Goal: Transaction & Acquisition: Purchase product/service

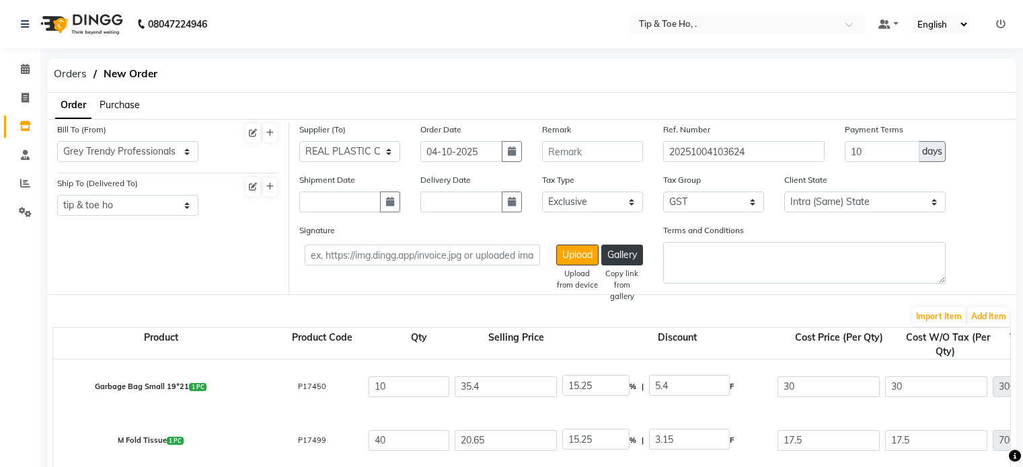
select select "1429"
select select "1396"
select select "3770"
select select "false"
select select "2230"
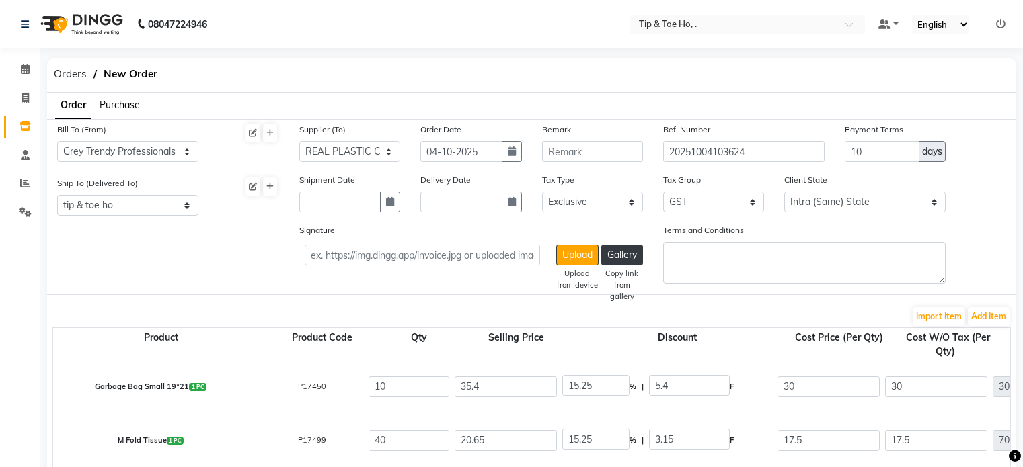
select select "2230"
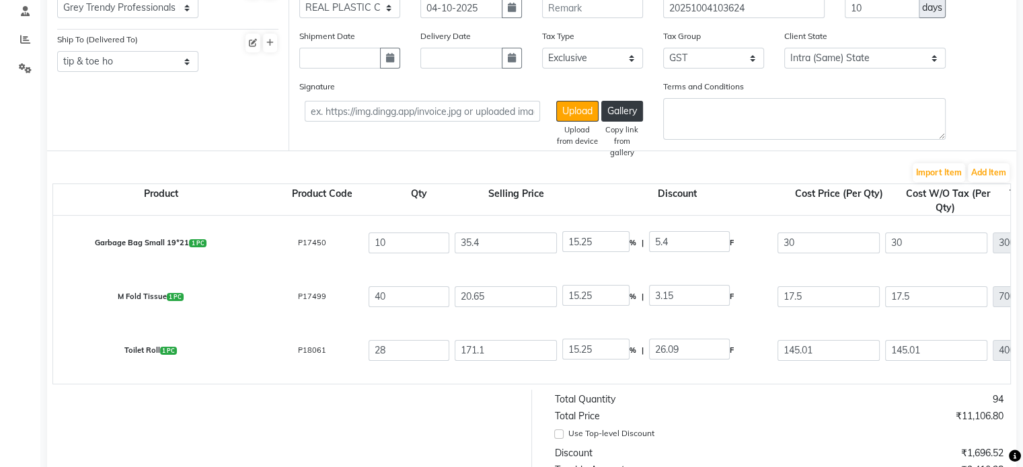
scroll to position [65, 0]
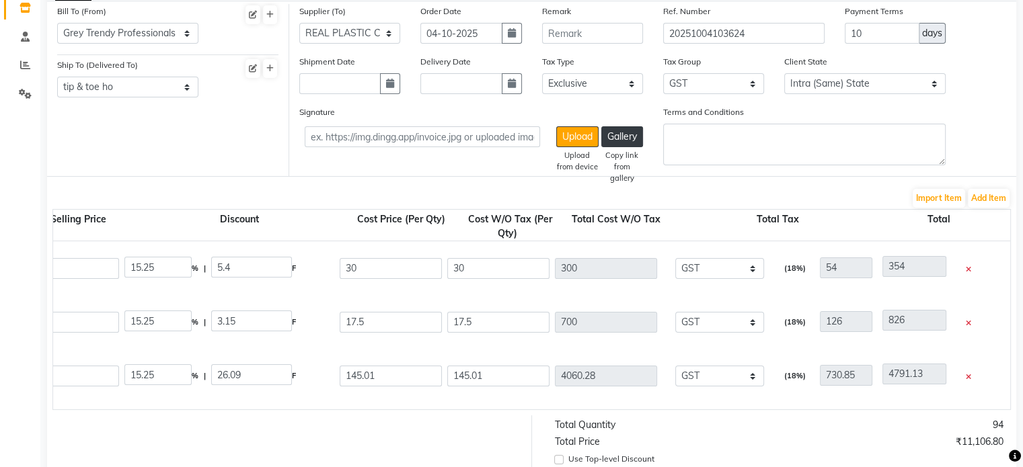
scroll to position [0, 0]
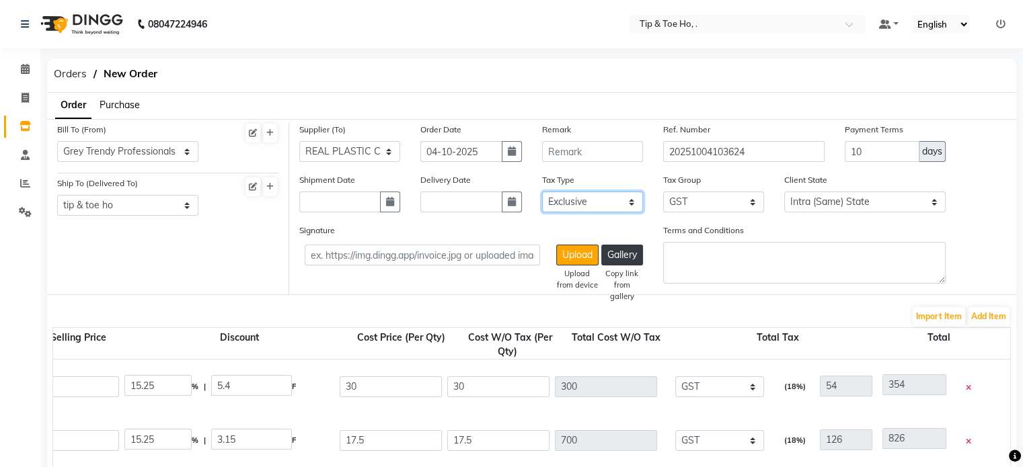
click at [558, 206] on select "Select Inclusive Exclusive" at bounding box center [592, 202] width 101 height 21
select select "true"
click at [542, 192] on select "Select Inclusive Exclusive" at bounding box center [592, 202] width 101 height 21
type input "25.42"
type input "254.2"
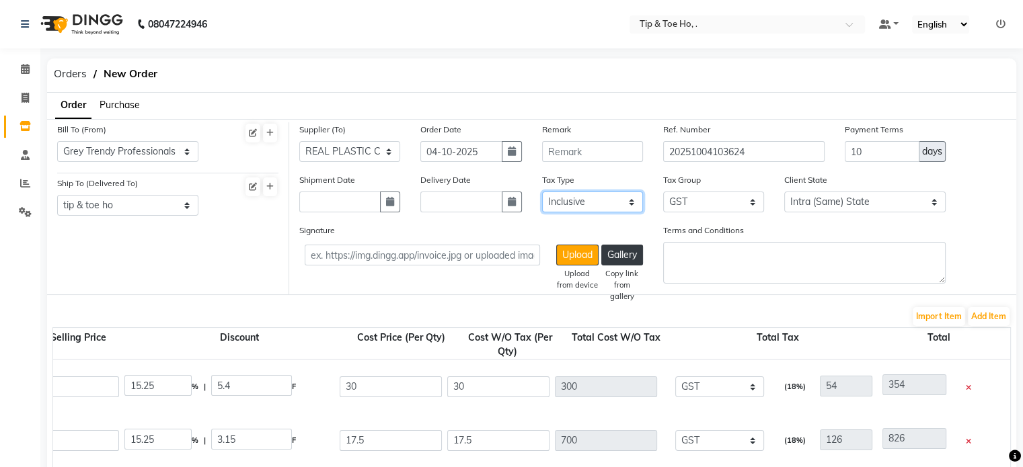
type input "45.76"
type input "299.96"
type input "14.83"
type input "593.2"
type input "106.78"
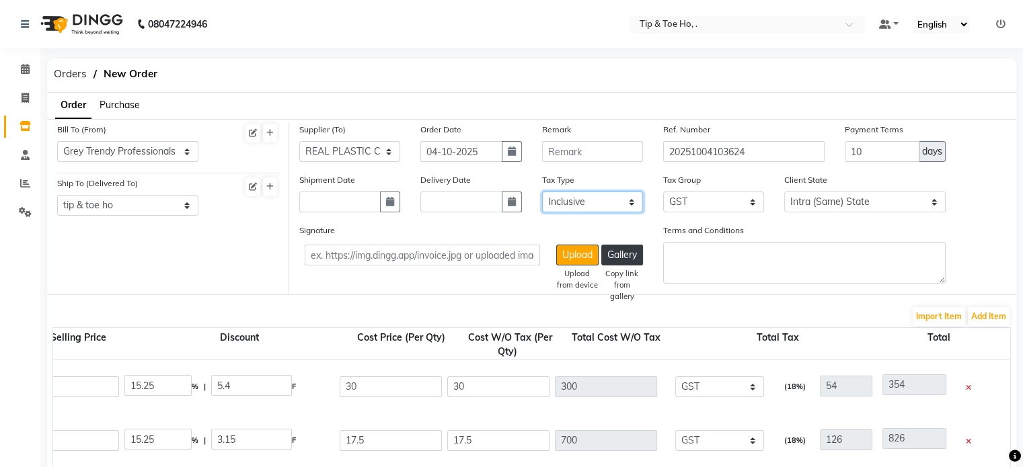
type input "699.98"
type input "122.89"
type input "3440.92"
type input "619.37"
type input "4060.29"
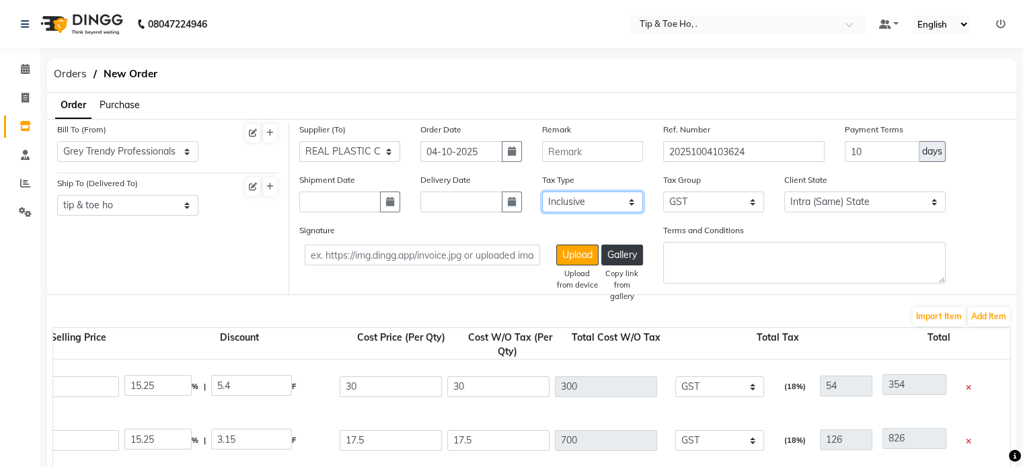
type input "360.17"
type input "2161.02"
type input "388.98"
type input "2550"
type input "152.54"
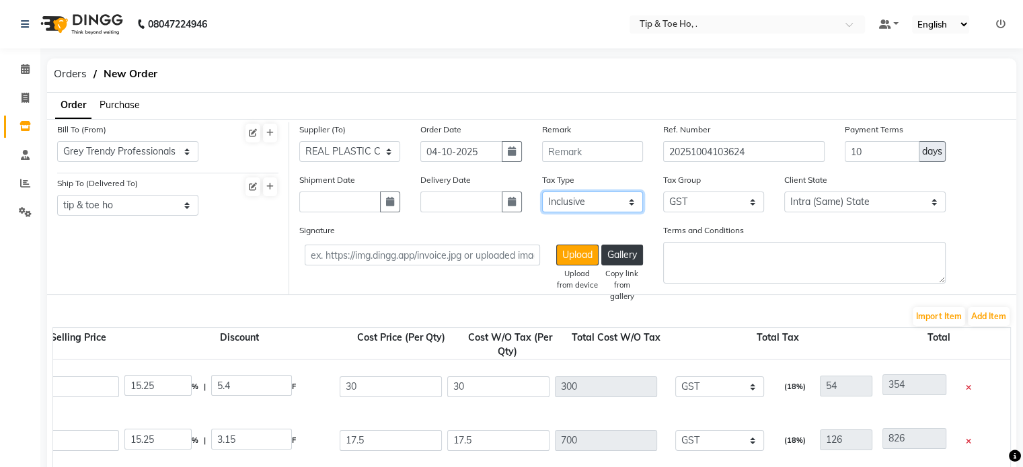
type input "1525.4"
type input "274.57"
type input "1799.97"
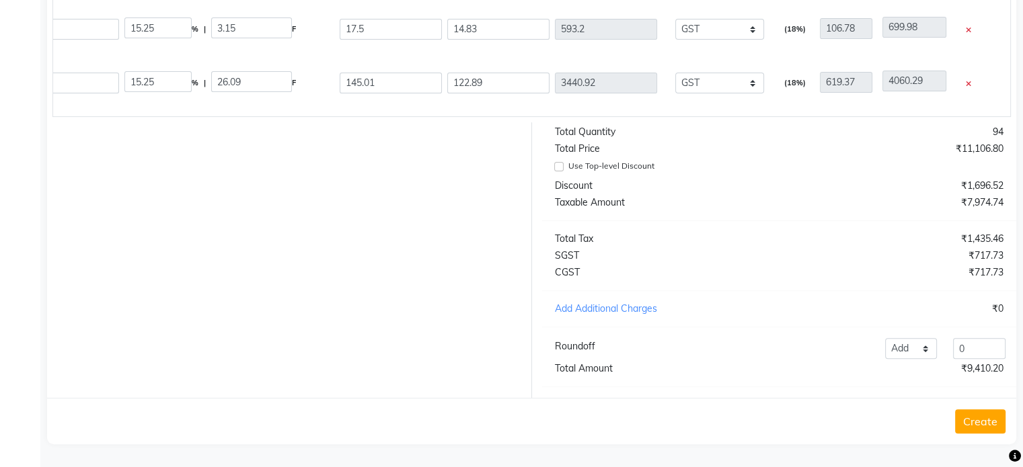
scroll to position [422, 0]
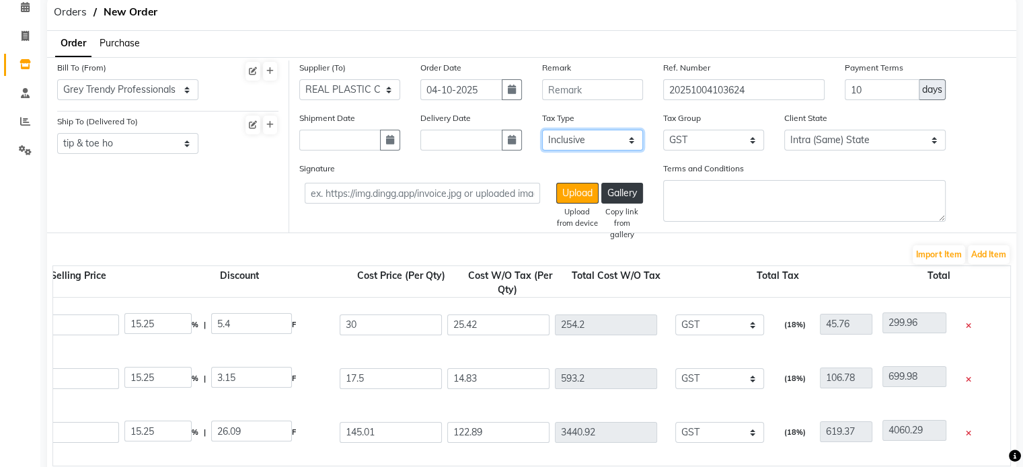
select select "false"
type input "30"
type input "300"
type input "54"
type input "354"
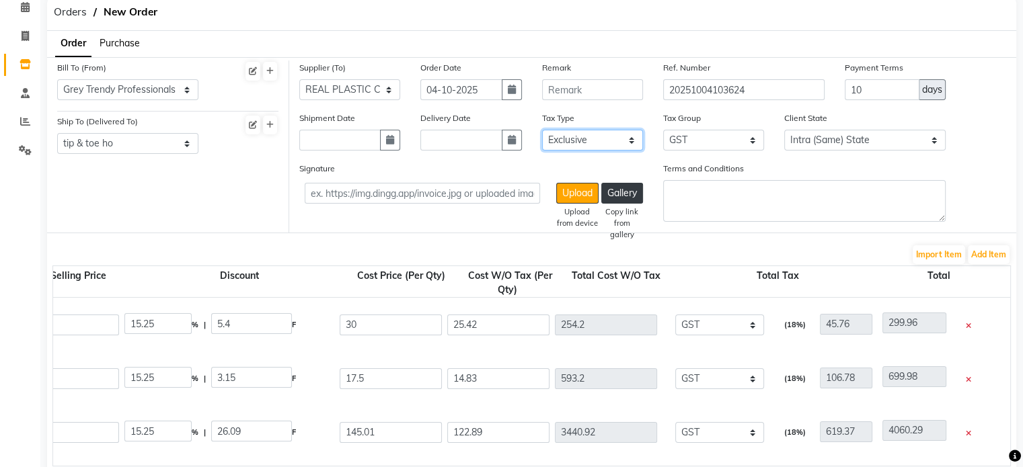
type input "17.5"
type input "700"
type input "126"
type input "826"
type input "145.01"
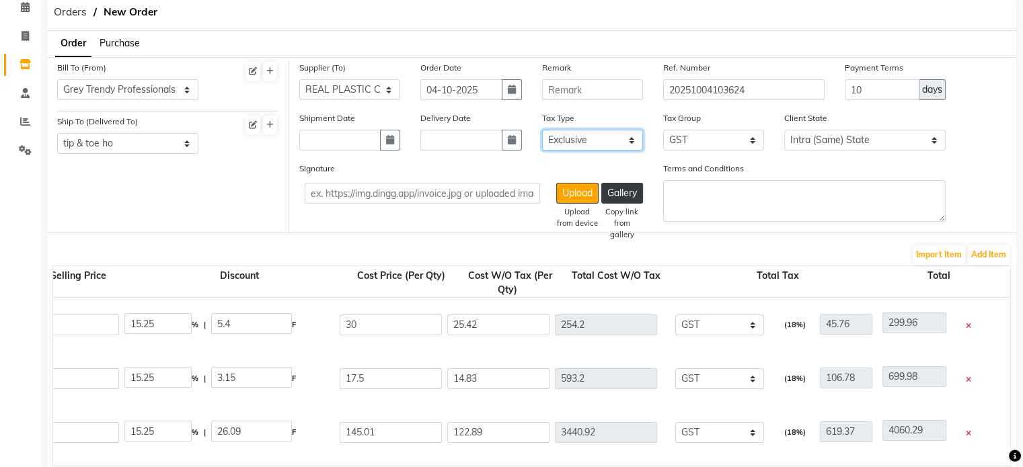
type input "4060.28"
type input "730.85"
type input "4791.13"
type input "425"
type input "2550"
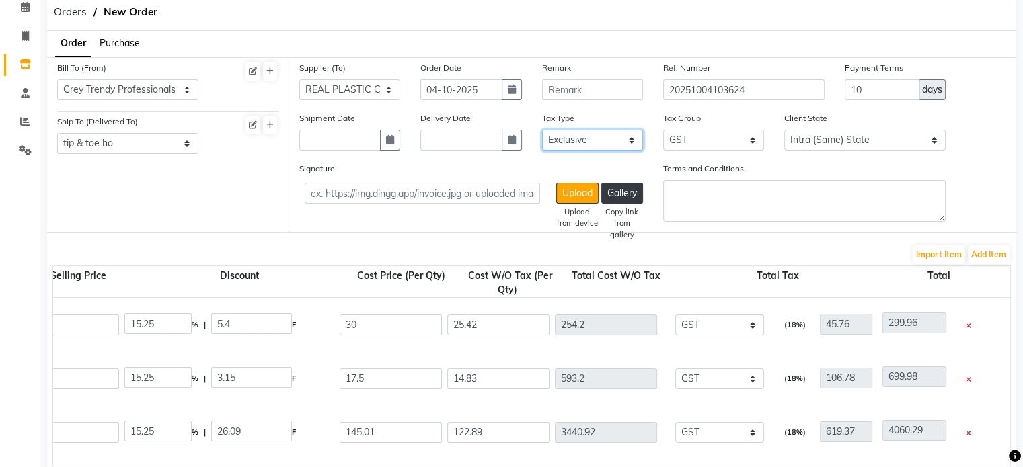
type input "459"
type input "3009"
type input "180"
type input "1800"
type input "324"
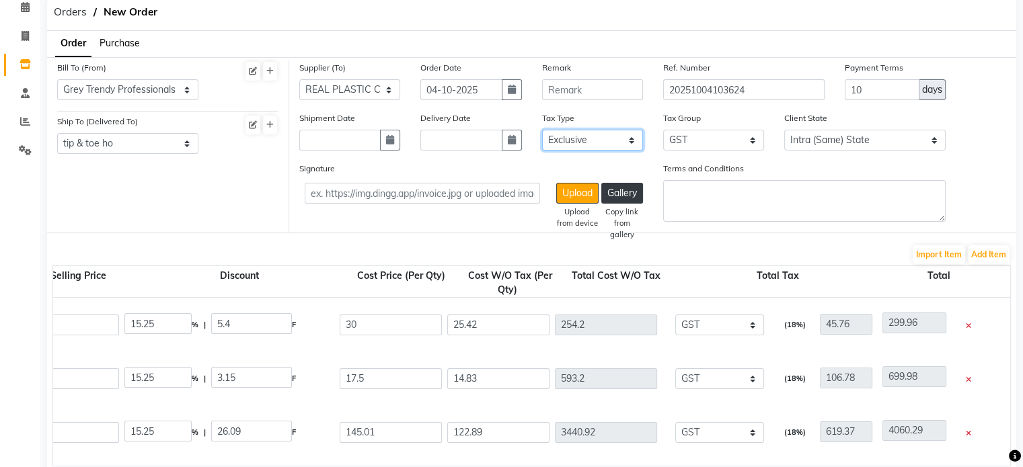
type input "2124"
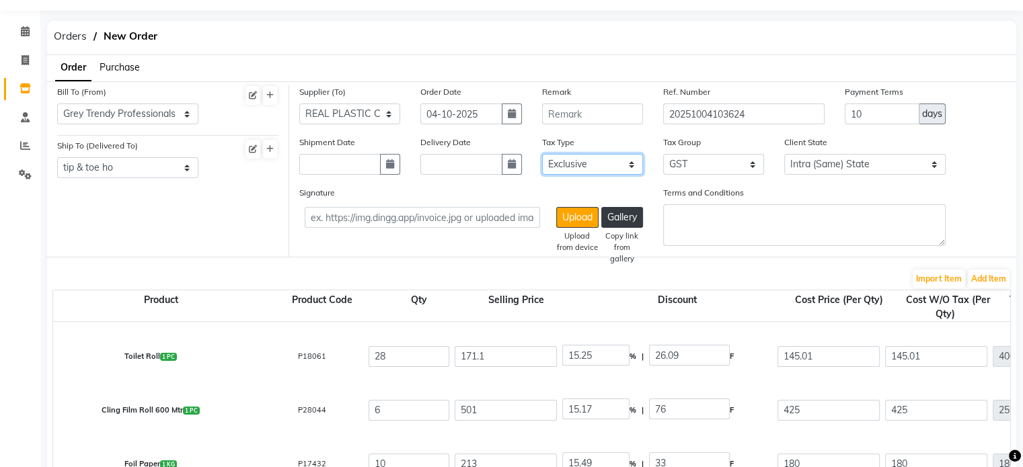
scroll to position [0, 0]
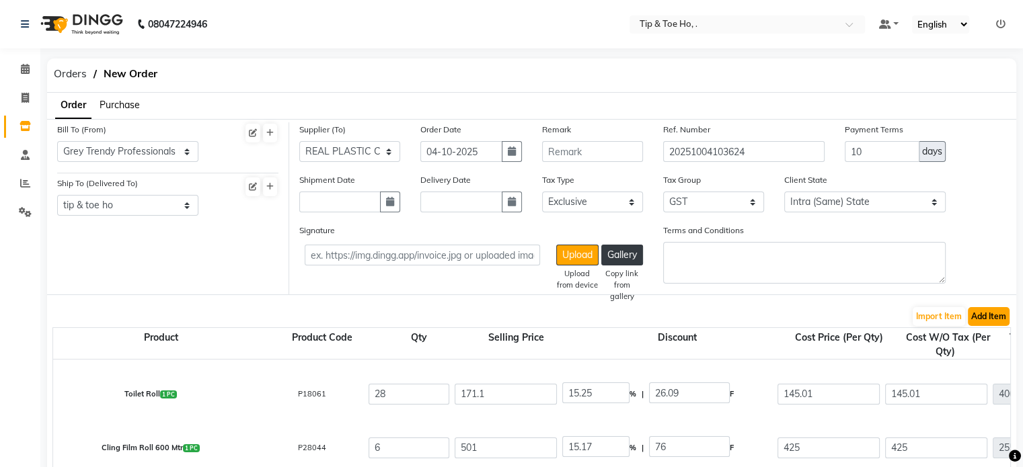
click at [993, 313] on button "Add Item" at bounding box center [989, 316] width 42 height 19
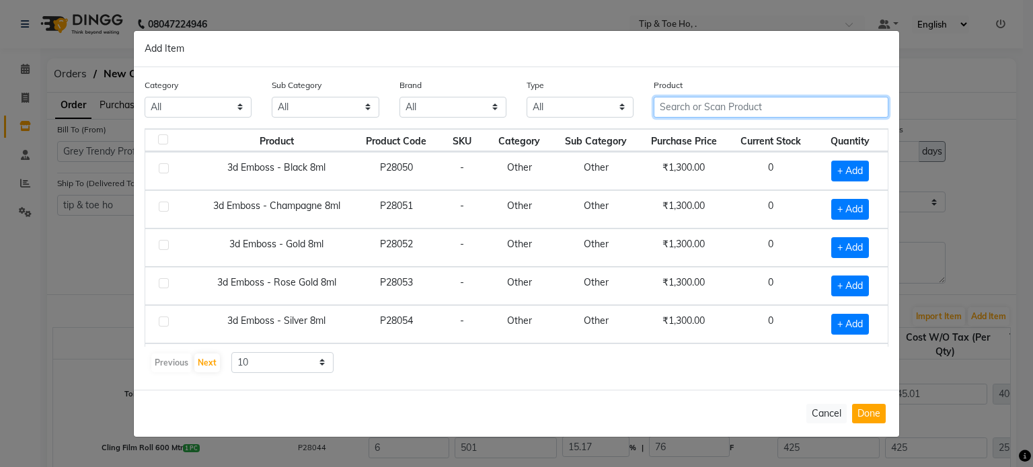
click at [720, 103] on input "text" at bounding box center [771, 107] width 235 height 21
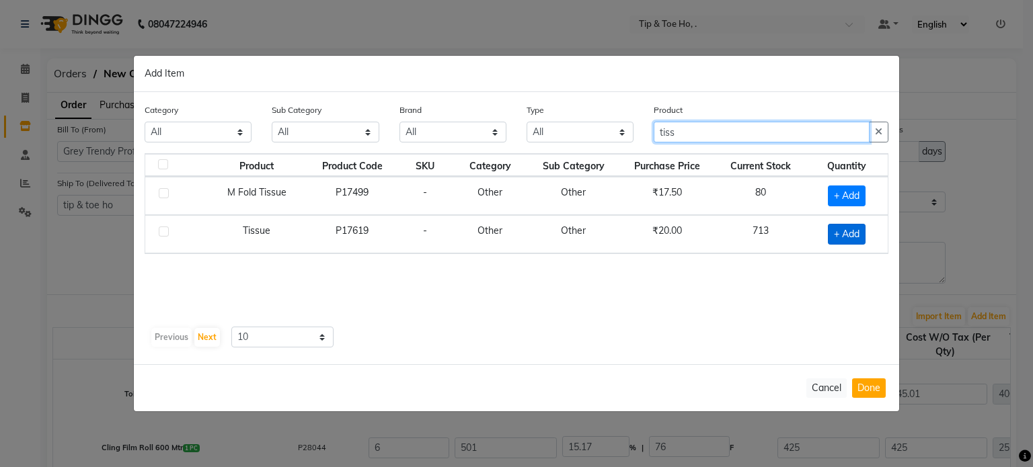
type input "tiss"
click at [845, 232] on span "+ Add" at bounding box center [847, 234] width 38 height 21
checkbox input "true"
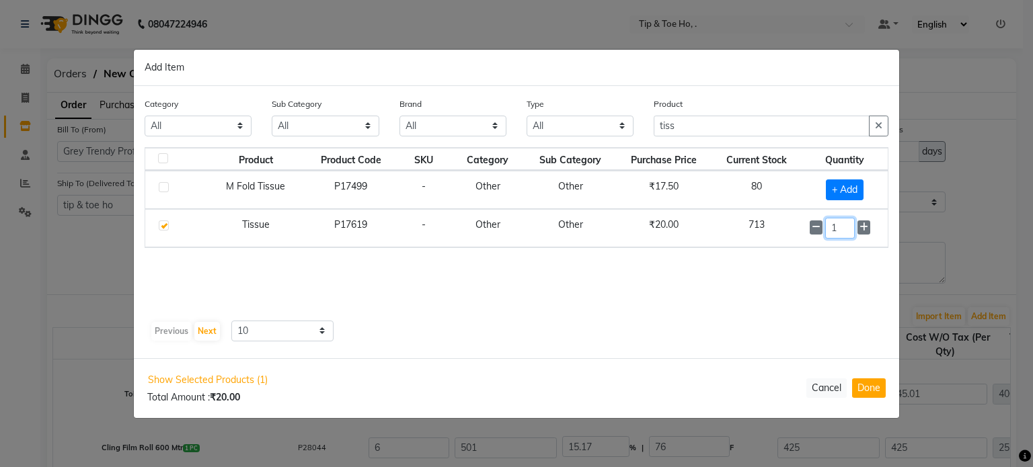
click at [845, 232] on input "1" at bounding box center [839, 228] width 29 height 21
type input "230"
click at [872, 390] on button "Done" at bounding box center [869, 389] width 34 height 20
select select "2230"
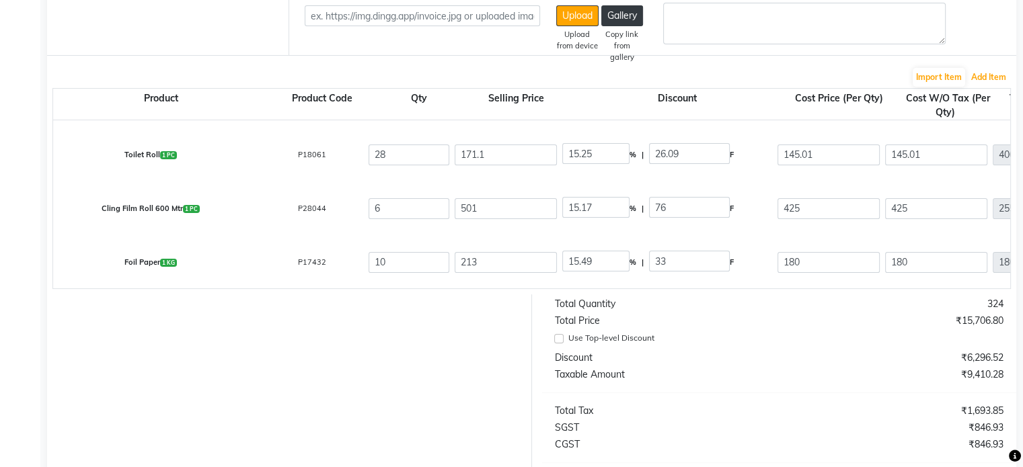
scroll to position [154, 0]
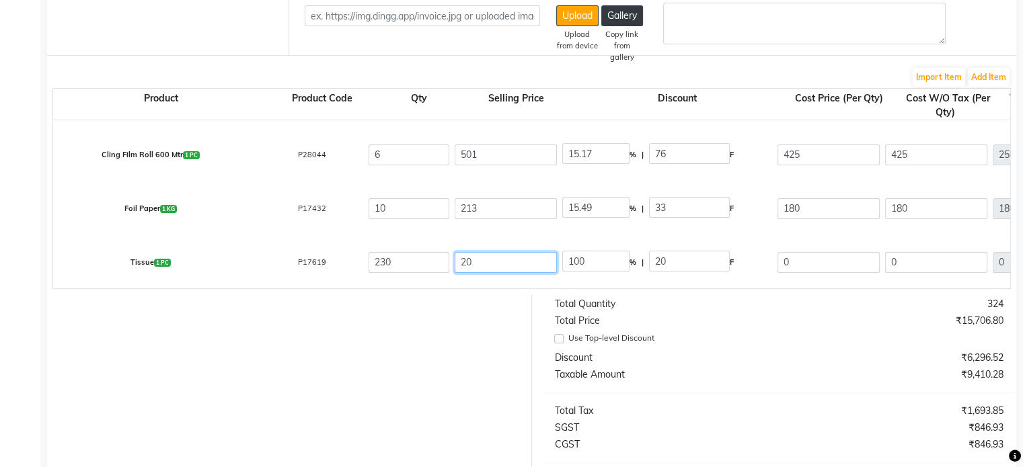
click at [469, 261] on input "20" at bounding box center [506, 262] width 102 height 21
click at [466, 266] on input "20" at bounding box center [506, 262] width 102 height 21
type input "2"
type input "1000"
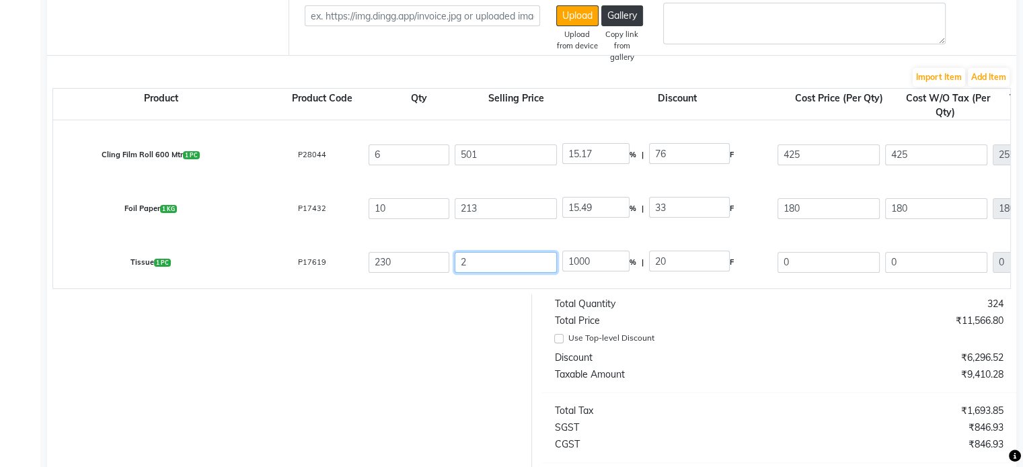
type input "25"
type input "80"
type input "25.9"
type input "77.22"
type input "25.96"
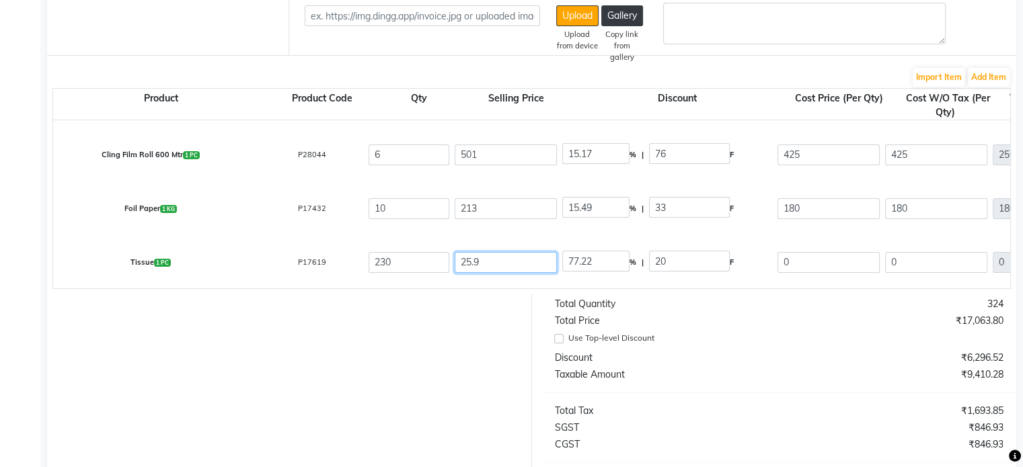
type input "77.04"
type input "25.96"
type input "100"
type input "25.96"
click at [726, 339] on div "Total Quantity 324 Total Price ₹17,077.60 Use Top-level Discount Discount ₹7,66…" at bounding box center [779, 433] width 495 height 276
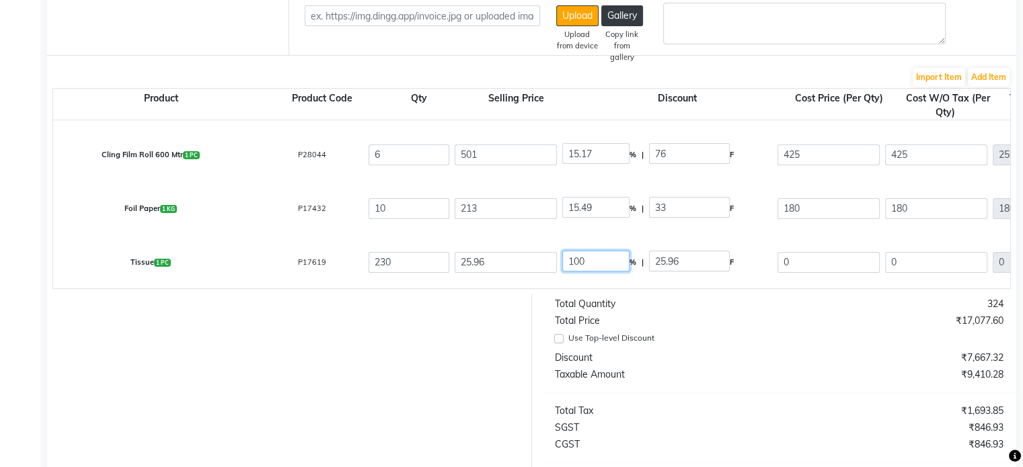
click at [573, 263] on input "100" at bounding box center [595, 261] width 67 height 21
type input "15.25"
type input "3.96"
type input "22"
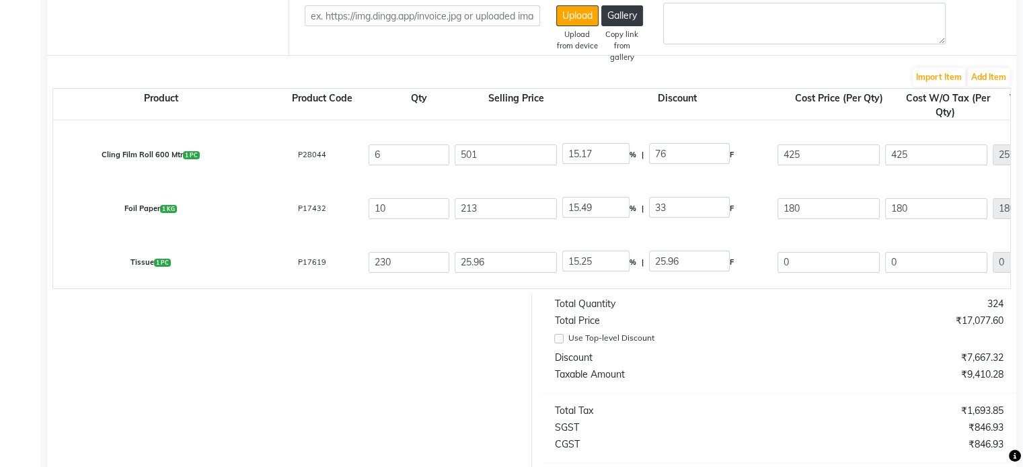
type input "22"
type input "5060"
type input "910.8"
type input "5970.8"
click at [790, 381] on div "₹14,470.28" at bounding box center [896, 375] width 235 height 14
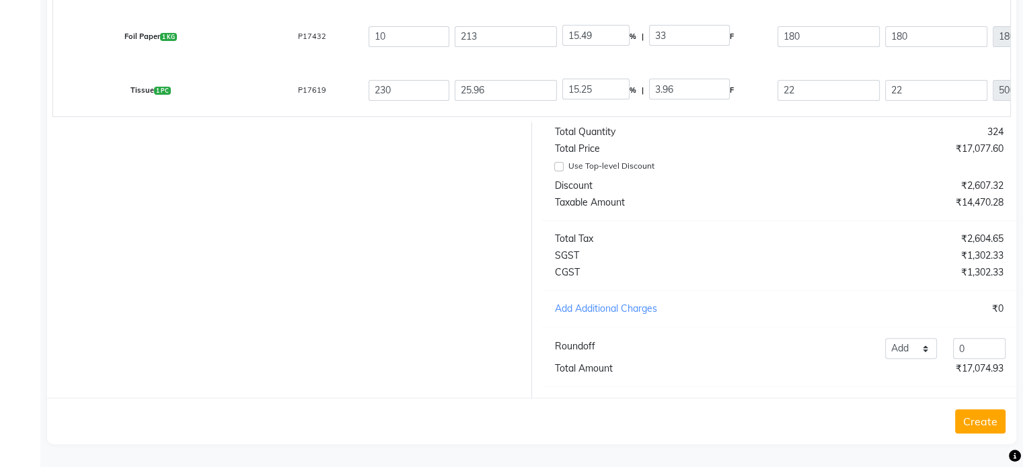
scroll to position [422, 0]
click at [989, 351] on input "0" at bounding box center [979, 348] width 52 height 21
type input "0.07"
click at [979, 424] on button "Create" at bounding box center [980, 422] width 50 height 24
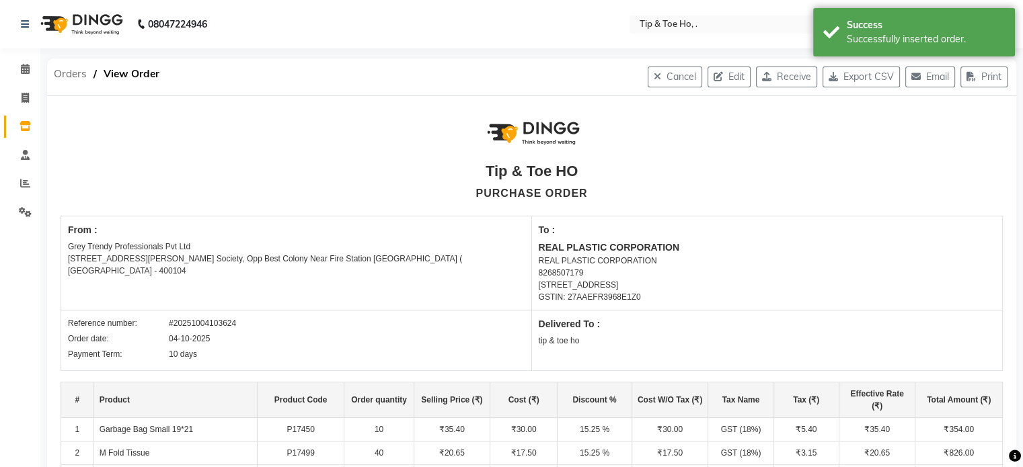
click at [78, 75] on span "Orders" at bounding box center [70, 74] width 46 height 24
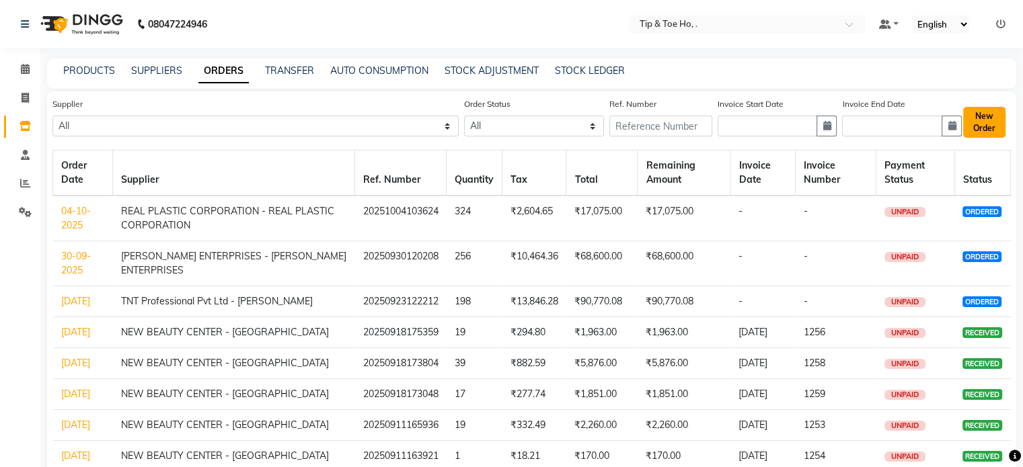
click at [999, 126] on button "New Order" at bounding box center [984, 122] width 42 height 31
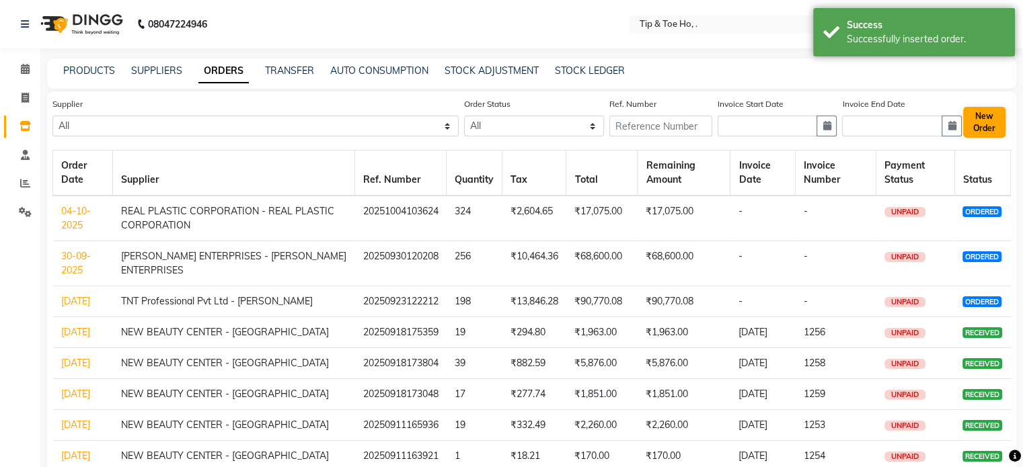
select select "true"
select select "2230"
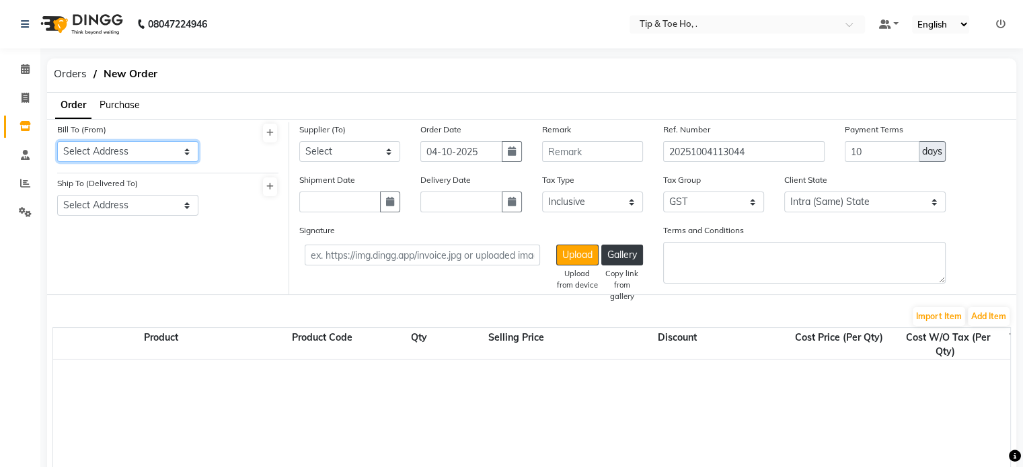
click at [159, 156] on select "Select Address tip & toe ho Grey Trendy Professionals Pvt Ltd [STREET_ADDRESS][…" at bounding box center [127, 151] width 141 height 21
select select "1429"
click at [57, 141] on select "Select Address tip & toe ho Grey Trendy Professionals Pvt Ltd [STREET_ADDRESS][…" at bounding box center [127, 151] width 141 height 21
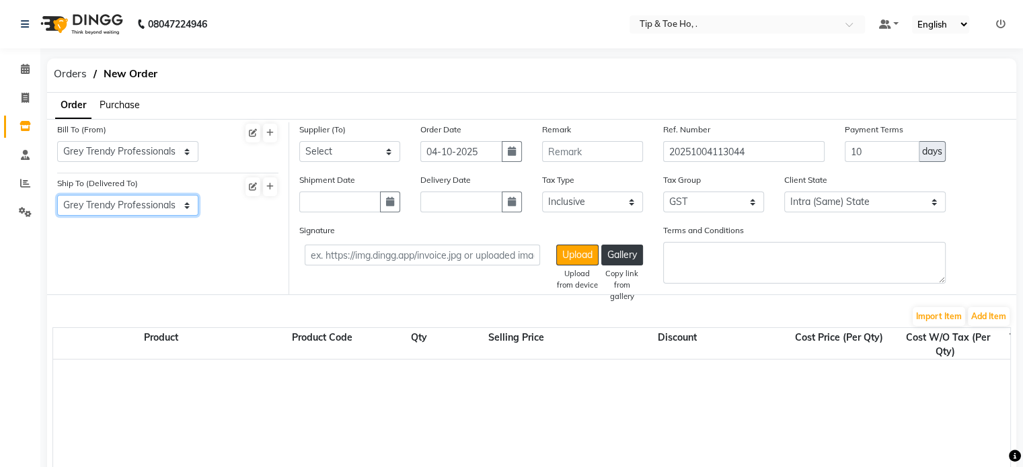
select select "1396"
select select "4644"
click at [982, 318] on button "Add Item" at bounding box center [989, 316] width 42 height 19
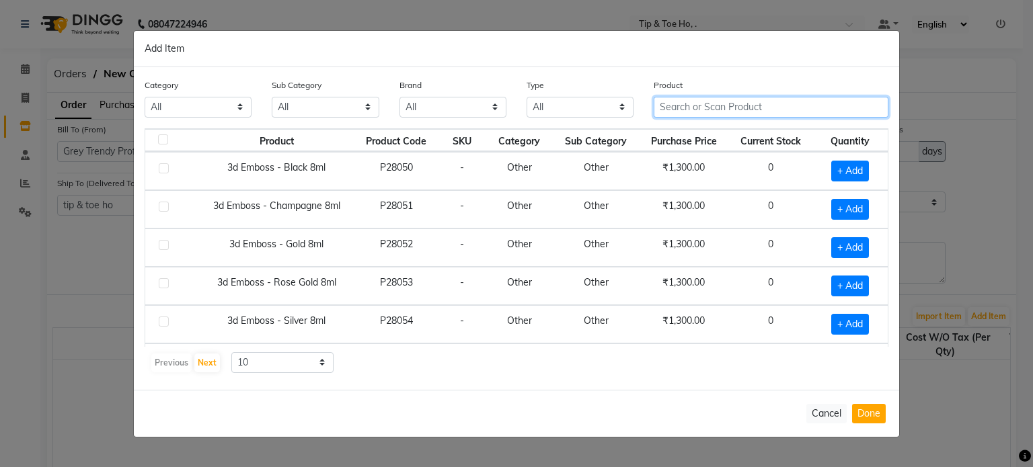
click at [734, 104] on input "text" at bounding box center [771, 107] width 235 height 21
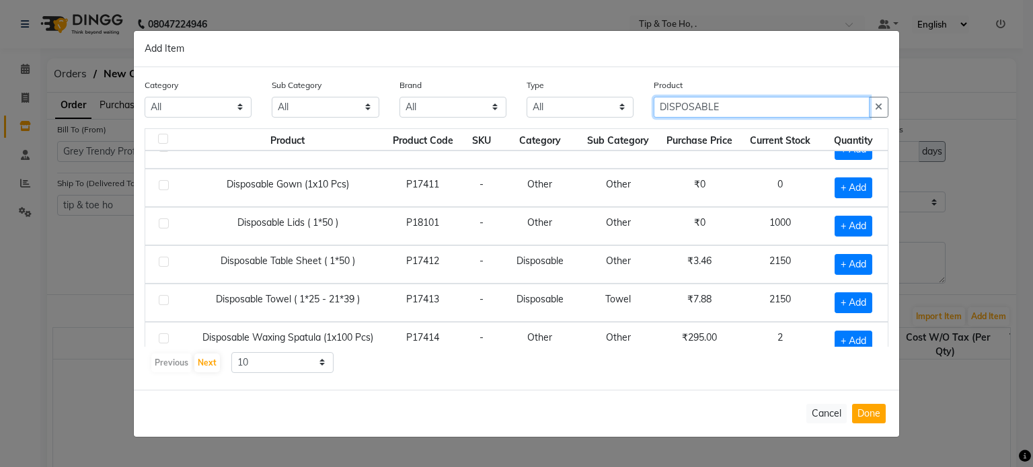
scroll to position [183, 0]
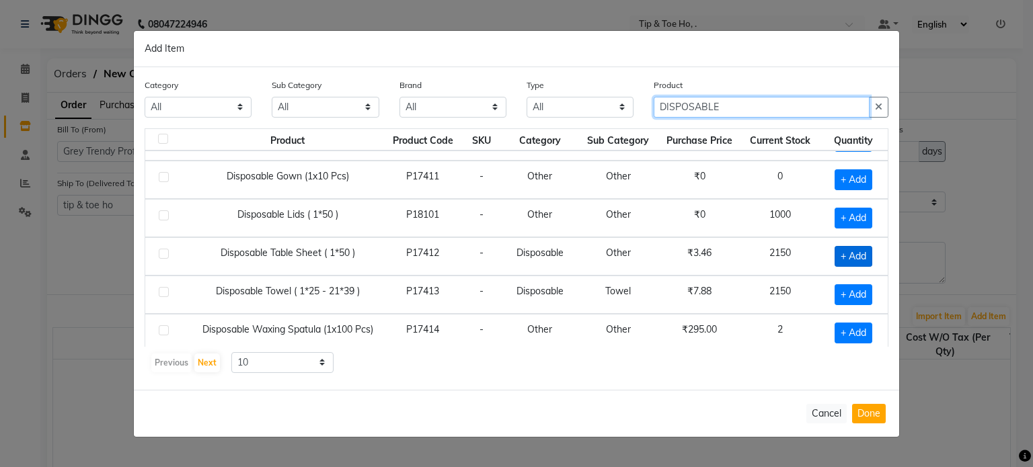
type input "DISPOSABLE"
click at [837, 254] on span "+ Add" at bounding box center [854, 256] width 38 height 21
checkbox input "true"
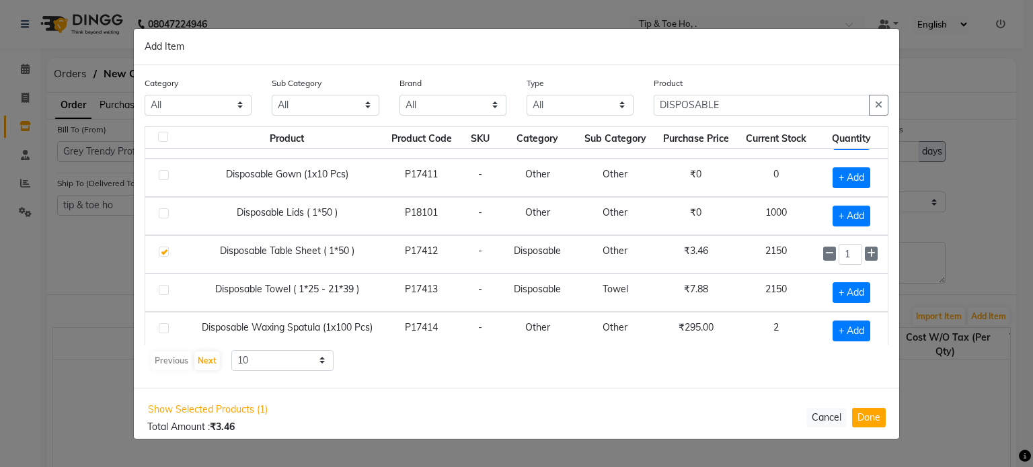
click at [839, 254] on input "1" at bounding box center [851, 254] width 24 height 21
type input "1600"
click at [837, 282] on span "+ Add" at bounding box center [852, 292] width 38 height 21
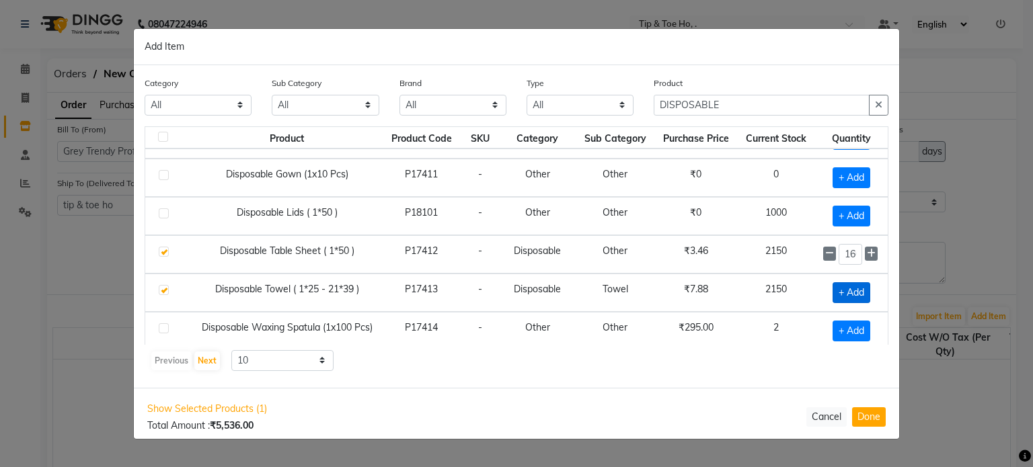
checkbox input "true"
click at [839, 282] on input "1" at bounding box center [851, 292] width 24 height 21
type input "26751"
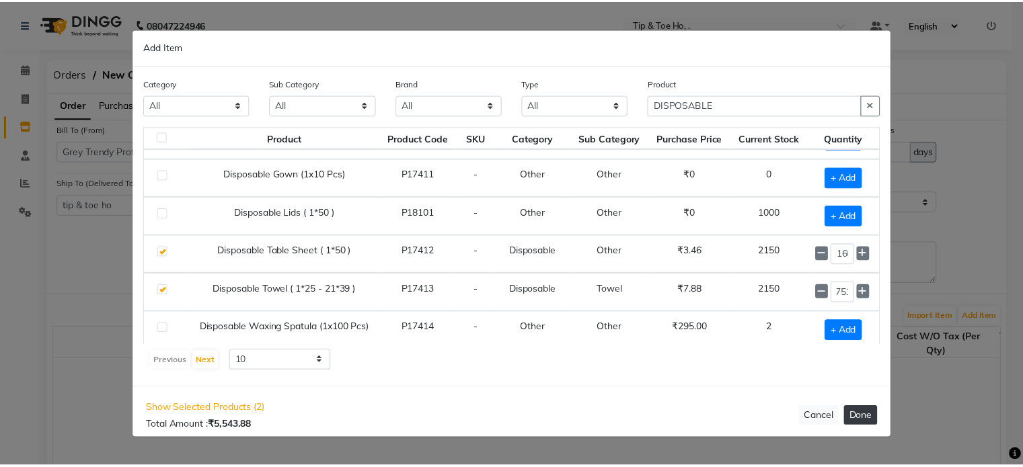
scroll to position [0, 0]
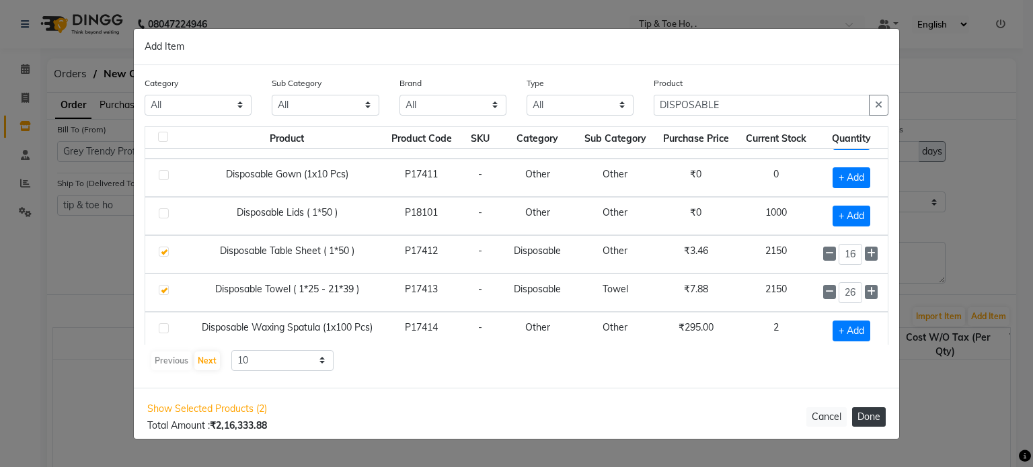
click at [868, 414] on button "Done" at bounding box center [869, 418] width 34 height 20
select select "2230"
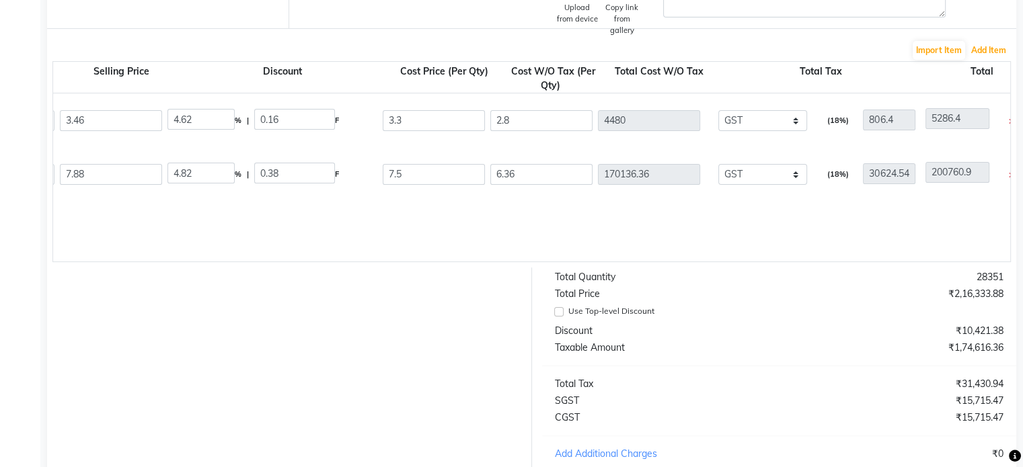
scroll to position [0, 395]
click at [750, 120] on select "None GST 5% GST GST GST" at bounding box center [762, 120] width 89 height 21
select select "4288"
click at [718, 111] on select "None GST 5% GST GST GST" at bounding box center [762, 120] width 89 height 21
type input "2.95"
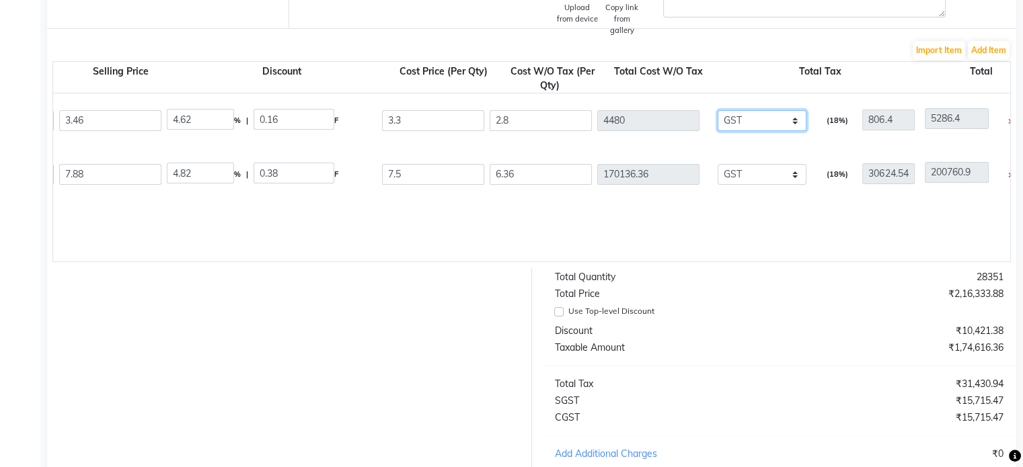
type input "4720"
type input "566.4"
select select "4871"
type input "3.14"
type input "5024"
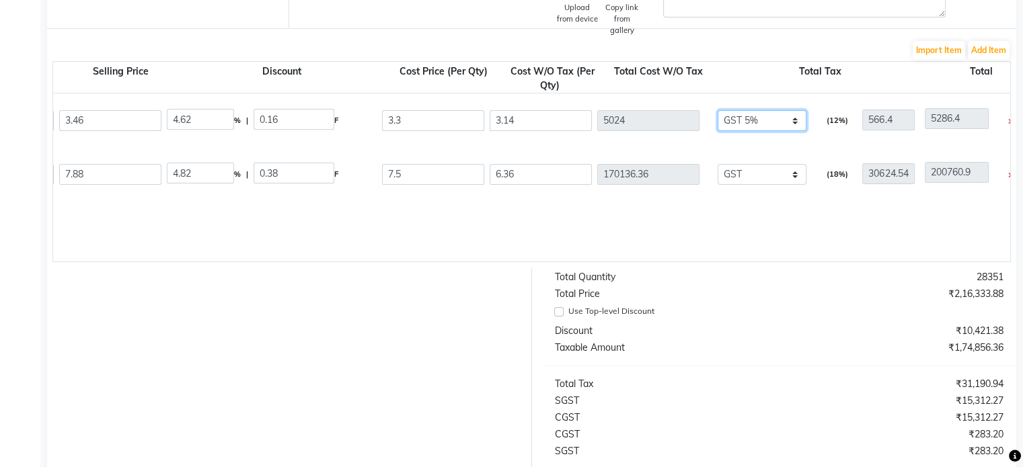
type input "251.2"
type input "5275.2"
click at [761, 171] on select "None GST 5% GST GST GST" at bounding box center [762, 174] width 89 height 21
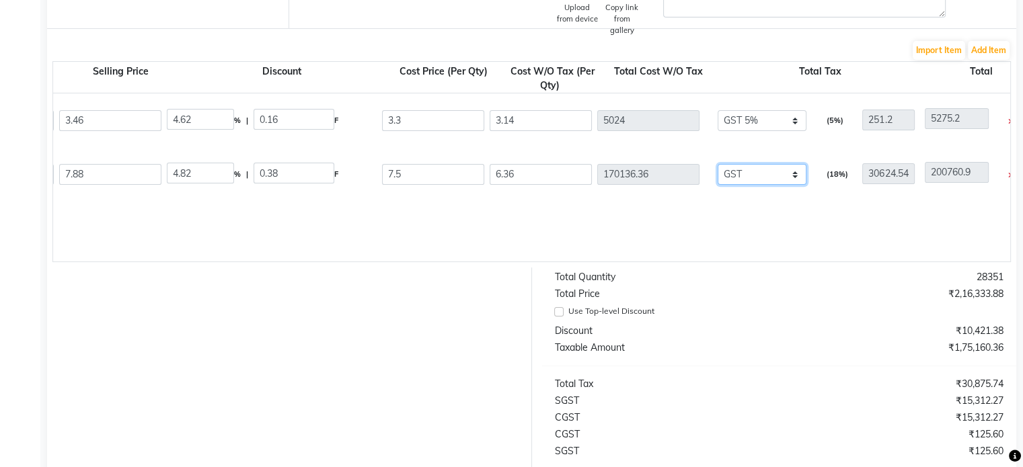
select select "4195"
click at [718, 165] on select "None GST 5% GST GST GST" at bounding box center [762, 174] width 89 height 21
type input "7.14"
type input "191002.14"
type input "9550.11"
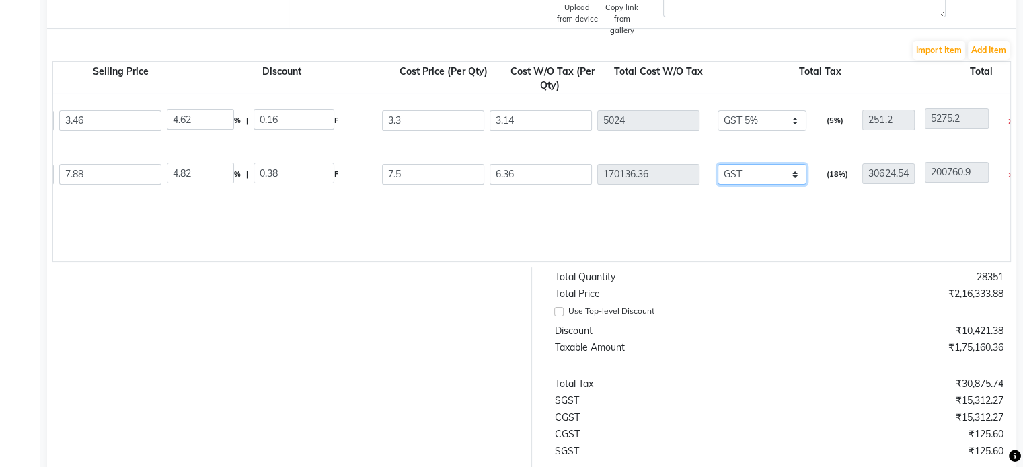
type input "200552.25"
click at [762, 254] on div "Disposable Table Sheet ( 1*50 ) 1 PC P17412 1600 3.46 4.62 % | 0.16 F 3.3 3.14 …" at bounding box center [720, 177] width 2125 height 168
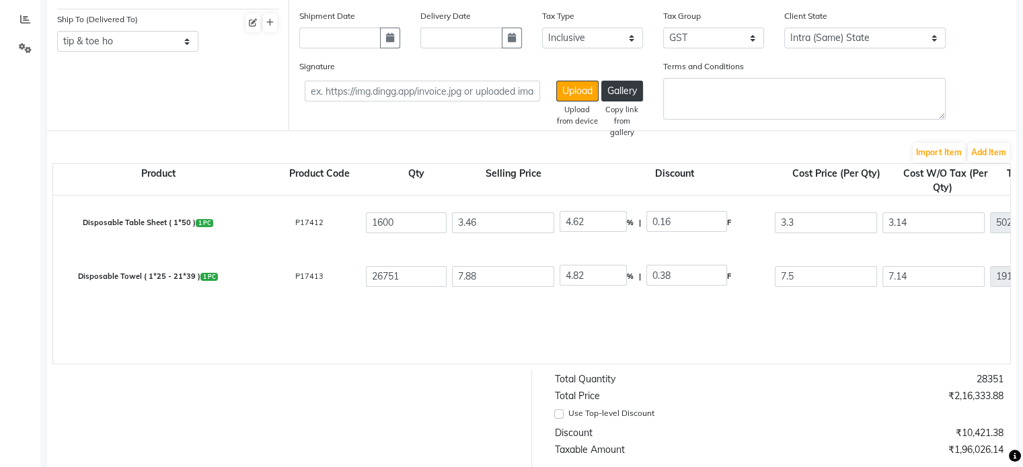
scroll to position [0, 0]
click at [413, 282] on input "26751" at bounding box center [409, 276] width 81 height 21
type input "2675"
type input "19099.5"
type input "28649.61"
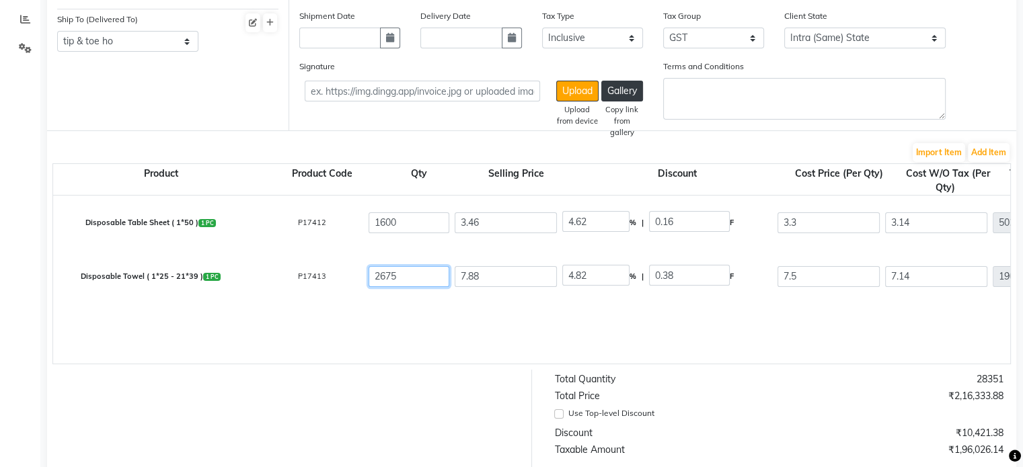
type input "954.98"
type input "20054.48"
type input "2675"
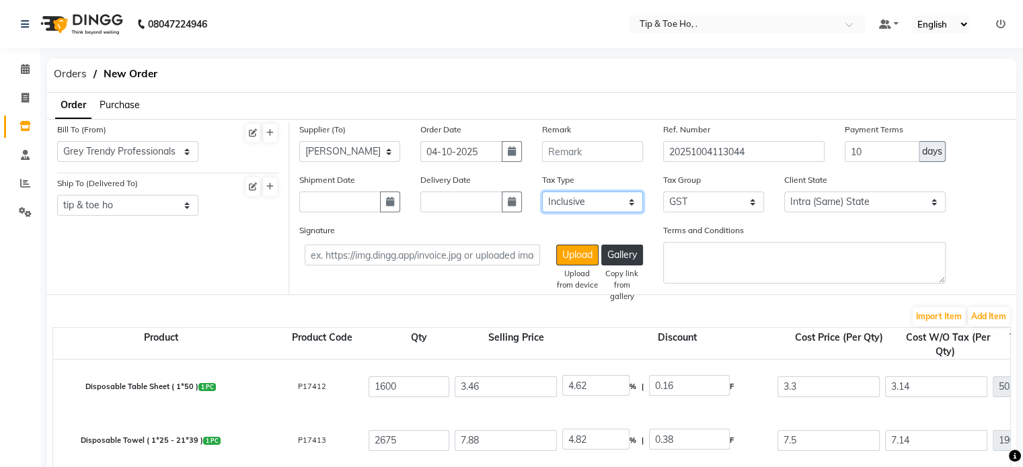
click at [570, 193] on select "Select Inclusive Exclusive" at bounding box center [592, 202] width 101 height 21
select select "false"
click at [542, 192] on select "Select Inclusive Exclusive" at bounding box center [592, 202] width 101 height 21
type input "3.3"
type input "5280"
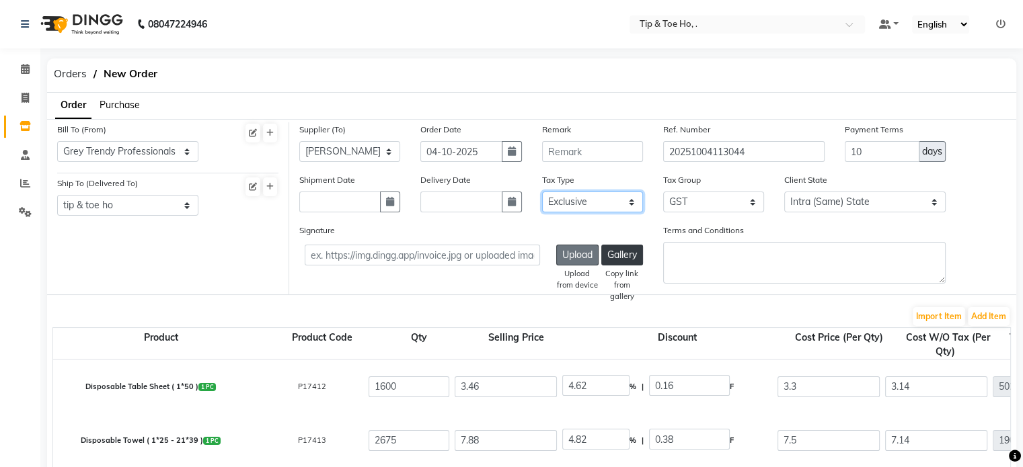
type input "264"
type input "5544"
type input "7.5"
type input "20062.5"
type input "1003.13"
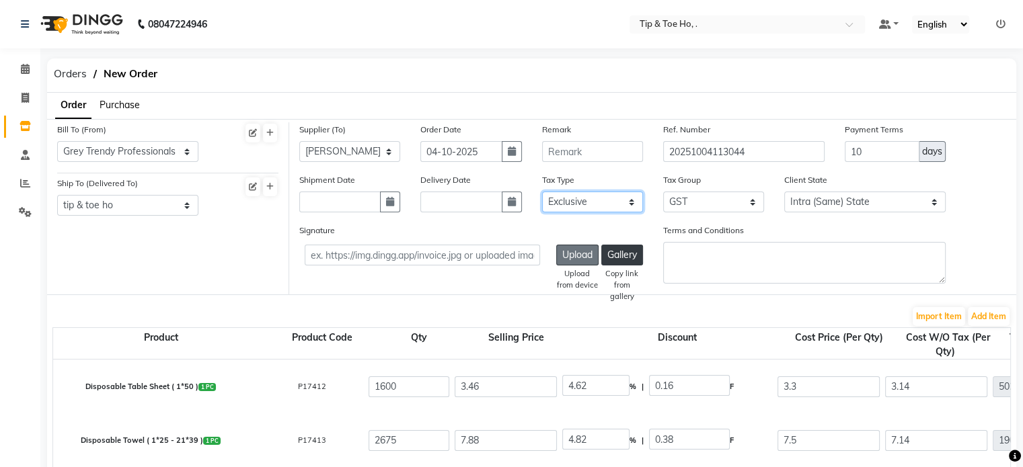
type input "21065.63"
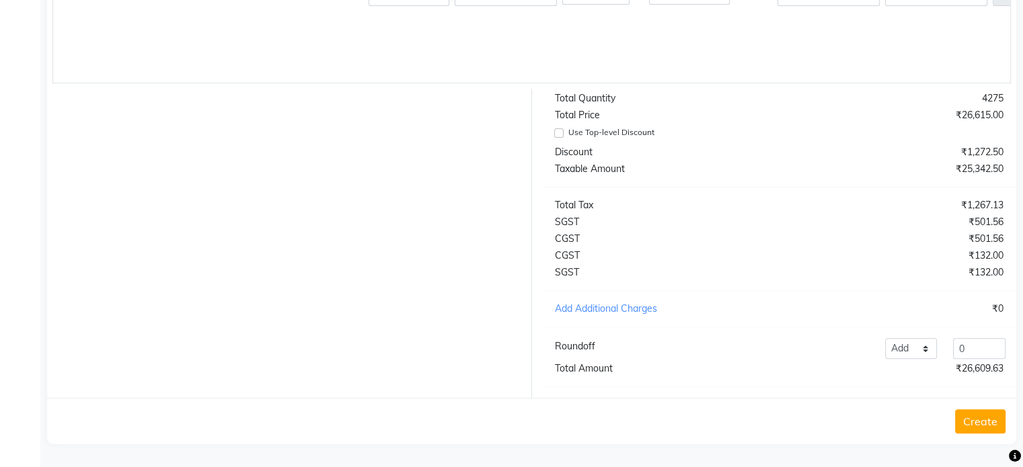
scroll to position [455, 0]
click at [982, 350] on input "0" at bounding box center [979, 348] width 52 height 21
type input "0.37"
click at [927, 289] on div "Total Quantity 4275 Total Price ₹26,615.00 Use Top-level Discount Discount ₹1,2…" at bounding box center [779, 243] width 495 height 309
click at [987, 423] on button "Create" at bounding box center [980, 422] width 50 height 24
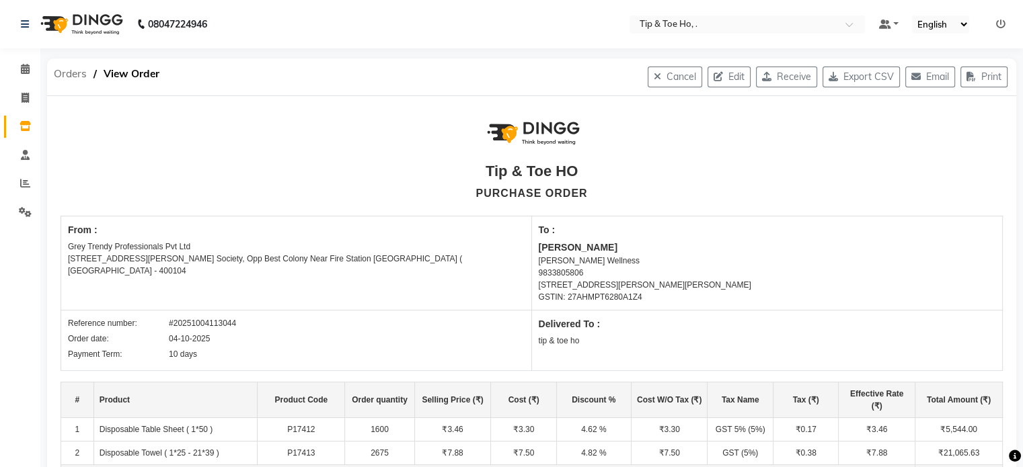
click at [72, 74] on span "Orders" at bounding box center [70, 74] width 46 height 24
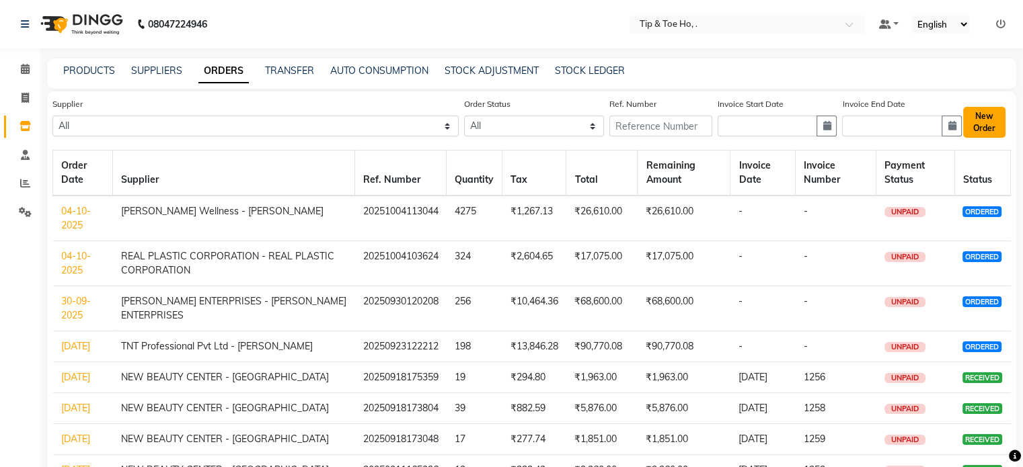
click at [994, 132] on button "New Order" at bounding box center [984, 122] width 42 height 31
select select "true"
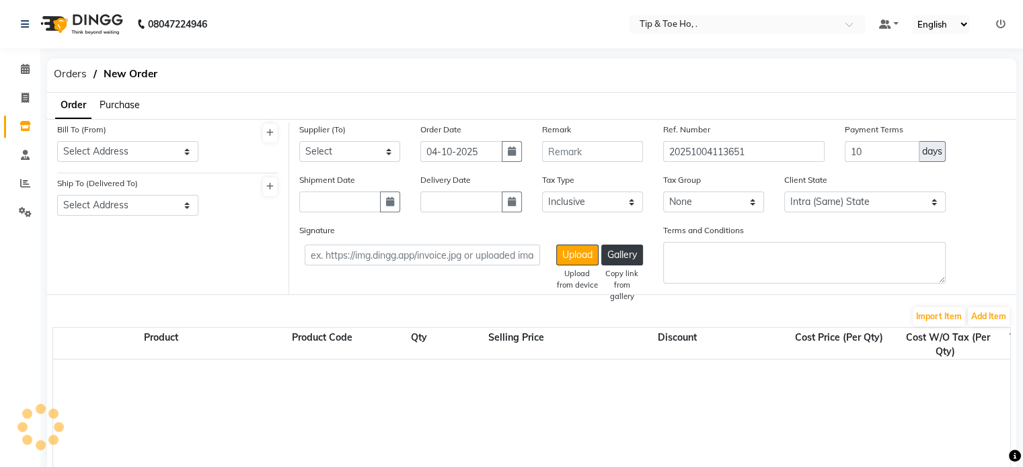
select select "2230"
click at [172, 153] on select "Select Address tip & toe ho Grey Trendy Professionals Pvt Ltd [STREET_ADDRESS][…" at bounding box center [127, 151] width 141 height 21
select select "1429"
click at [57, 141] on select "Select Address tip & toe ho Grey Trendy Professionals Pvt Ltd [STREET_ADDRESS][…" at bounding box center [127, 151] width 141 height 21
select select "1396"
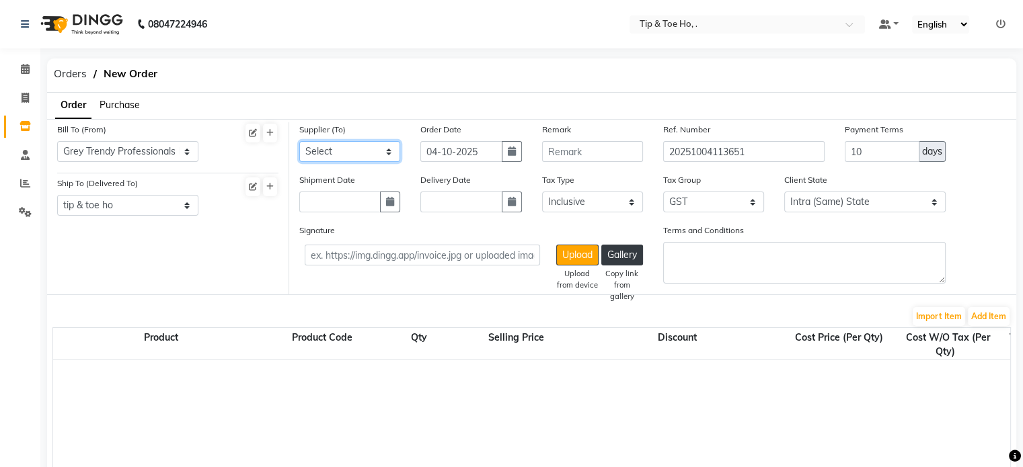
select select "3773"
click at [984, 319] on button "Add Item" at bounding box center [989, 316] width 42 height 19
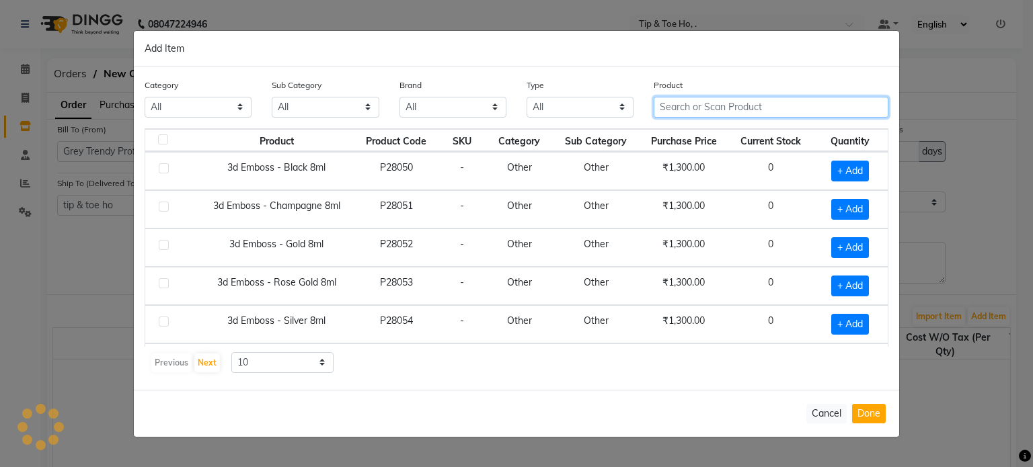
click at [825, 107] on input "text" at bounding box center [771, 107] width 235 height 21
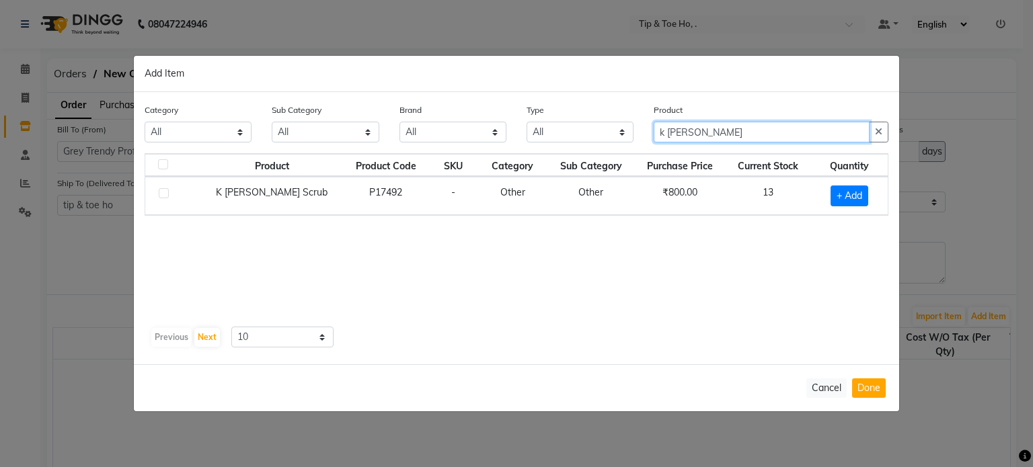
type input "k [PERSON_NAME]"
click at [850, 193] on span "+ Add" at bounding box center [850, 196] width 38 height 21
checkbox input "true"
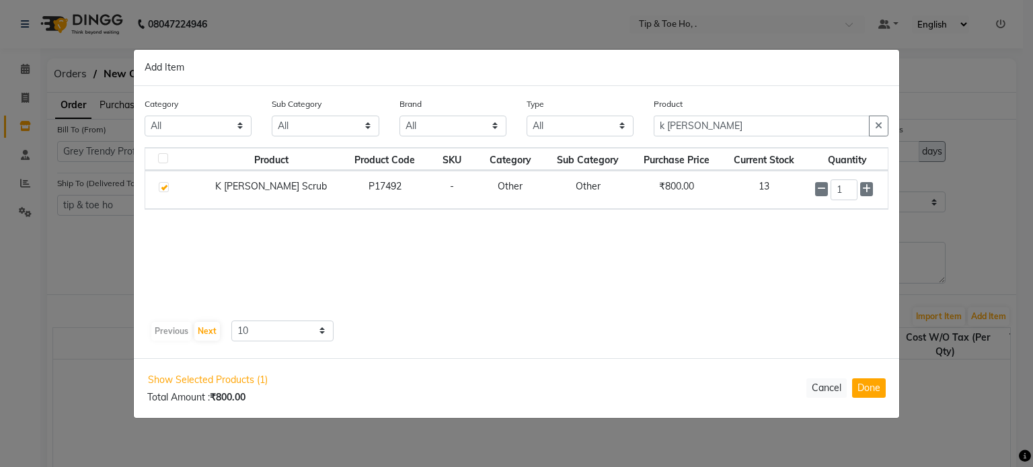
click at [850, 193] on input "1" at bounding box center [844, 190] width 27 height 21
type input "20"
click at [878, 391] on button "Done" at bounding box center [869, 389] width 34 height 20
select select "2230"
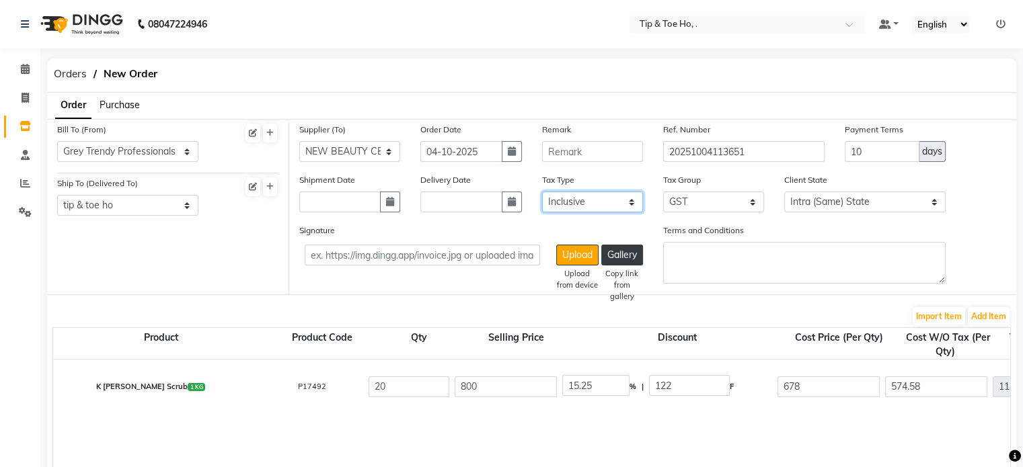
click at [574, 205] on select "Select Inclusive Exclusive" at bounding box center [592, 202] width 101 height 21
select select "false"
click at [542, 192] on select "Select Inclusive Exclusive" at bounding box center [592, 202] width 101 height 21
type input "678"
type input "13560"
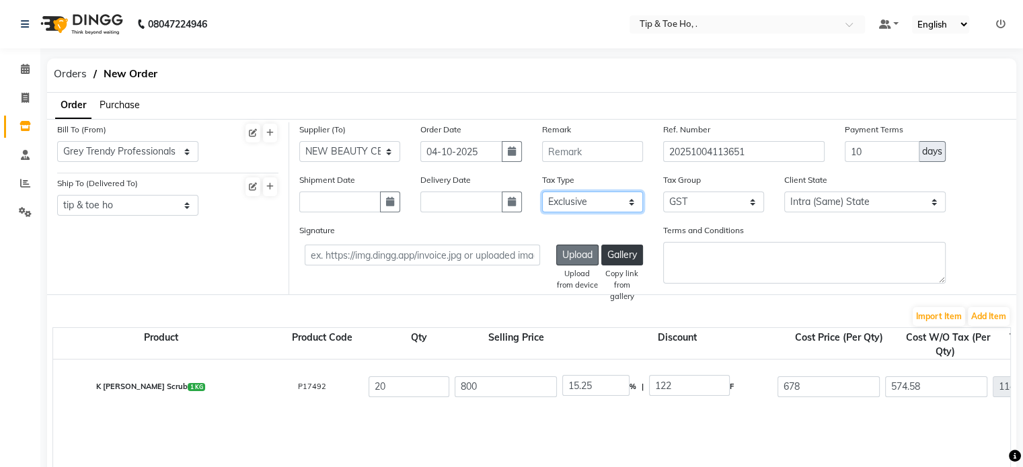
type input "2440.8"
type input "16000.8"
click at [590, 287] on div "Upload from device" at bounding box center [577, 279] width 42 height 23
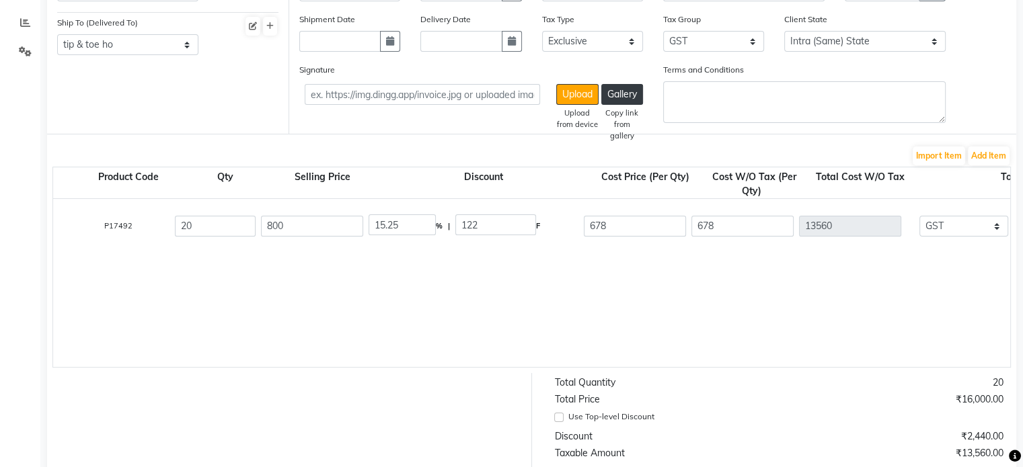
scroll to position [145, 0]
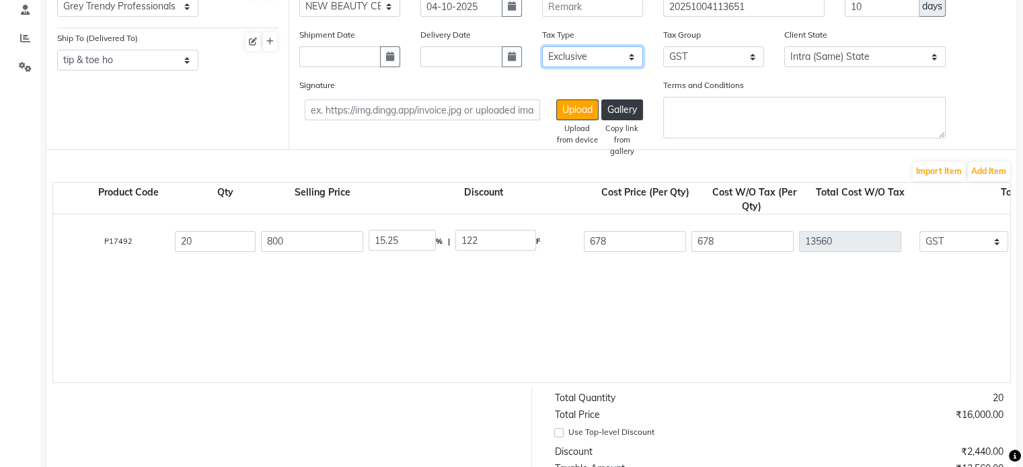
click at [613, 61] on select "Select Inclusive Exclusive" at bounding box center [592, 56] width 101 height 21
select select "true"
click at [542, 47] on select "Select Inclusive Exclusive" at bounding box center [592, 56] width 101 height 21
type input "574.58"
type input "11491.6"
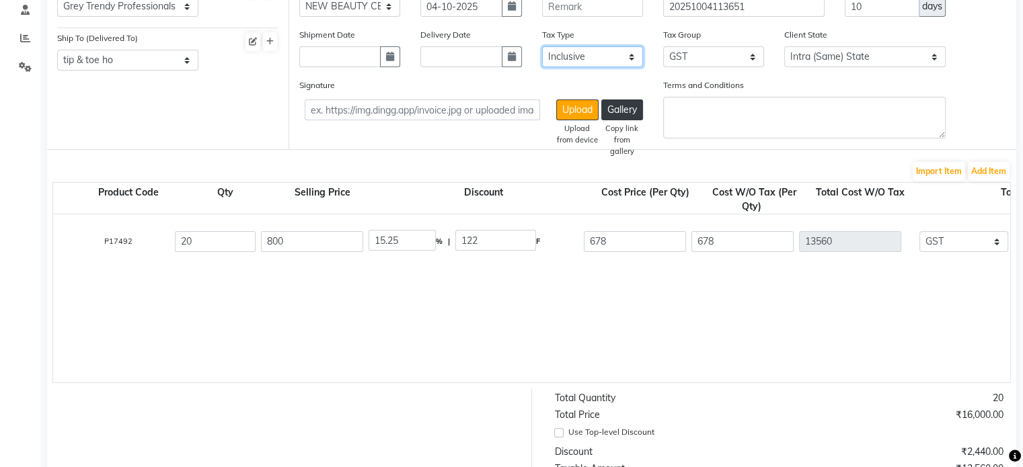
type input "2068.49"
type input "13560.09"
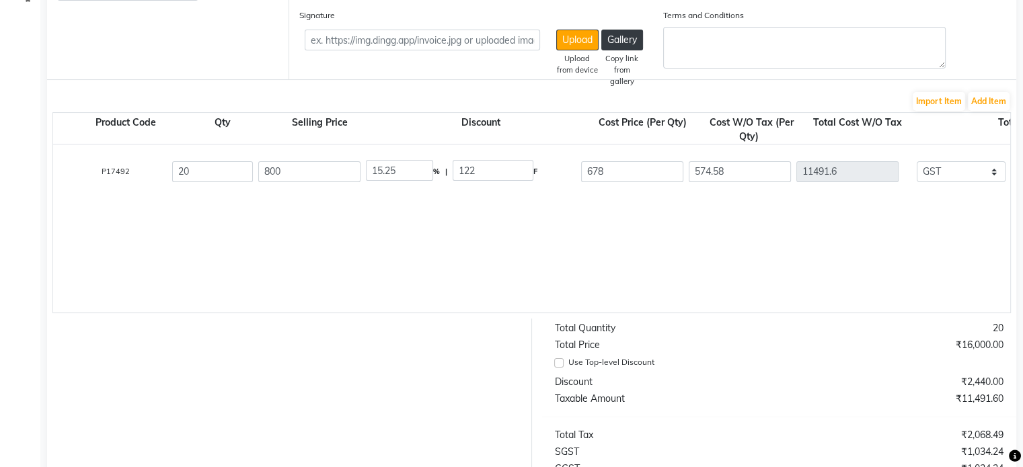
scroll to position [0, 0]
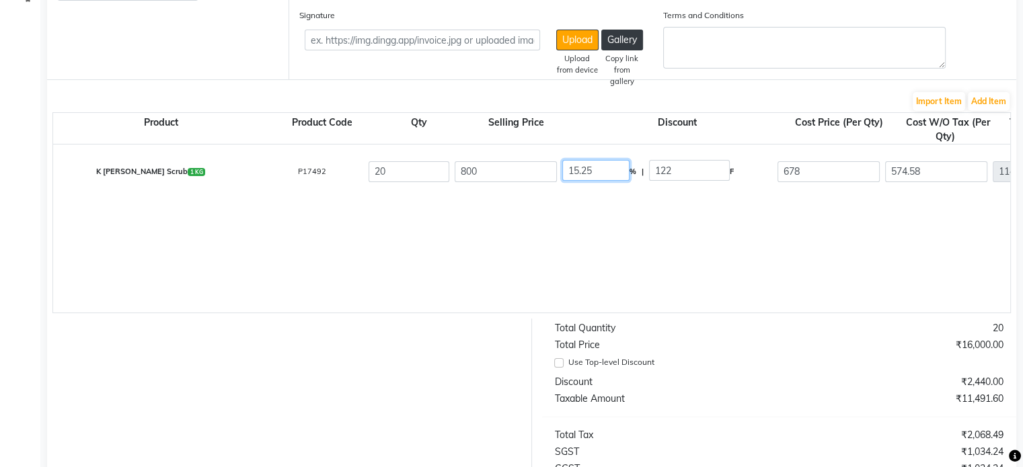
click at [576, 177] on input "15.25" at bounding box center [595, 170] width 67 height 21
type input "45"
type input "360"
type input "440"
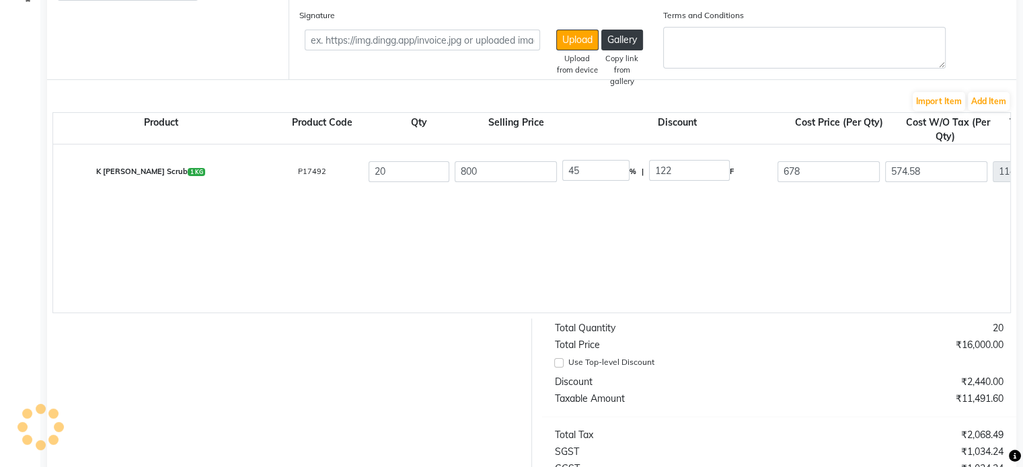
type input "372.88"
type input "7457.6"
type input "1342.37"
type input "8799.97"
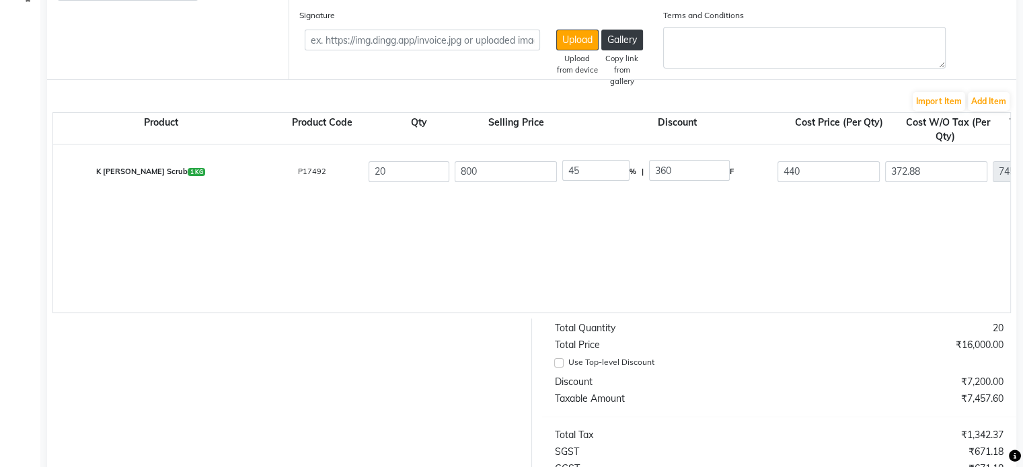
scroll to position [422, 0]
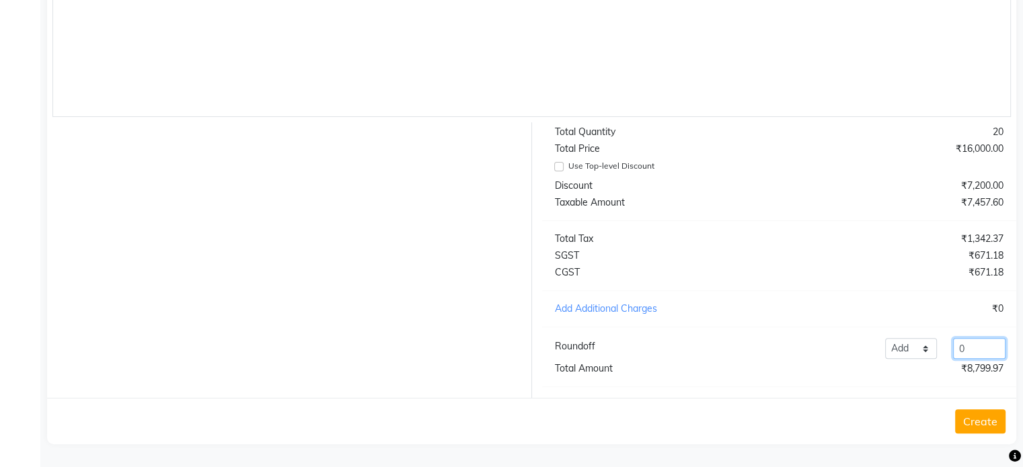
click at [979, 344] on input "0" at bounding box center [979, 348] width 52 height 21
type input "0.03"
click at [866, 235] on div "₹1,342.37" at bounding box center [896, 239] width 235 height 14
click at [962, 419] on button "Create" at bounding box center [980, 422] width 50 height 24
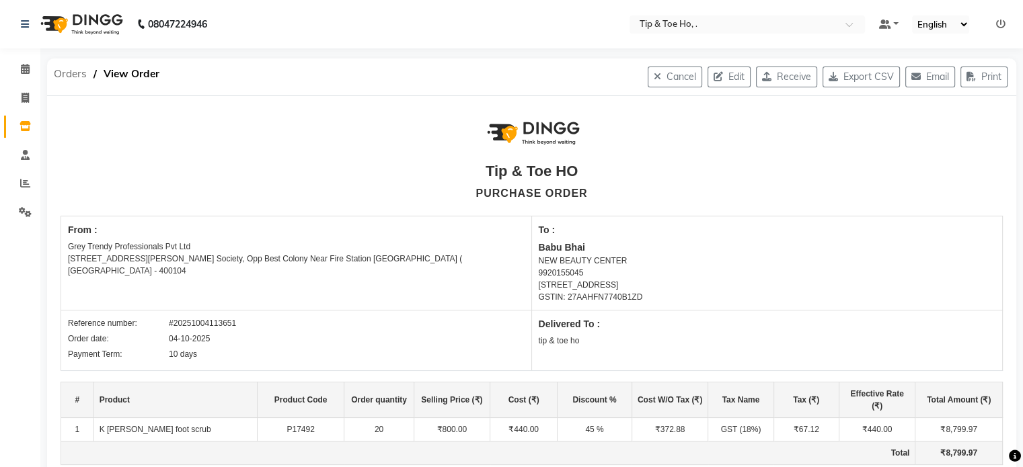
click at [72, 73] on span "Orders" at bounding box center [70, 74] width 46 height 24
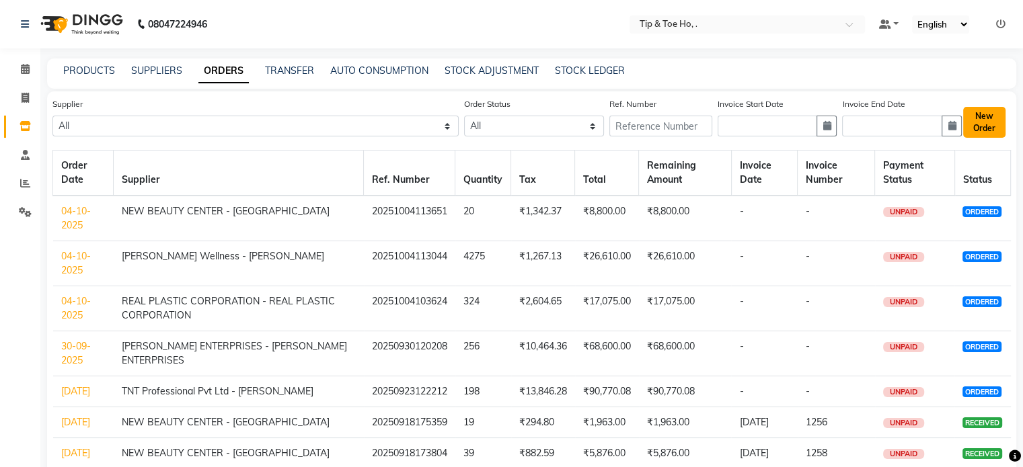
click at [986, 115] on button "New Order" at bounding box center [984, 122] width 42 height 31
select select "true"
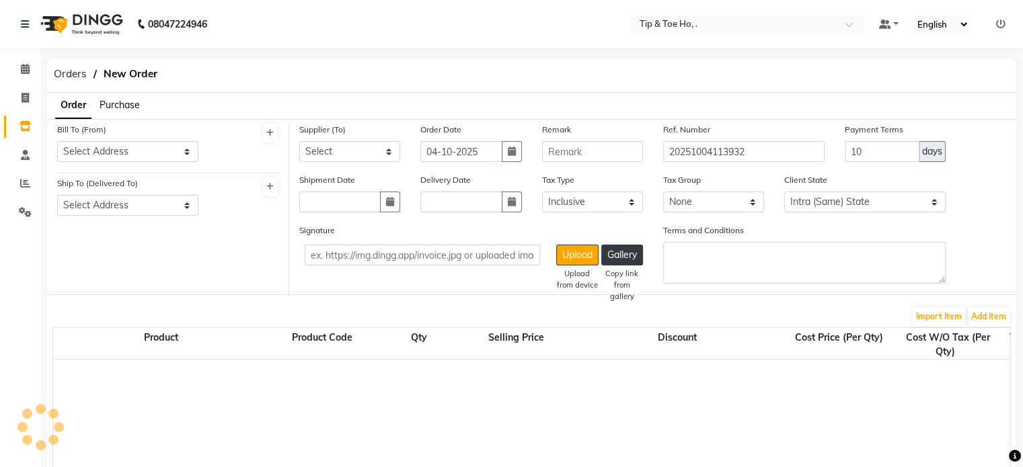
select select "2230"
click at [124, 147] on select "Select Address tip & toe ho Grey Trendy Professionals Pvt Ltd [STREET_ADDRESS][…" at bounding box center [127, 151] width 141 height 21
select select "1429"
click at [57, 141] on select "Select Address tip & toe ho Grey Trendy Professionals Pvt Ltd [STREET_ADDRESS][…" at bounding box center [127, 151] width 141 height 21
select select "1396"
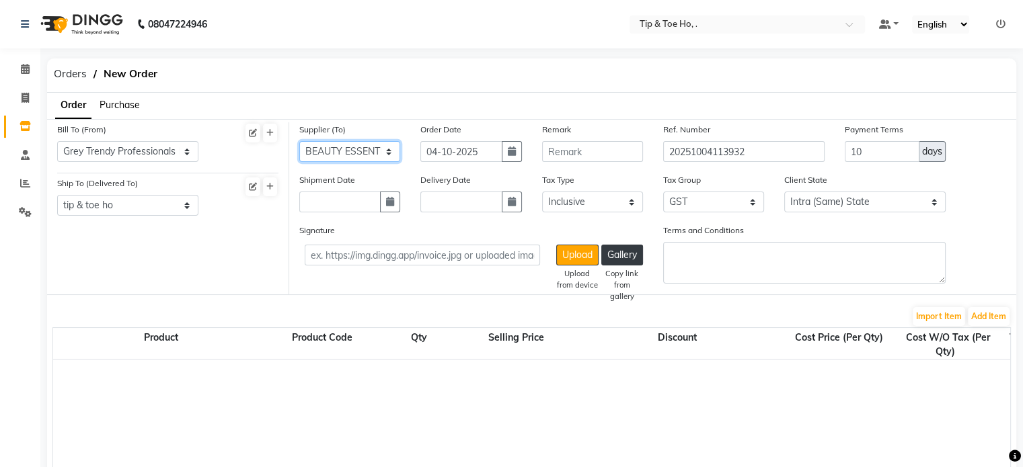
select select "3773"
click at [970, 309] on button "Add Item" at bounding box center [989, 316] width 42 height 19
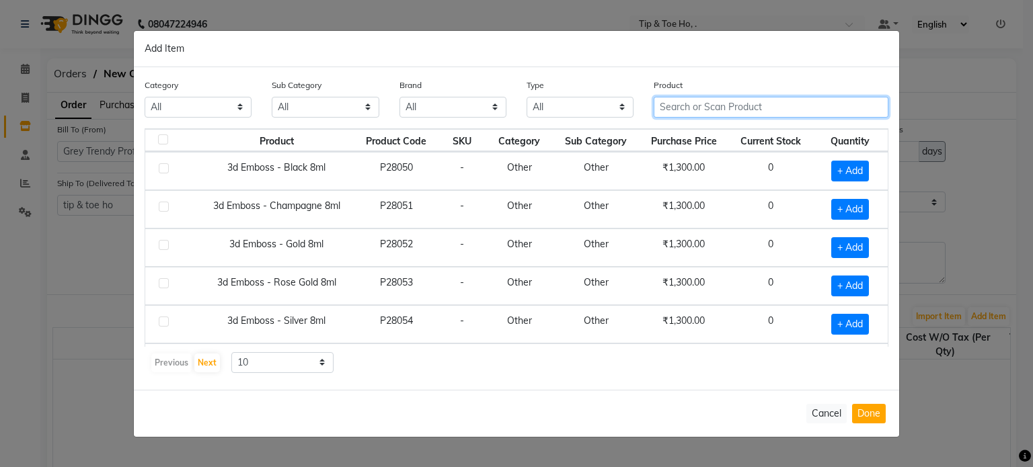
click at [713, 105] on input "text" at bounding box center [771, 107] width 235 height 21
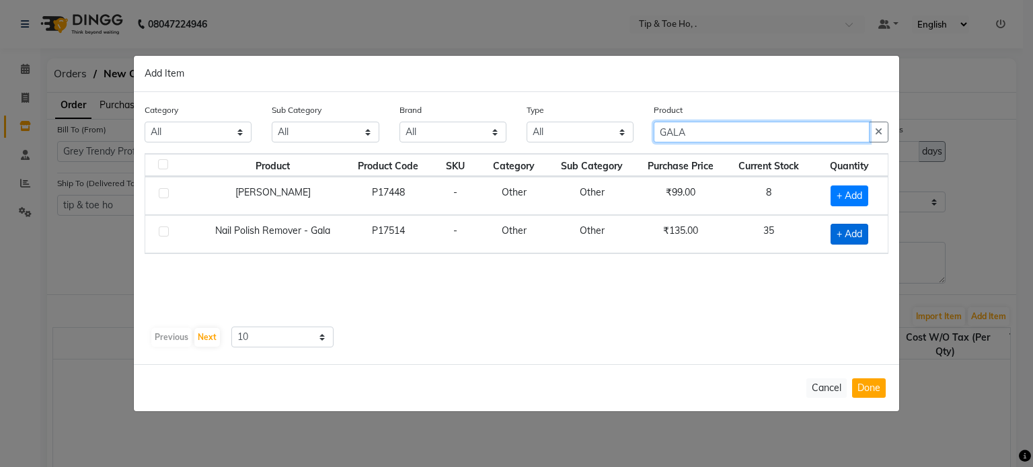
type input "GALA"
click at [847, 229] on span "+ Add" at bounding box center [850, 234] width 38 height 21
checkbox input "true"
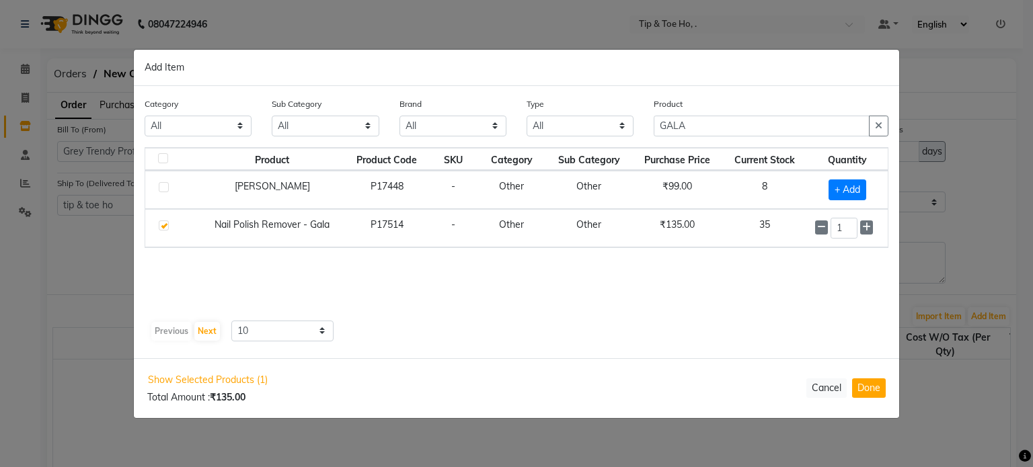
click at [847, 229] on input "1" at bounding box center [844, 228] width 27 height 21
type input "12"
click at [740, 123] on input "GALA" at bounding box center [762, 126] width 216 height 21
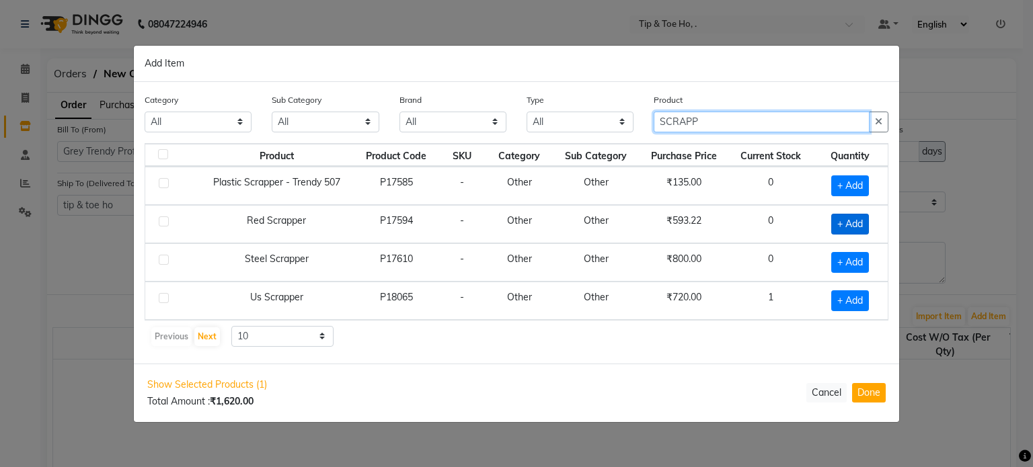
type input "SCRAPP"
click at [844, 220] on span "+ Add" at bounding box center [850, 224] width 38 height 21
checkbox input "true"
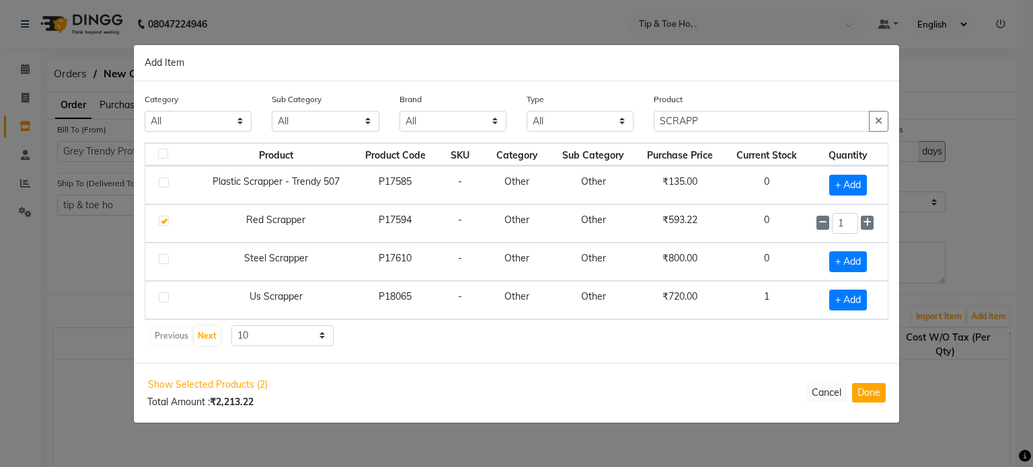
click at [844, 220] on input "1" at bounding box center [845, 223] width 26 height 21
type input "2"
click at [853, 258] on span "+ Add" at bounding box center [848, 262] width 38 height 21
checkbox input "true"
click at [853, 258] on input "1" at bounding box center [845, 262] width 26 height 21
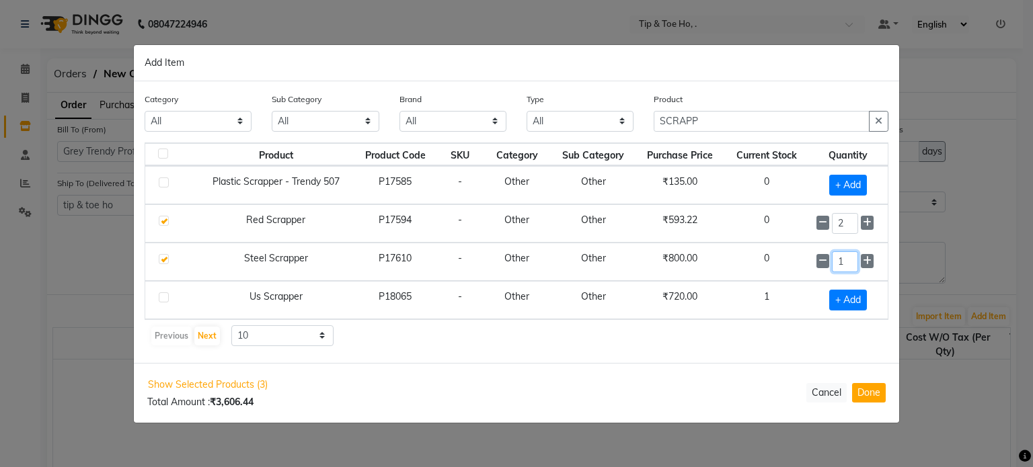
type input "2"
click at [777, 116] on input "SCRAPP" at bounding box center [762, 122] width 216 height 21
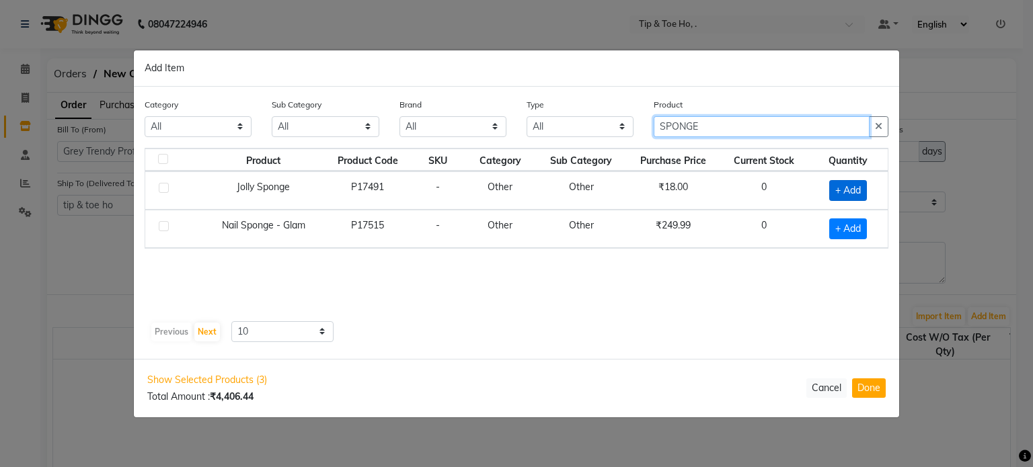
type input "SPONGE"
click at [837, 188] on span "+ Add" at bounding box center [848, 190] width 38 height 21
checkbox input "true"
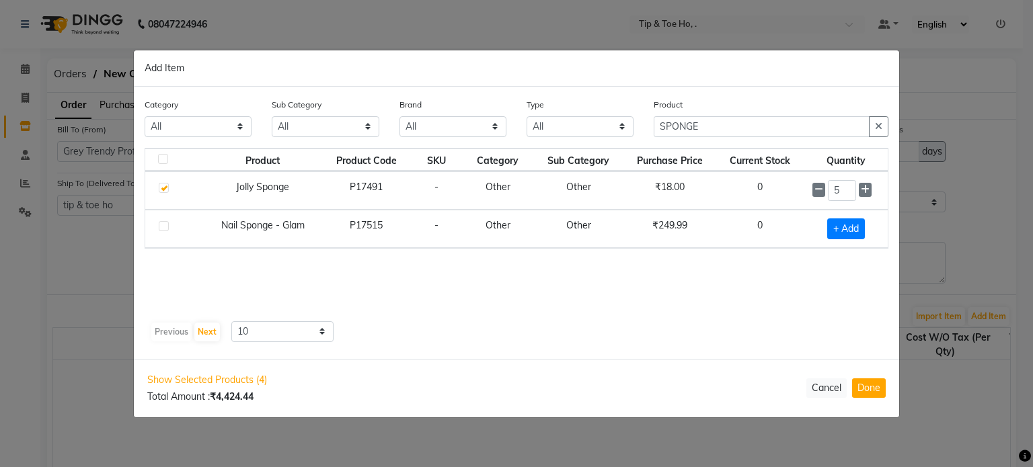
type input "6"
click at [741, 130] on input "SPONGE" at bounding box center [762, 126] width 216 height 21
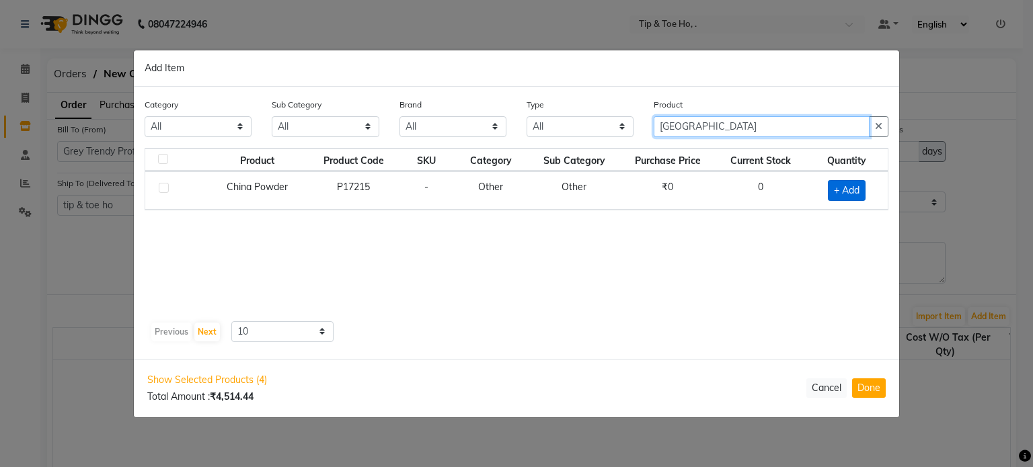
type input "[GEOGRAPHIC_DATA]"
click at [846, 181] on span "+ Add" at bounding box center [847, 190] width 38 height 21
checkbox input "true"
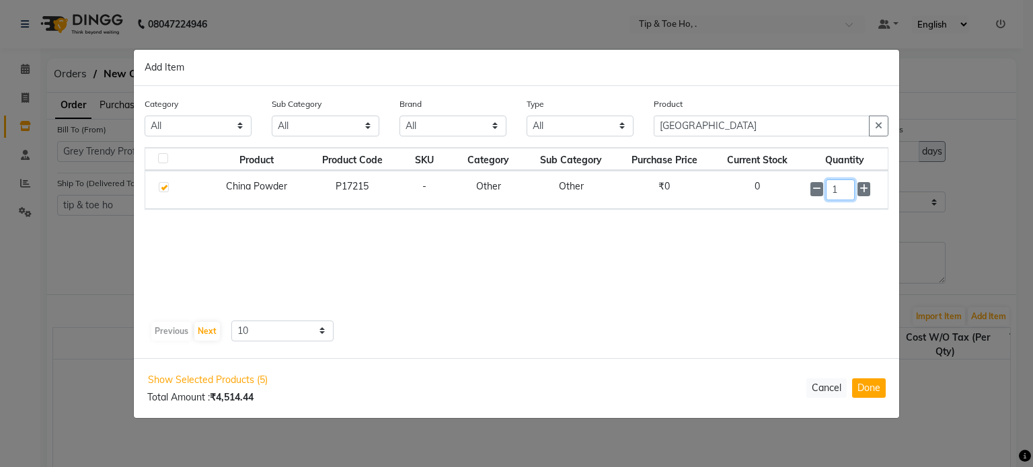
click at [846, 181] on input "1" at bounding box center [840, 190] width 29 height 21
click at [867, 389] on button "Done" at bounding box center [869, 389] width 34 height 20
select select "2230"
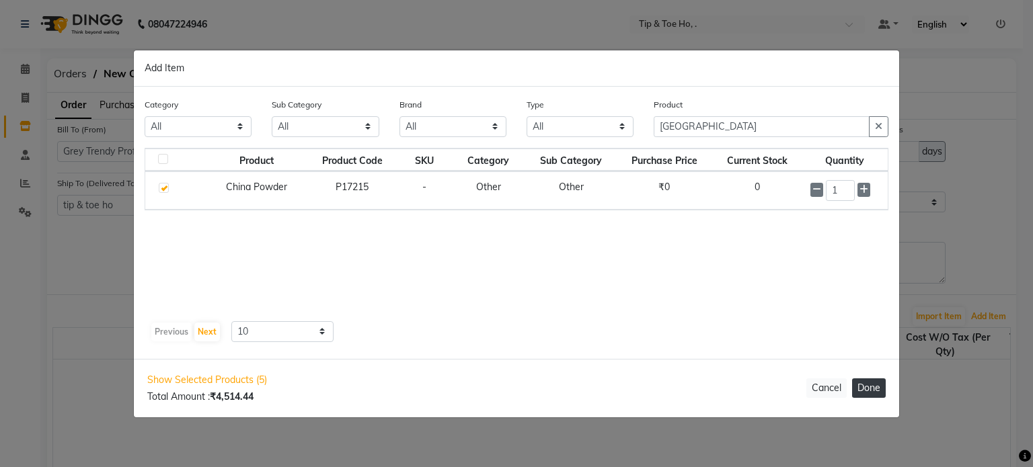
select select "2230"
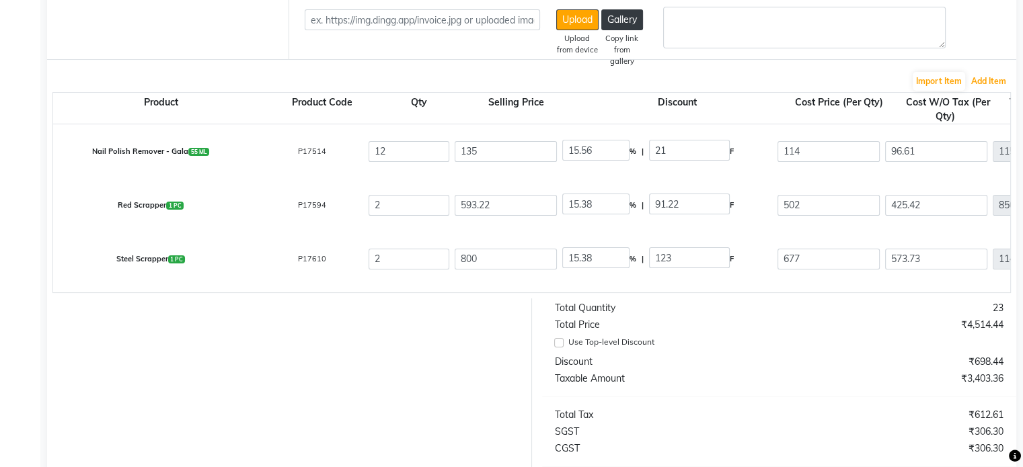
scroll to position [241, 0]
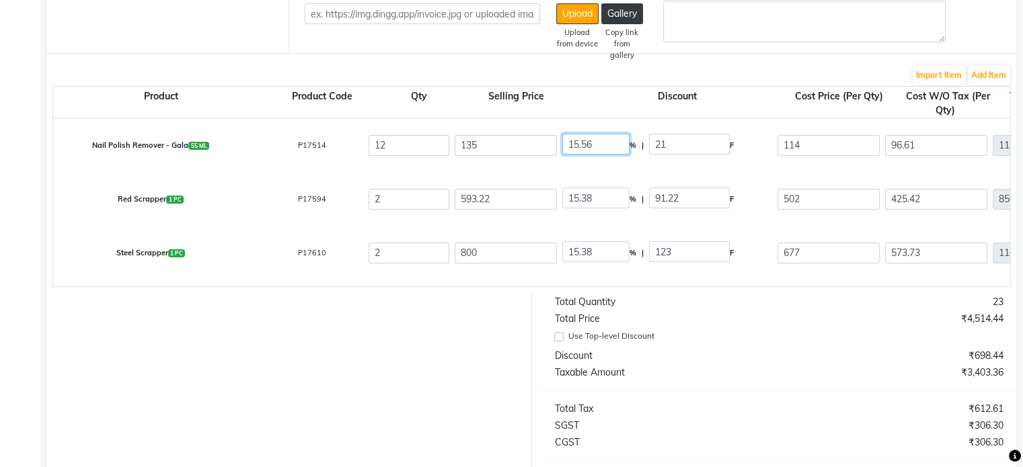
click at [586, 145] on input "15.56" at bounding box center [595, 144] width 67 height 21
type input "15"
type input "20.25"
type input "114.75"
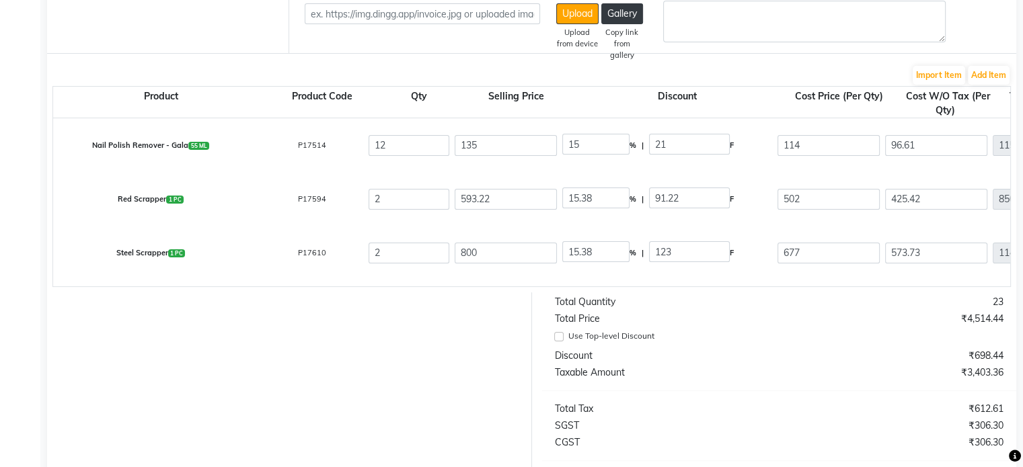
type input "97.25"
type input "1167"
type input "210.06"
type input "1377.06"
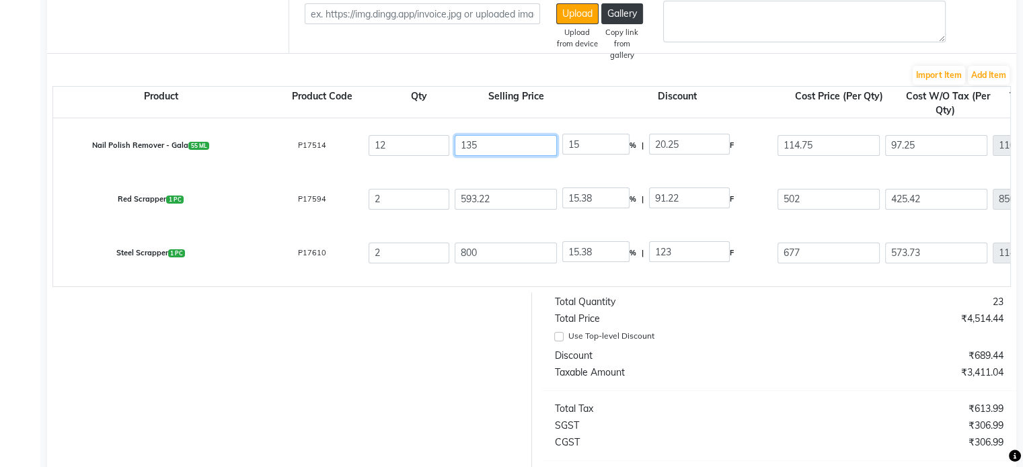
click at [470, 147] on input "135" at bounding box center [506, 145] width 102 height 21
type input "1"
type input "2025"
type input "11"
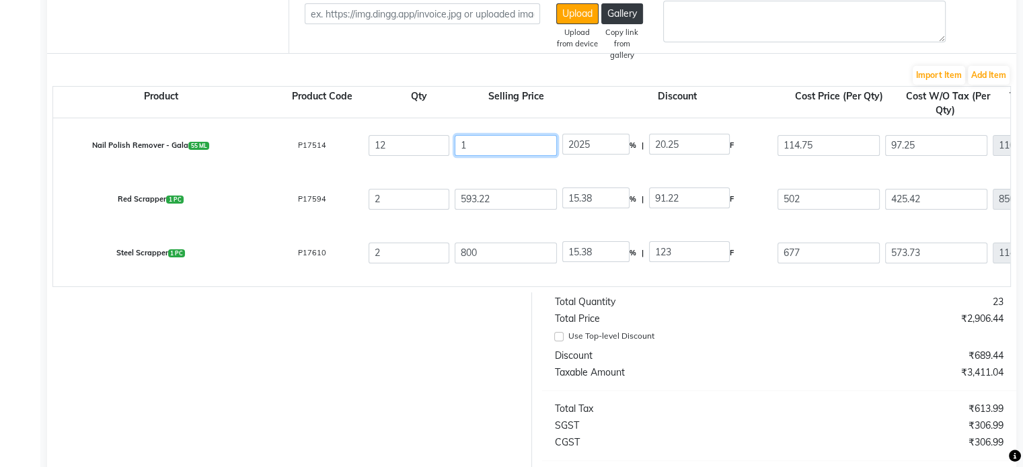
type input "184.09"
type input "114"
type input "17.76"
type input "114"
type input "0"
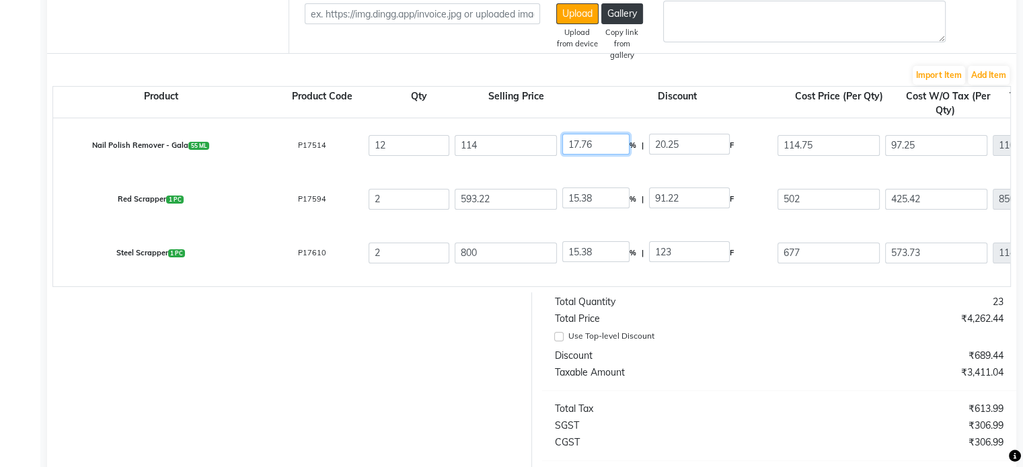
type input "0"
type input "114"
type input "96.61"
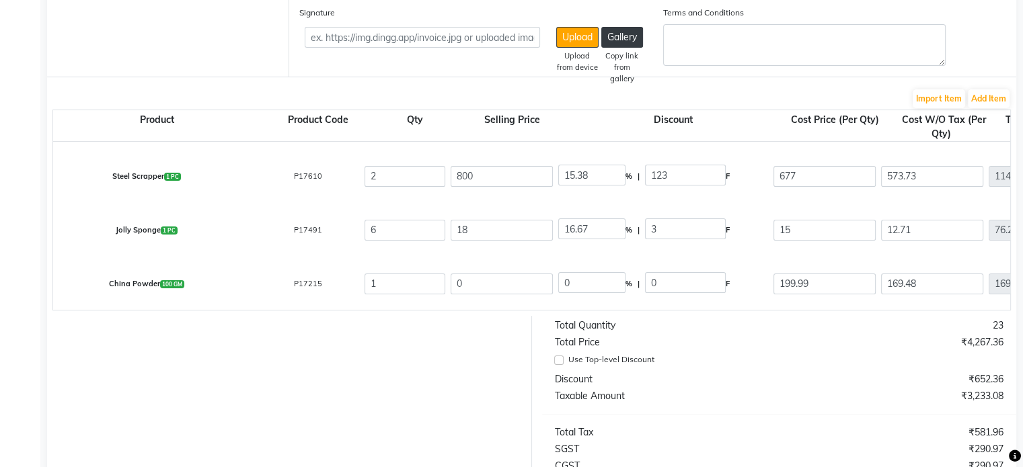
scroll to position [0, 0]
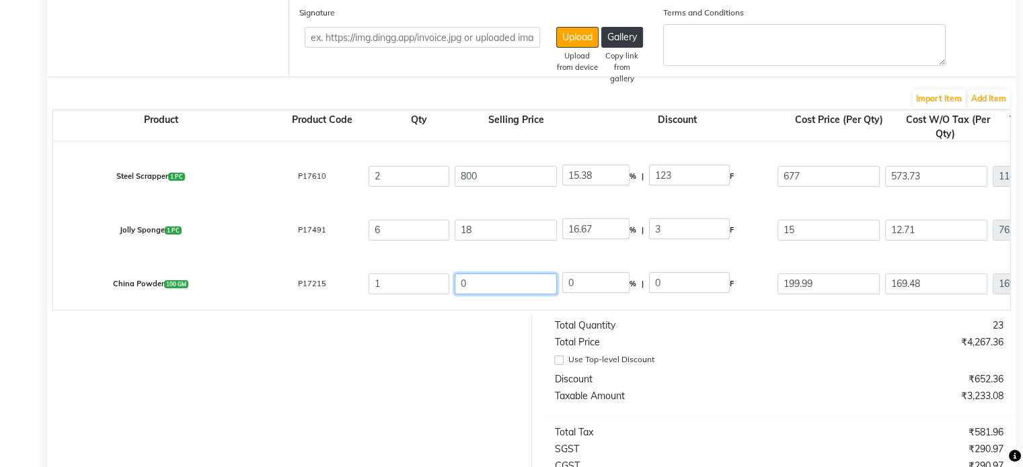
click at [492, 275] on input "0" at bounding box center [506, 284] width 102 height 21
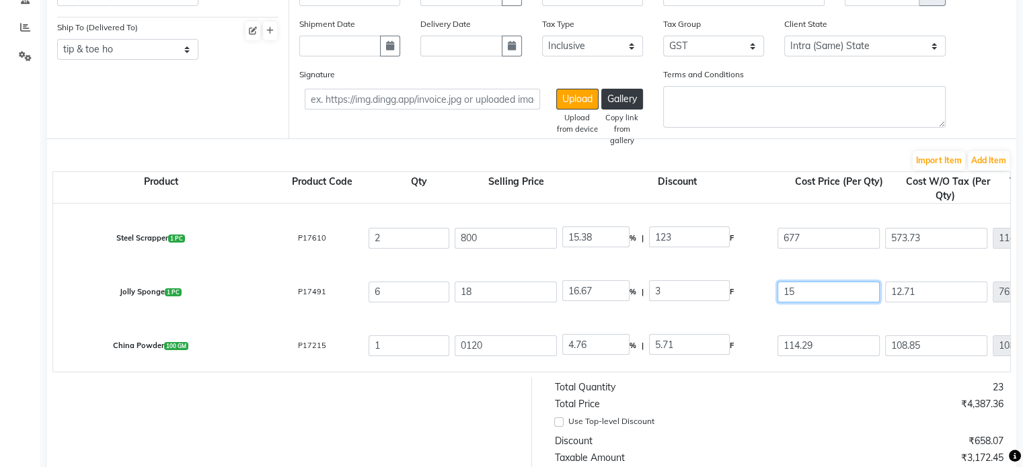
click at [825, 300] on input "15" at bounding box center [828, 292] width 102 height 21
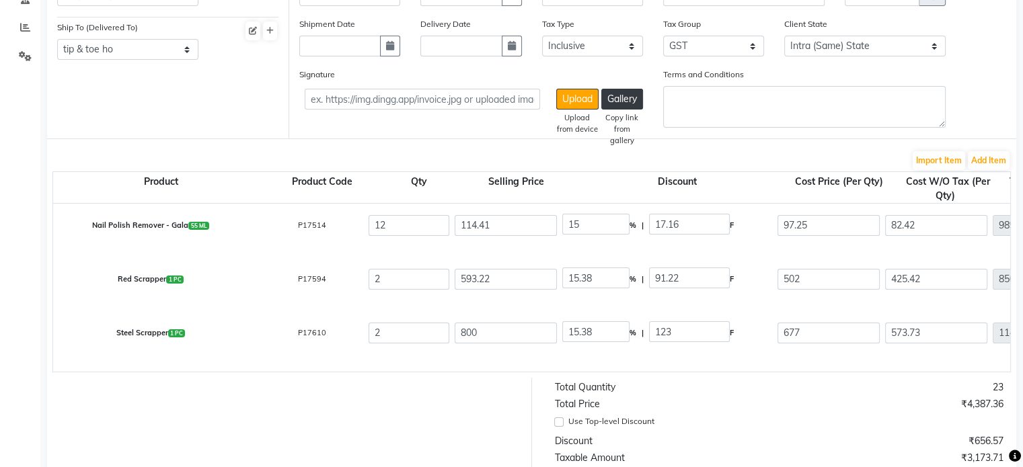
scroll to position [3, 0]
click at [798, 328] on input "677" at bounding box center [828, 335] width 102 height 21
click at [578, 337] on input "15.38" at bounding box center [595, 334] width 67 height 21
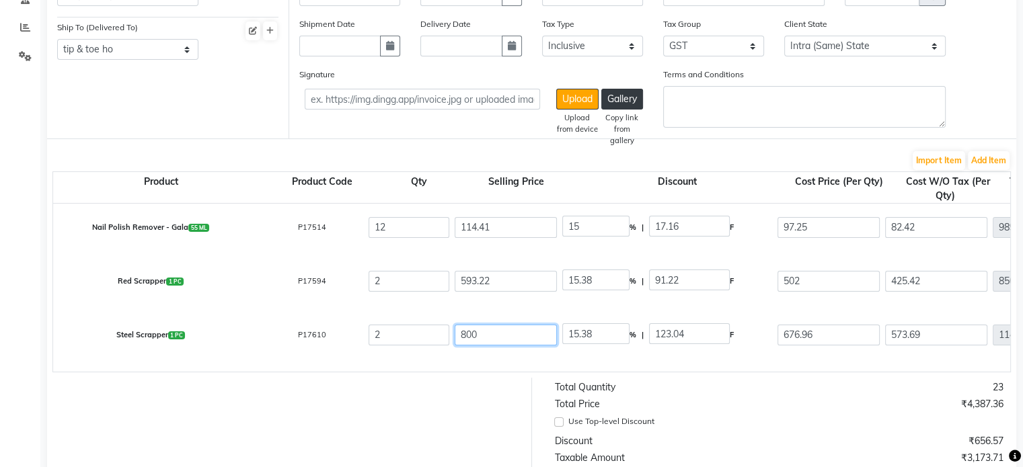
click at [459, 341] on input "800" at bounding box center [506, 335] width 102 height 21
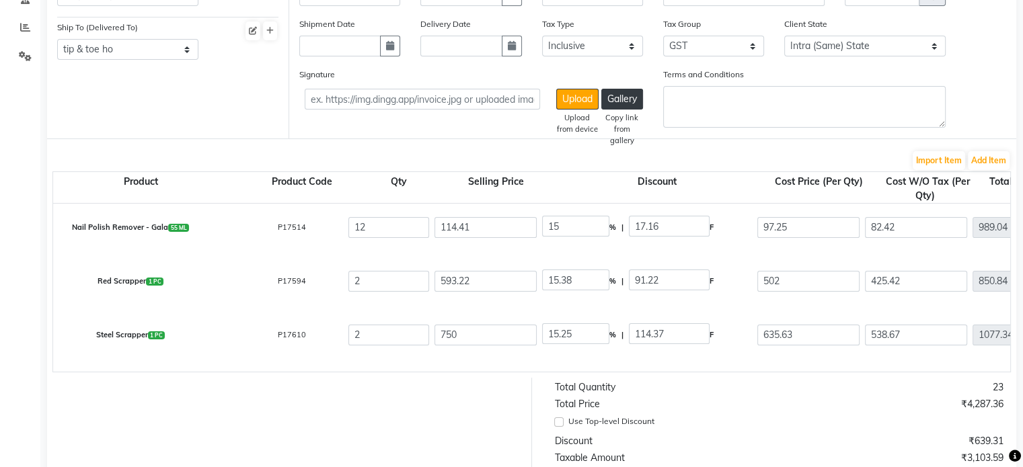
scroll to position [0, 21]
click at [453, 288] on input "593.22" at bounding box center [485, 281] width 102 height 21
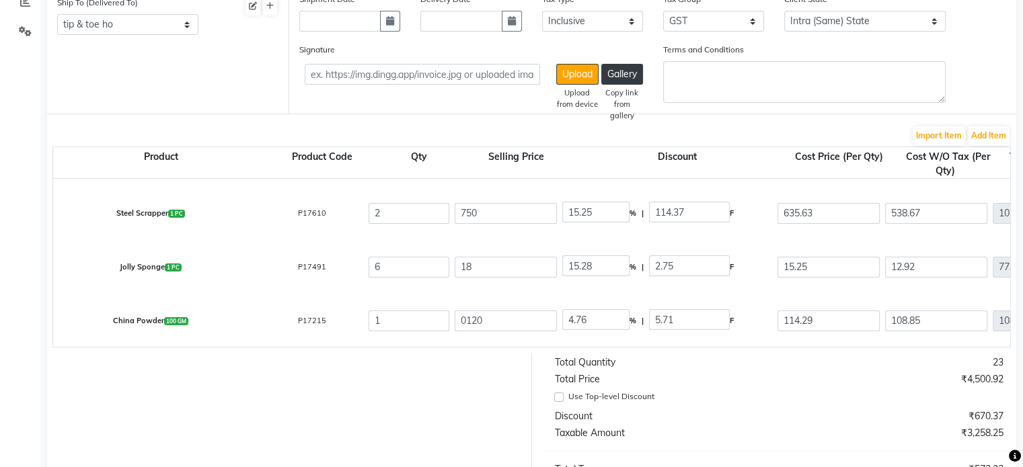
scroll to position [200, 0]
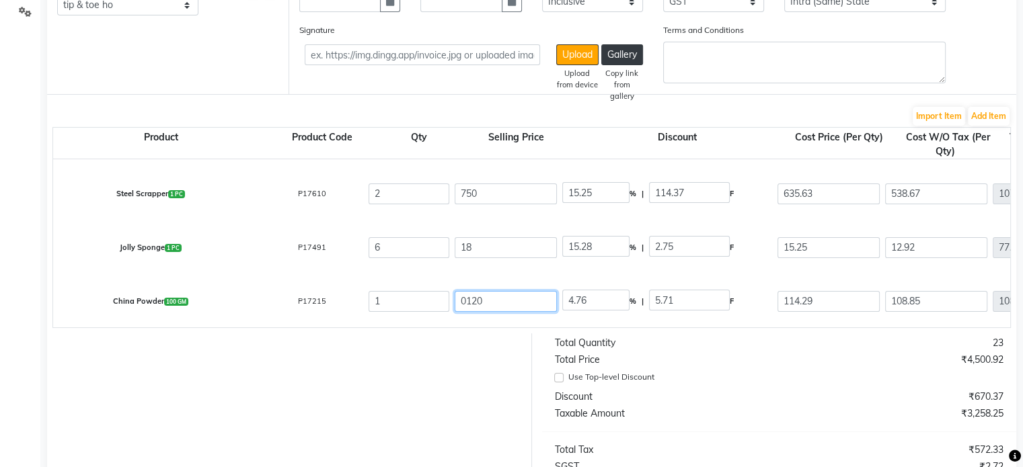
click at [463, 298] on input "0120" at bounding box center [506, 301] width 102 height 21
click at [671, 386] on div "Use Top-level Discount" at bounding box center [774, 378] width 439 height 16
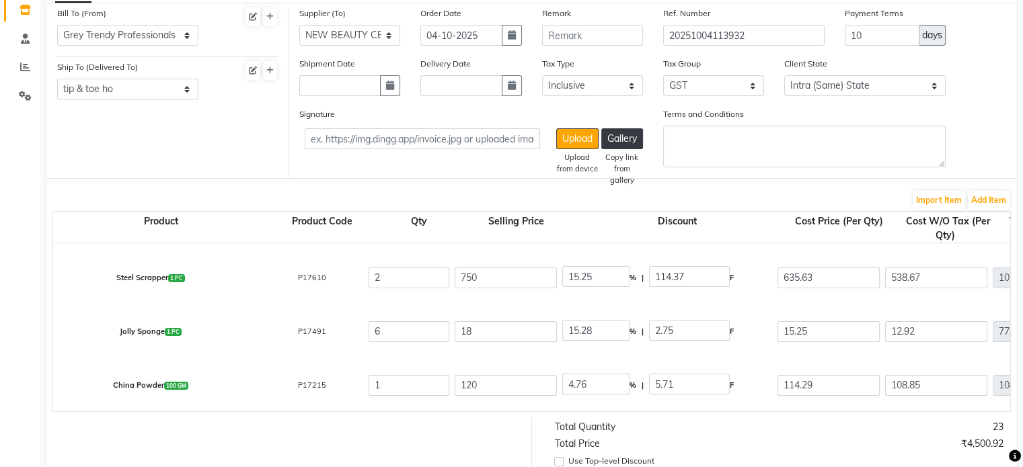
scroll to position [0, 0]
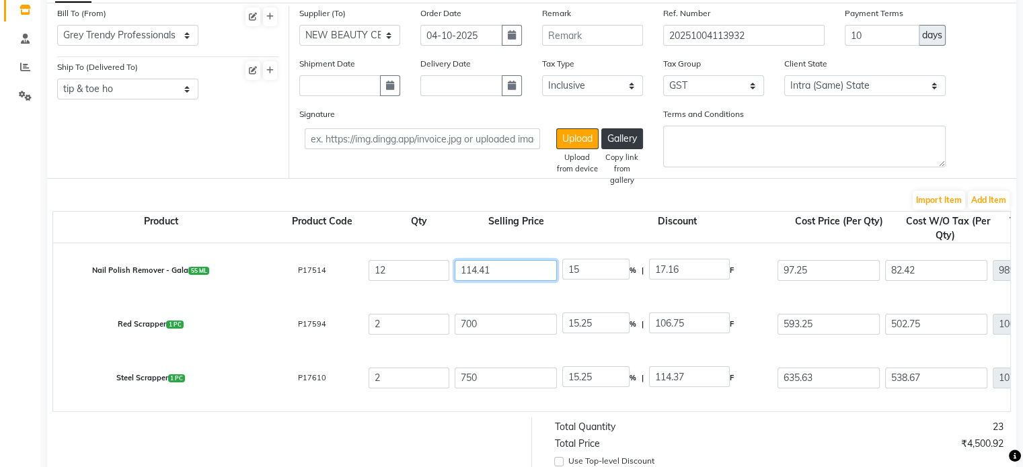
click at [477, 278] on input "114.41" at bounding box center [506, 270] width 102 height 21
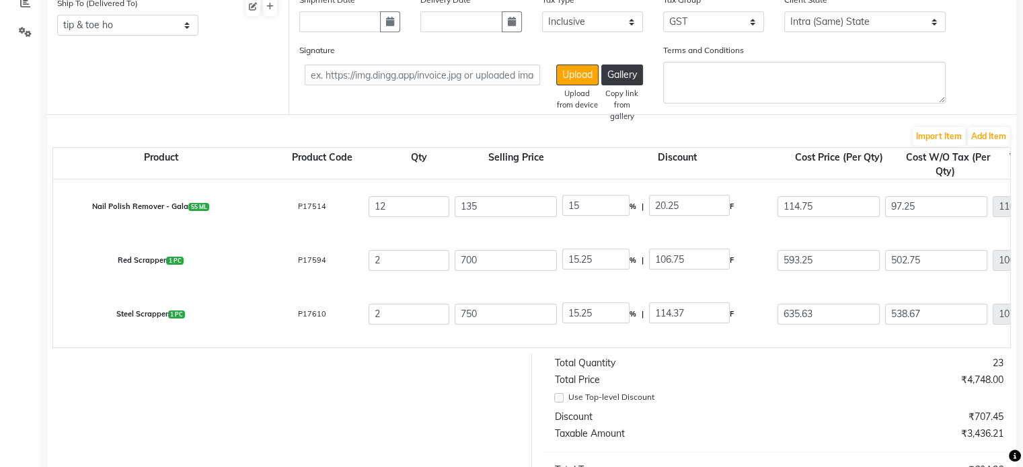
scroll to position [179, 0]
click at [473, 201] on input "135" at bounding box center [506, 208] width 102 height 21
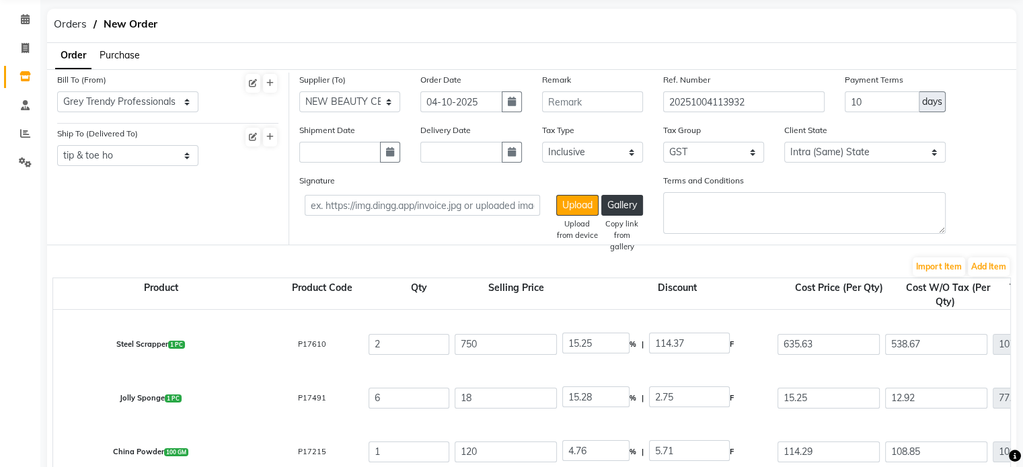
scroll to position [0, 0]
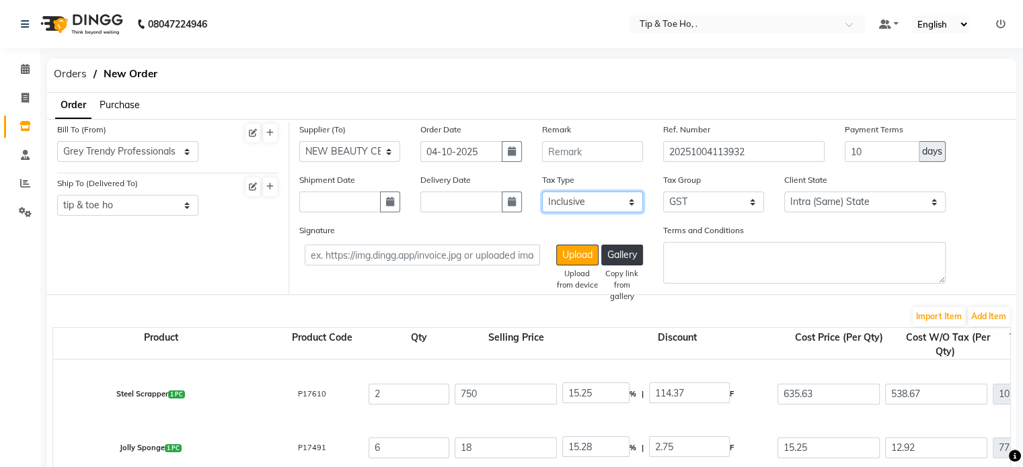
click at [586, 208] on select "Select Inclusive Exclusive" at bounding box center [592, 202] width 101 height 21
click at [542, 192] on select "Select Inclusive Exclusive" at bounding box center [592, 202] width 101 height 21
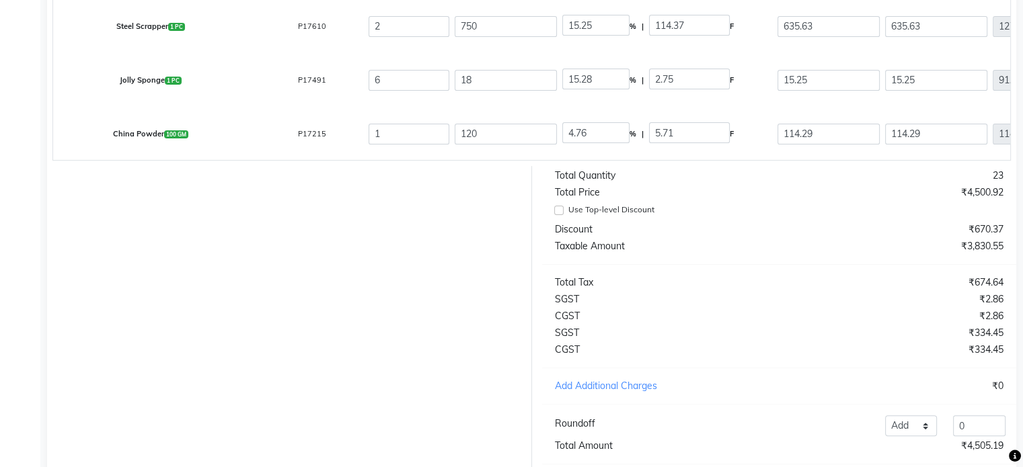
scroll to position [455, 0]
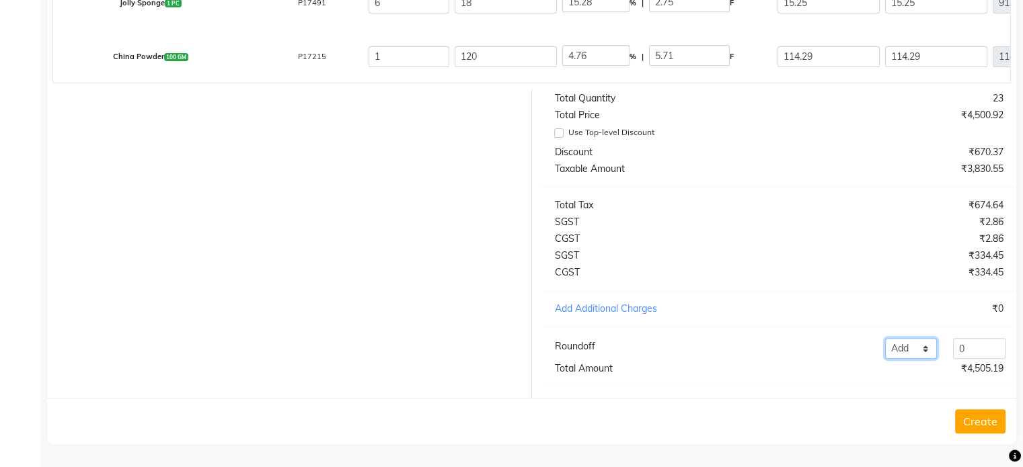
click at [925, 352] on select "Add Reduce" at bounding box center [911, 348] width 52 height 21
click at [885, 338] on select "Add Reduce" at bounding box center [911, 348] width 52 height 21
click at [966, 354] on input "0" at bounding box center [979, 348] width 52 height 21
click at [957, 332] on div "Total Quantity 23 Total Price ₹4,500.92 Use Top-level Discount Discount ₹670.37…" at bounding box center [779, 243] width 495 height 309
click at [991, 419] on button "Create" at bounding box center [980, 422] width 50 height 24
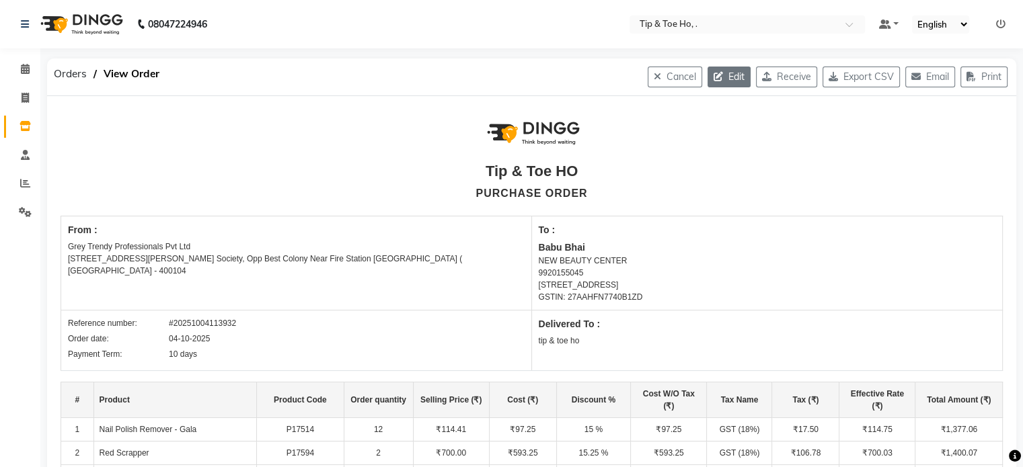
click at [728, 73] on button "Edit" at bounding box center [729, 77] width 43 height 21
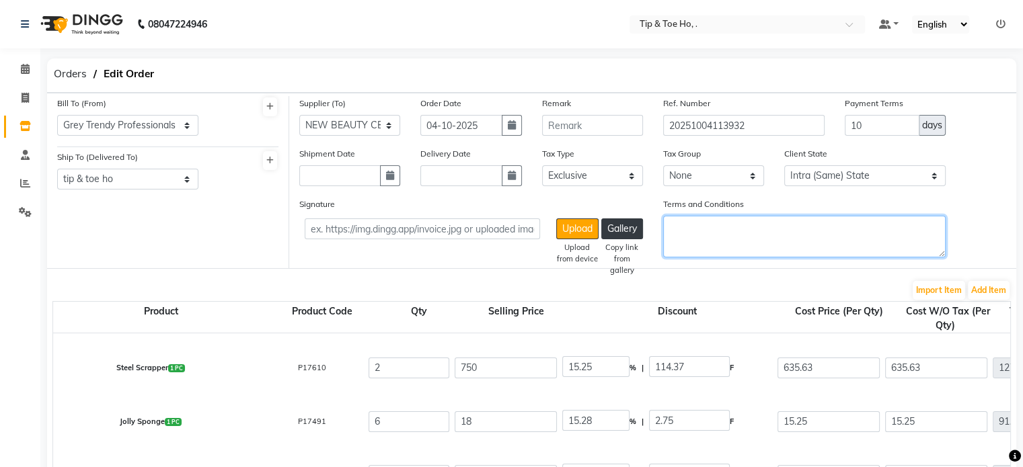
click at [737, 245] on textarea "Terms and Conditions" at bounding box center [804, 237] width 282 height 42
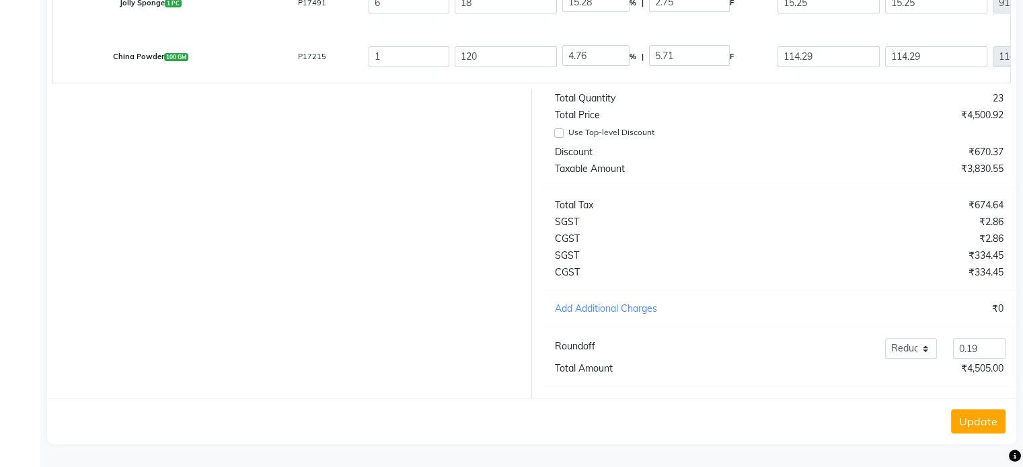
click at [977, 425] on button "Update" at bounding box center [978, 422] width 54 height 24
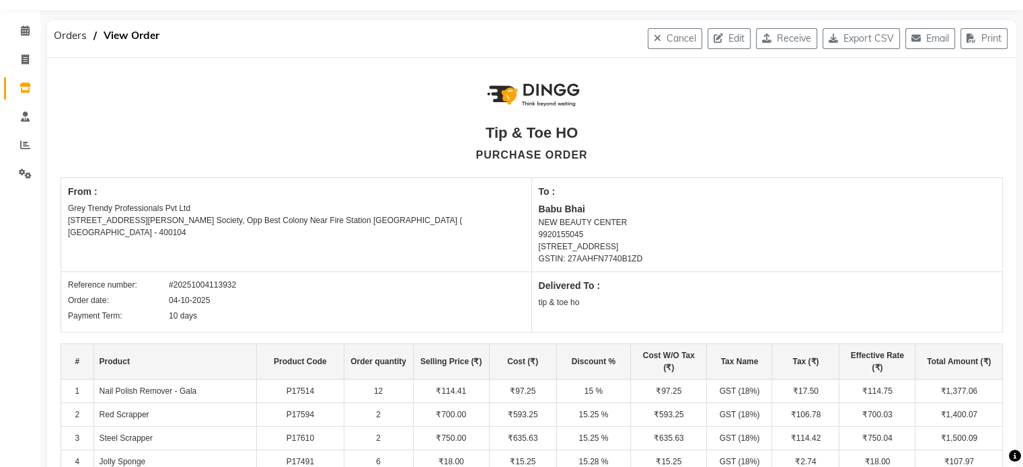
scroll to position [0, 0]
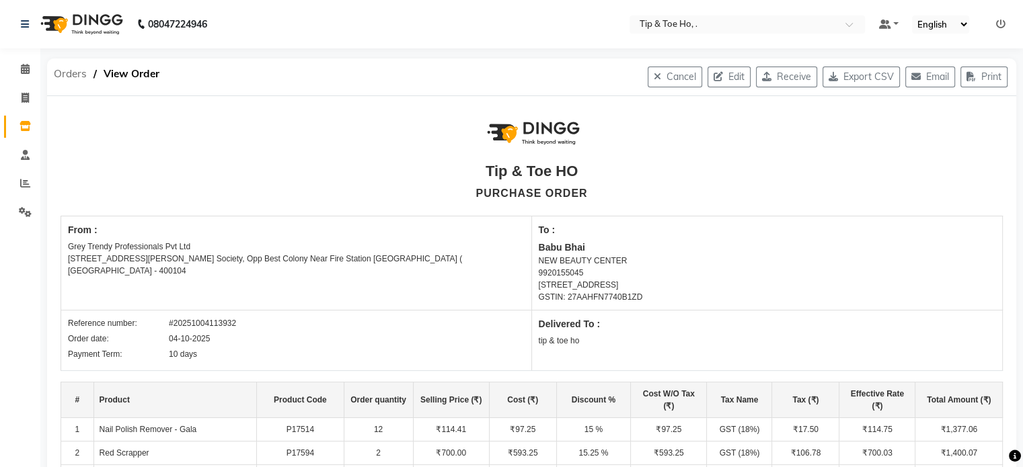
click at [69, 75] on span "Orders" at bounding box center [70, 74] width 46 height 24
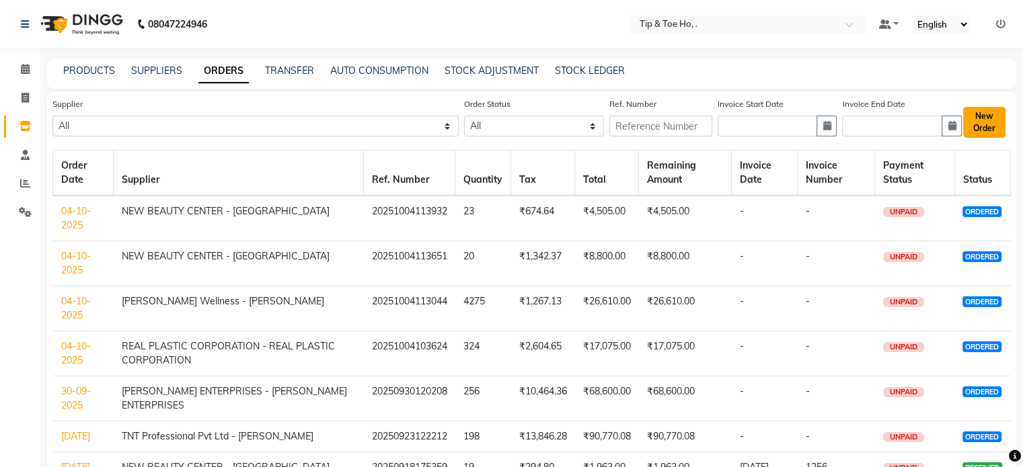
click at [991, 120] on button "New Order" at bounding box center [984, 122] width 42 height 31
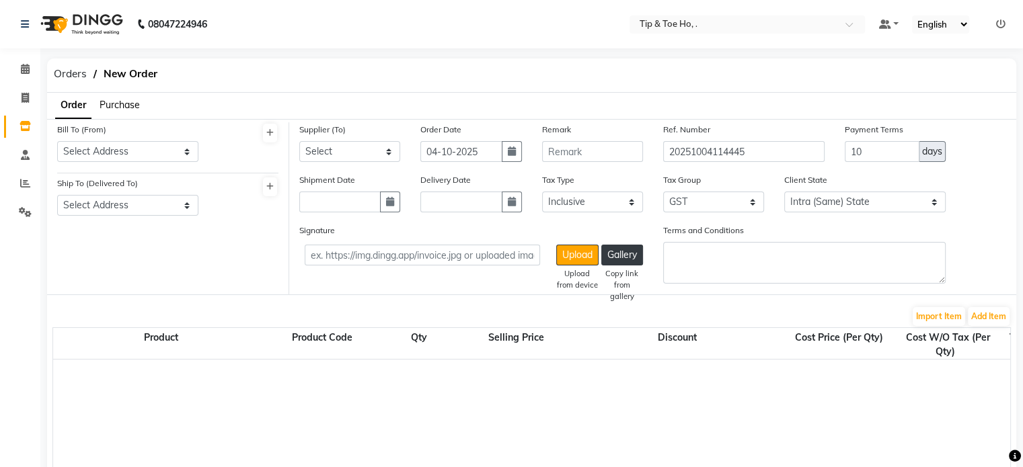
click at [130, 139] on div "Bill To (From) Select Address tip & toe ho Grey Trendy Professionals Pvt Ltd [S…" at bounding box center [127, 142] width 141 height 40
drag, startPoint x: 132, startPoint y: 150, endPoint x: 134, endPoint y: 206, distance: 55.8
click at [134, 206] on div "Bill To (From) Select Address tip & toe ho Grey Trendy Professionals Pvt Ltd [S…" at bounding box center [168, 208] width 242 height 172
click at [57, 141] on select "Select Address tip & toe ho Grey Trendy Professionals Pvt Ltd [STREET_ADDRESS][…" at bounding box center [127, 151] width 141 height 21
click at [134, 206] on select "Select Address tip & toe ho Grey Trendy Professionals Pvt Ltd [STREET_ADDRESS][…" at bounding box center [127, 205] width 141 height 21
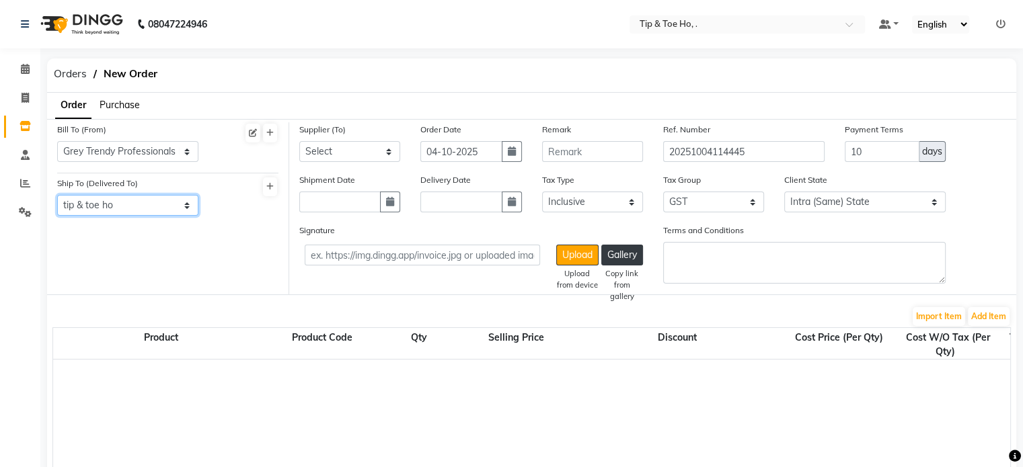
click at [57, 196] on select "Select Address tip & toe ho Grey Trendy Professionals Pvt Ltd [STREET_ADDRESS][…" at bounding box center [127, 205] width 141 height 21
click at [344, 149] on select "Select Beauty Palace - Tabbasum FASHION INDENTITY PVT LTD. - FASHION INDENTITY …" at bounding box center [349, 151] width 101 height 21
click at [299, 141] on select "Select Beauty Palace - Tabbasum FASHION INDENTITY PVT LTD. - FASHION INDENTITY …" at bounding box center [349, 151] width 101 height 21
click at [978, 311] on button "Add Item" at bounding box center [989, 316] width 42 height 19
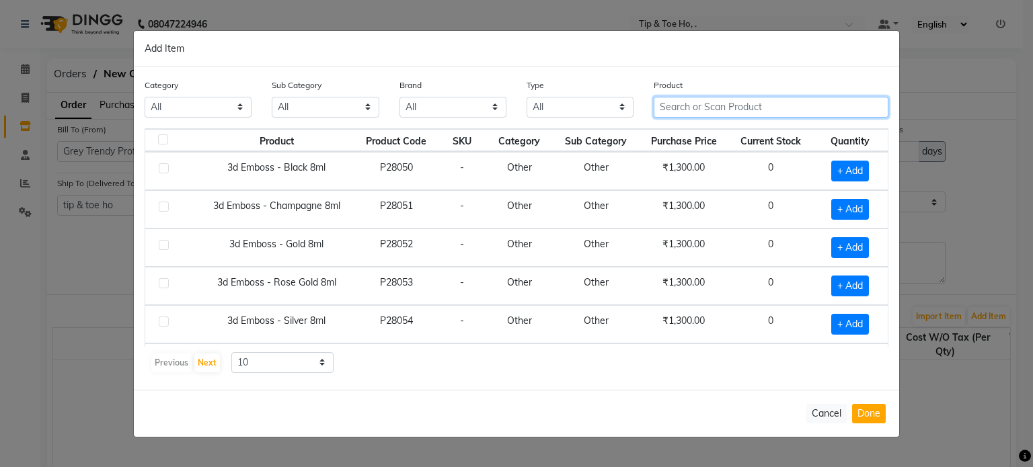
click at [770, 100] on input "text" at bounding box center [771, 107] width 235 height 21
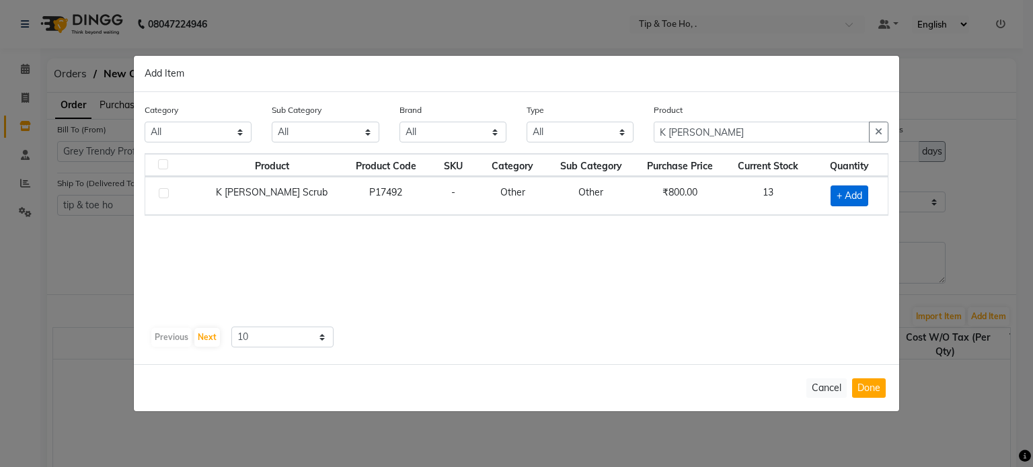
click at [846, 194] on span "+ Add" at bounding box center [850, 196] width 38 height 21
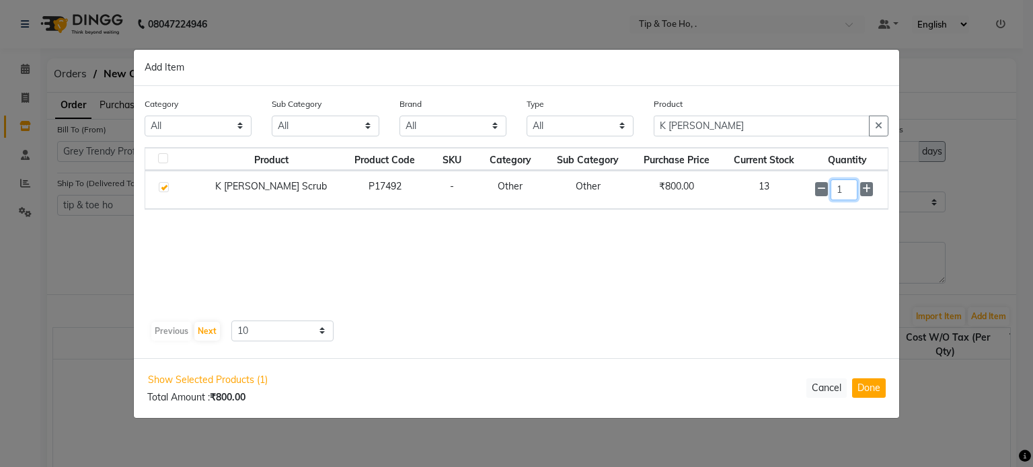
click at [846, 194] on input "1" at bounding box center [844, 190] width 27 height 21
click at [802, 130] on input "K [PERSON_NAME]" at bounding box center [762, 126] width 216 height 21
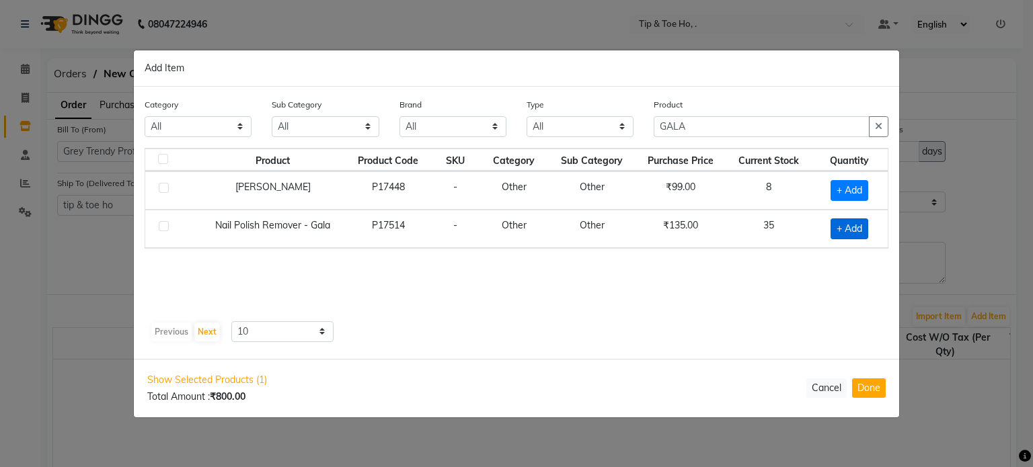
click at [845, 229] on span "+ Add" at bounding box center [850, 229] width 38 height 21
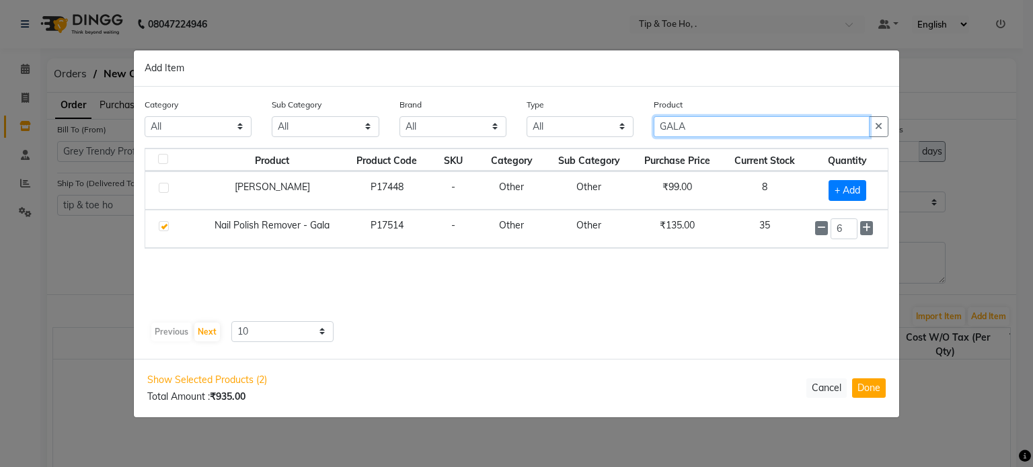
click at [817, 124] on input "GALA" at bounding box center [762, 126] width 216 height 21
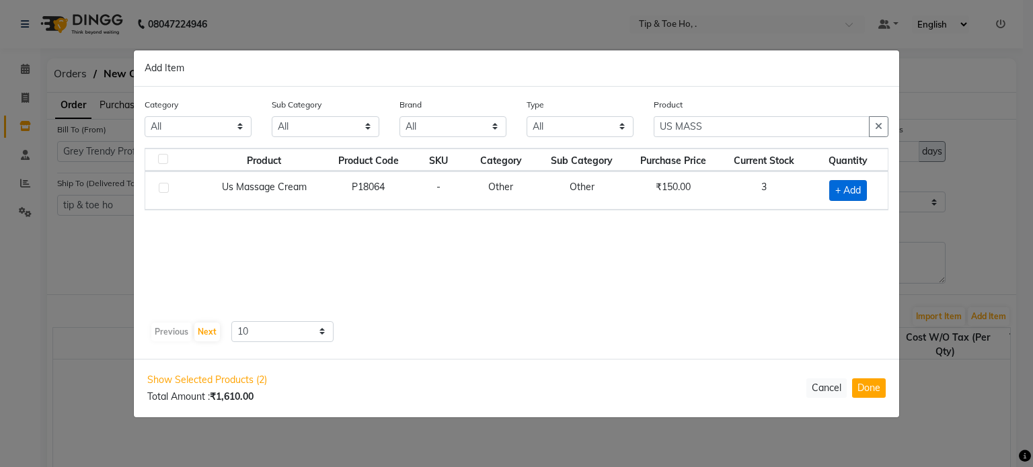
click at [842, 187] on span "+ Add" at bounding box center [848, 190] width 38 height 21
click at [842, 187] on input "1" at bounding box center [842, 190] width 28 height 21
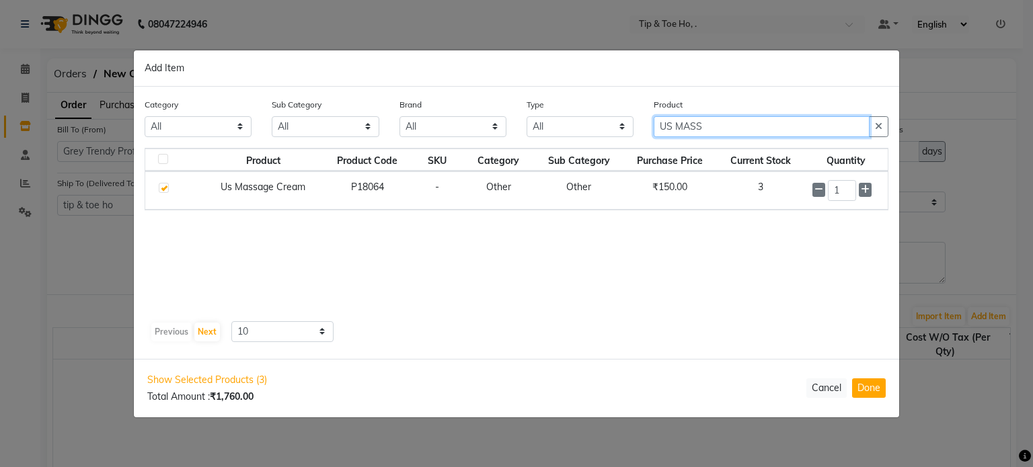
click at [816, 123] on input "US MASS" at bounding box center [762, 126] width 216 height 21
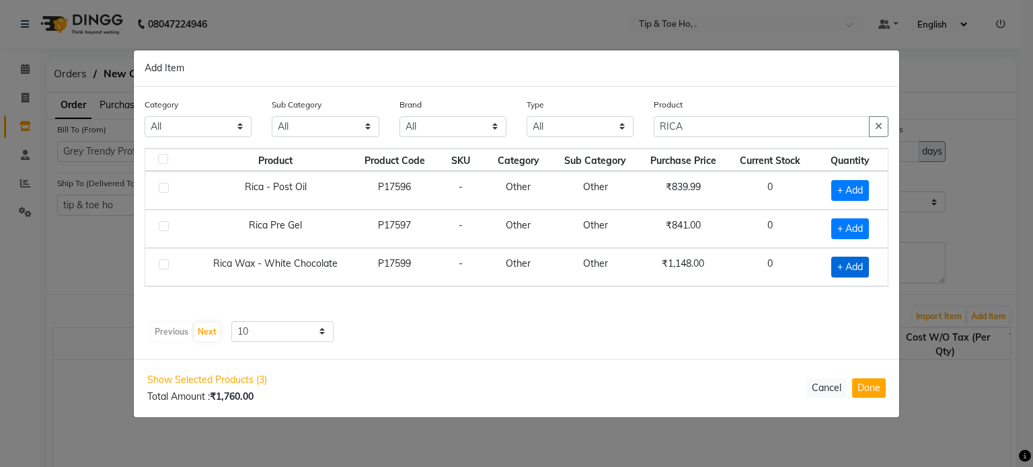
click at [853, 266] on span "+ Add" at bounding box center [850, 267] width 38 height 21
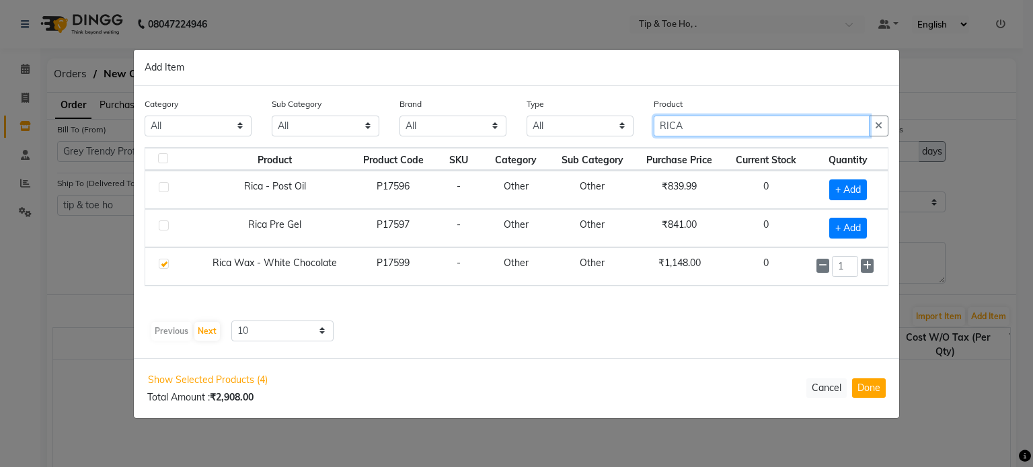
click at [769, 134] on input "RICA" at bounding box center [762, 126] width 216 height 21
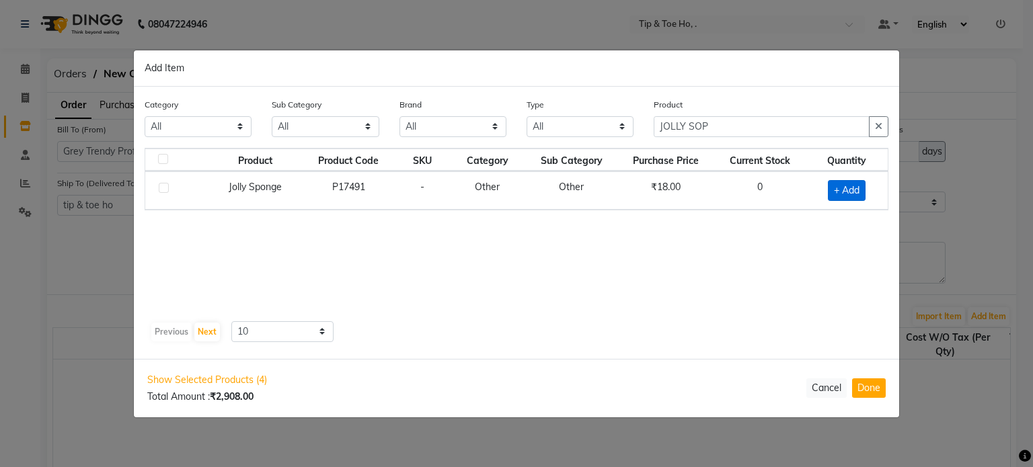
click at [836, 184] on span "+ Add" at bounding box center [847, 190] width 38 height 21
click at [836, 184] on input "1" at bounding box center [840, 190] width 30 height 21
click at [865, 397] on button "Done" at bounding box center [869, 389] width 34 height 20
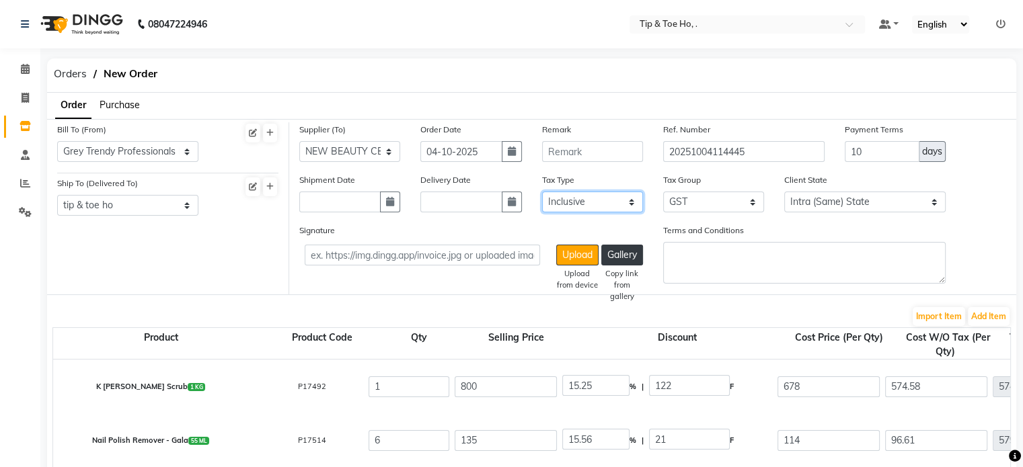
click at [597, 200] on select "Select Inclusive Exclusive" at bounding box center [592, 202] width 101 height 21
click at [542, 192] on select "Select Inclusive Exclusive" at bounding box center [592, 202] width 101 height 21
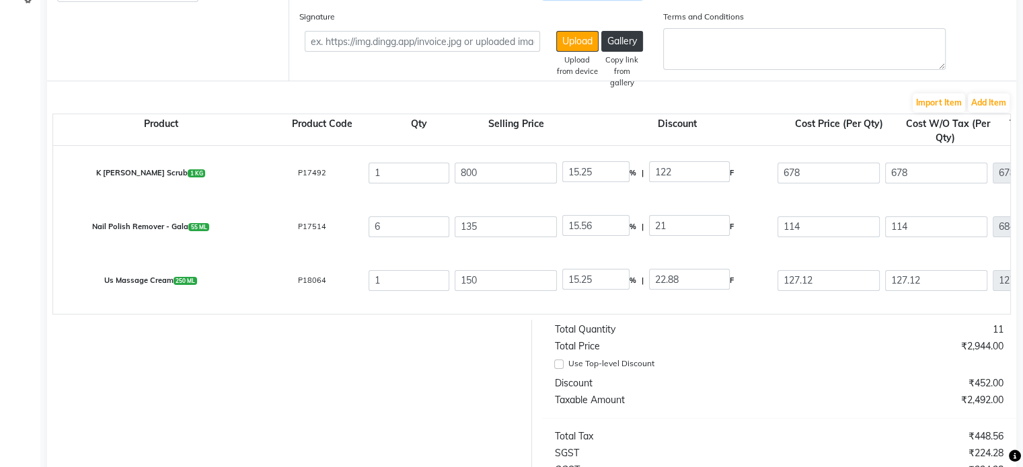
scroll to position [215, 0]
click at [476, 168] on input "800" at bounding box center [506, 172] width 102 height 21
click at [530, 225] on input "135" at bounding box center [506, 226] width 102 height 21
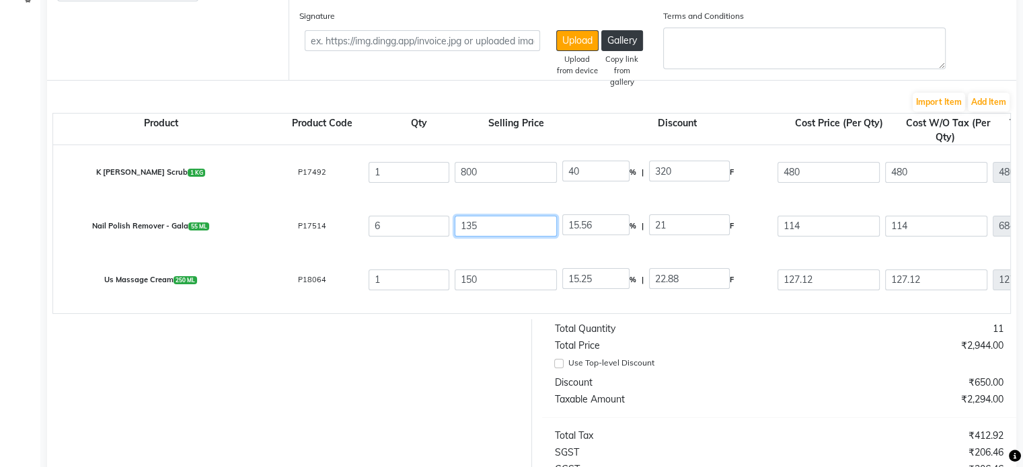
click at [530, 225] on input "135" at bounding box center [506, 226] width 102 height 21
click at [504, 171] on input "800" at bounding box center [506, 172] width 102 height 21
click at [487, 217] on input "114" at bounding box center [506, 226] width 102 height 21
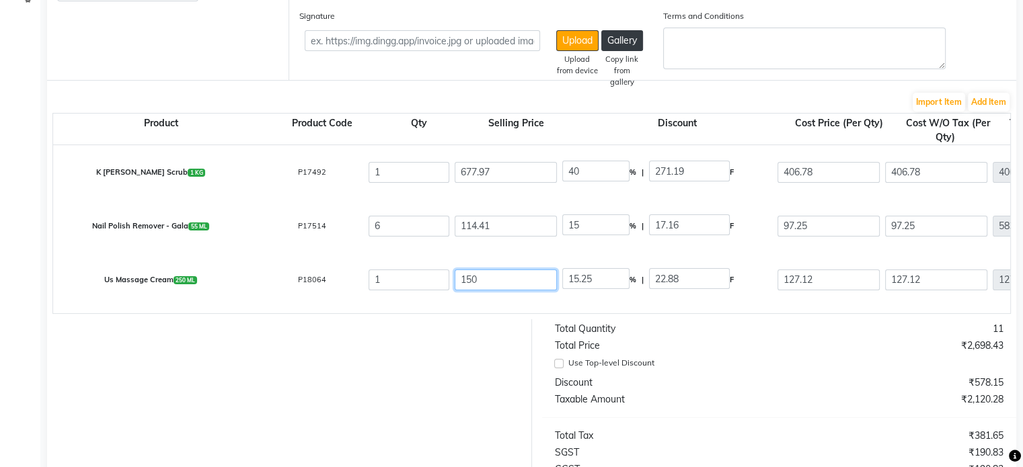
click at [465, 283] on input "150" at bounding box center [506, 280] width 102 height 21
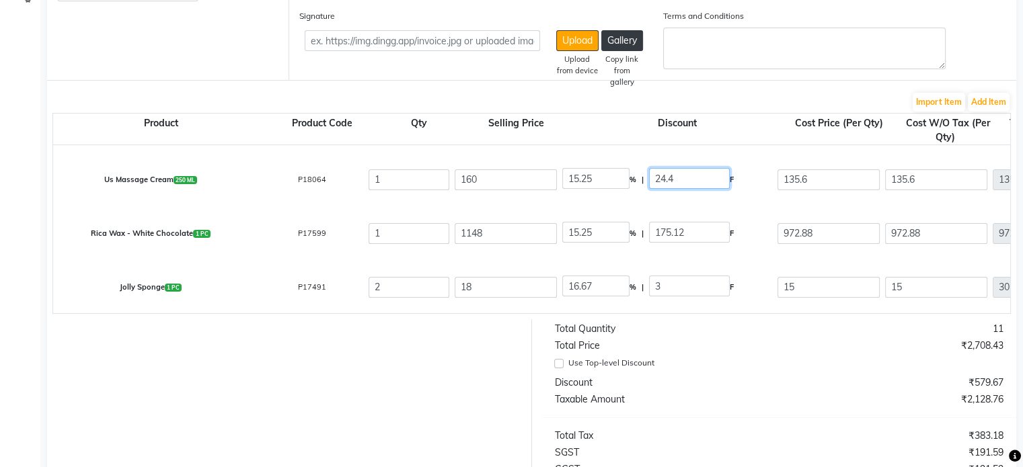
scroll to position [100, 0]
click at [465, 230] on input "1148" at bounding box center [506, 234] width 102 height 21
click at [479, 287] on input "18" at bounding box center [506, 288] width 102 height 21
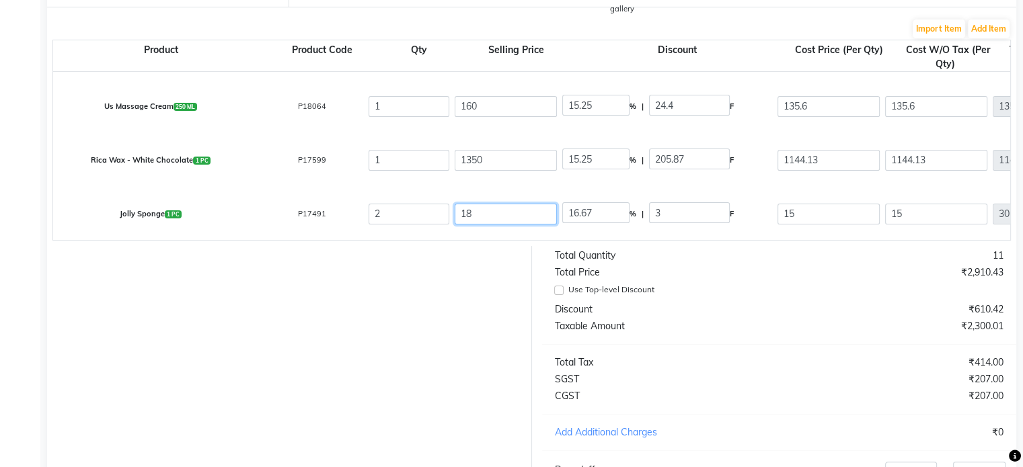
scroll to position [282, 0]
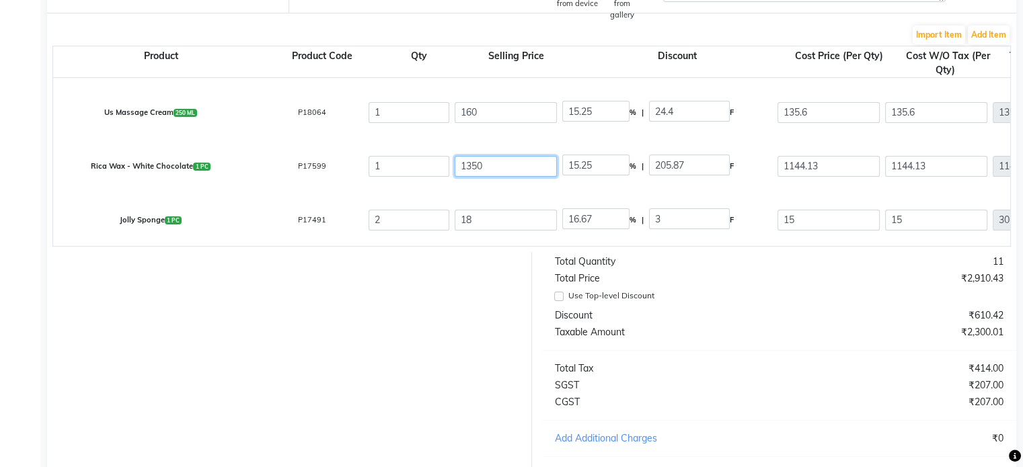
click at [482, 163] on input "1350" at bounding box center [506, 166] width 102 height 21
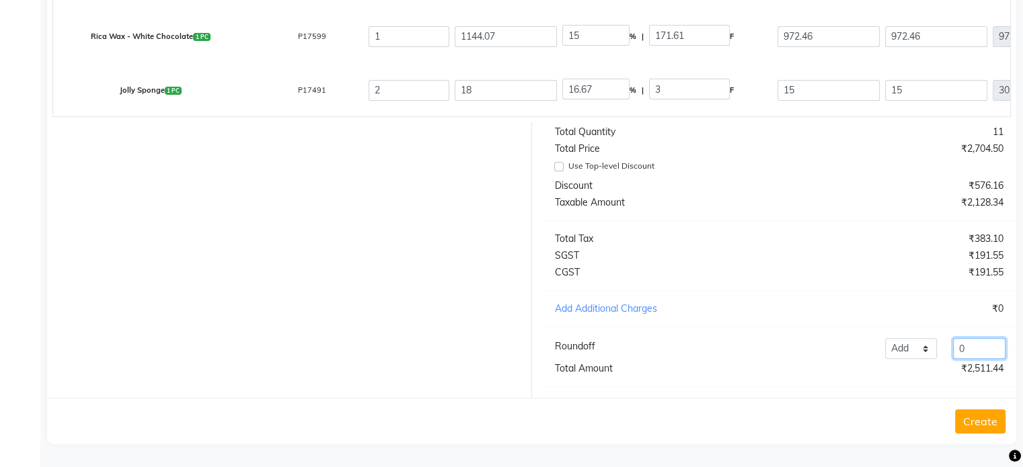
click at [988, 354] on input "0" at bounding box center [979, 348] width 52 height 21
click at [986, 417] on button "Create" at bounding box center [980, 422] width 50 height 24
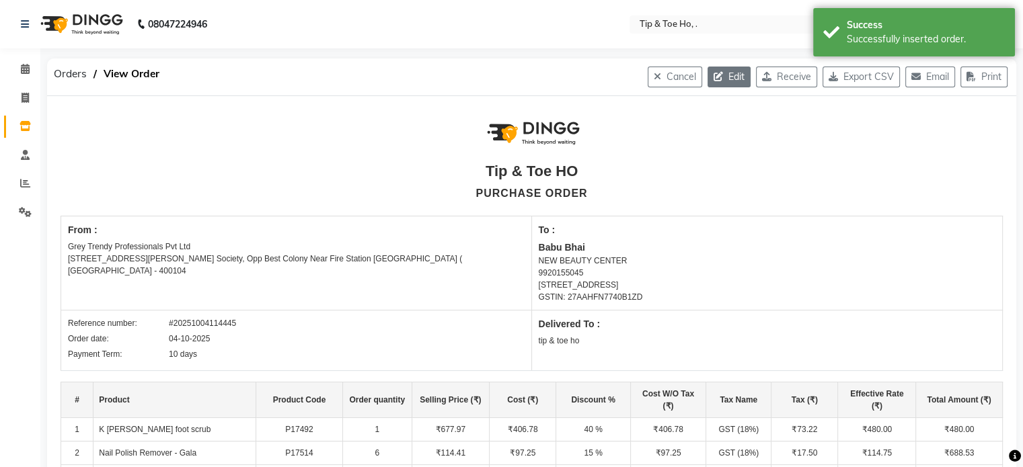
click at [716, 74] on icon "button" at bounding box center [721, 76] width 15 height 9
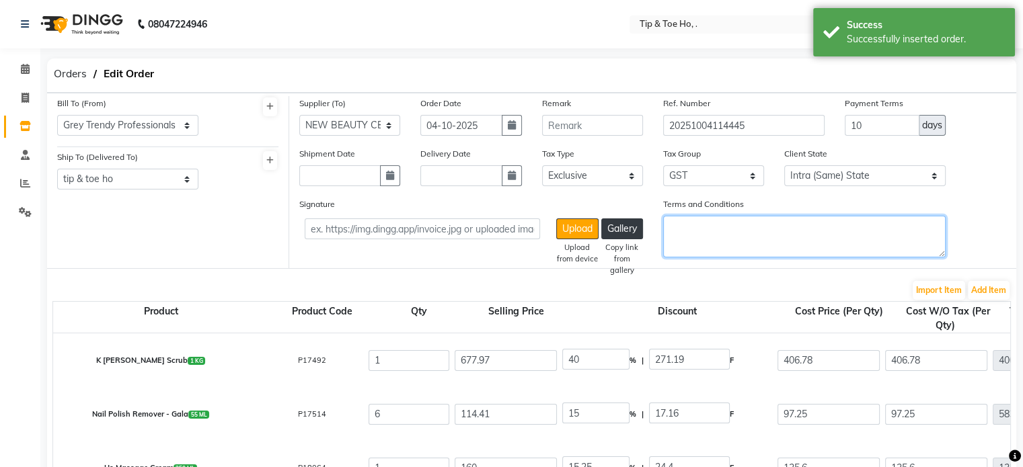
click at [716, 241] on textarea "Terms and Conditions" at bounding box center [804, 237] width 282 height 42
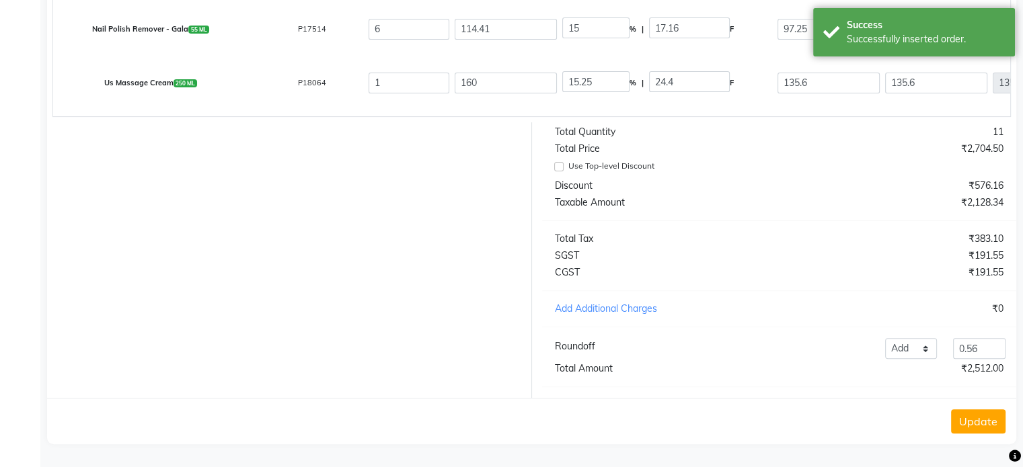
click at [966, 423] on button "Update" at bounding box center [978, 422] width 54 height 24
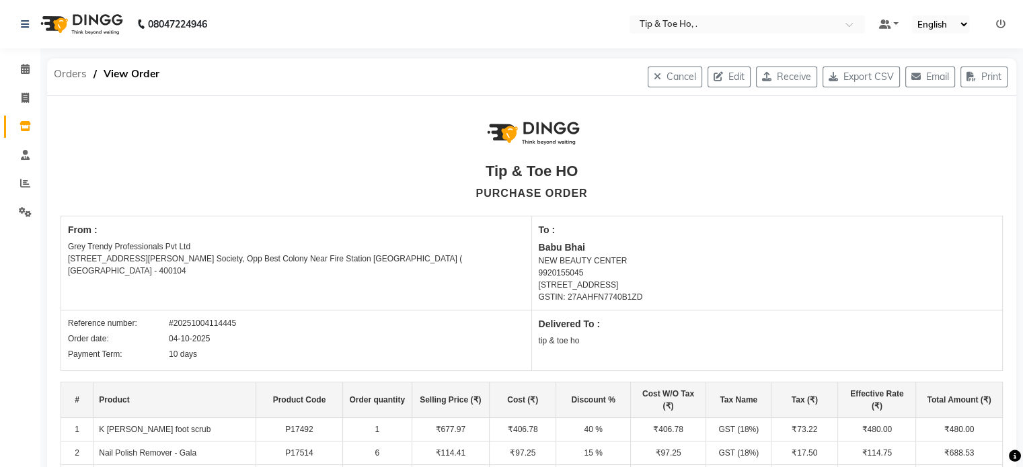
click at [67, 73] on span "Orders" at bounding box center [70, 74] width 46 height 24
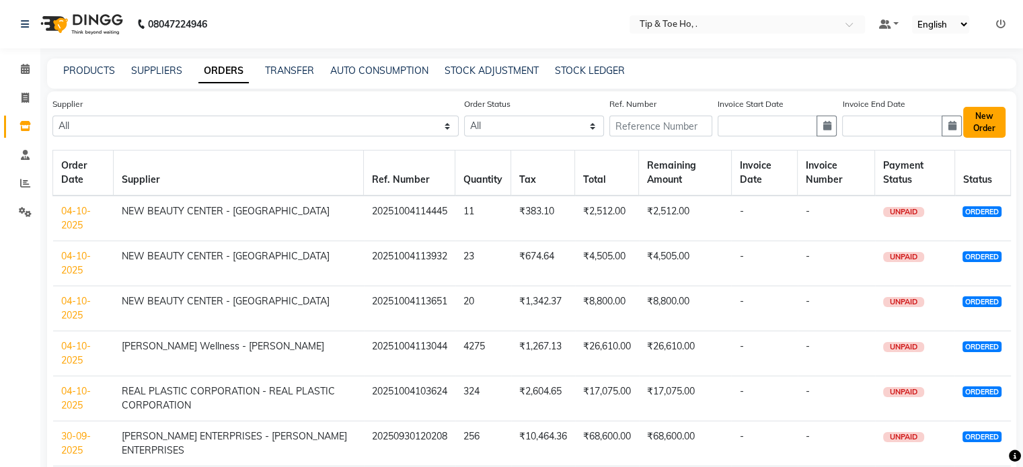
click at [977, 114] on button "New Order" at bounding box center [984, 122] width 42 height 31
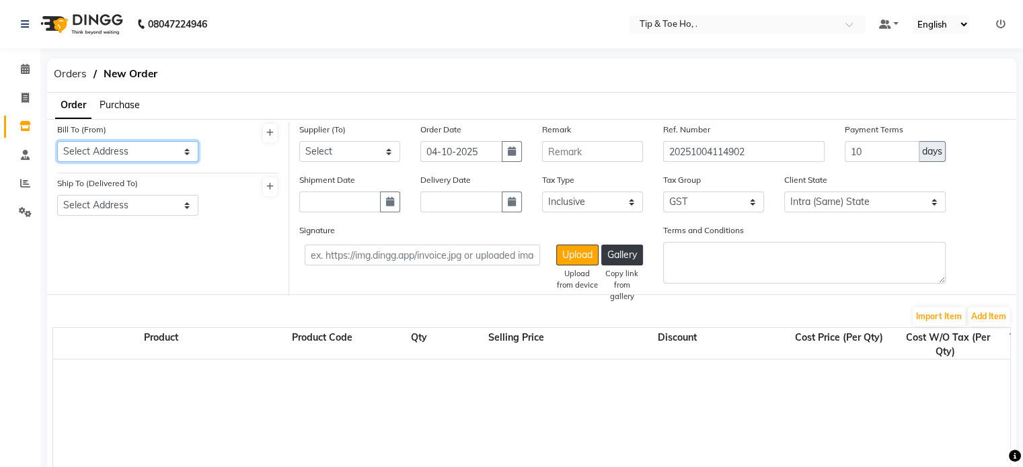
click at [128, 155] on select "Select Address tip & toe ho Grey Trendy Professionals Pvt Ltd [STREET_ADDRESS][…" at bounding box center [127, 151] width 141 height 21
click at [57, 141] on select "Select Address tip & toe ho Grey Trendy Professionals Pvt Ltd [STREET_ADDRESS][…" at bounding box center [127, 151] width 141 height 21
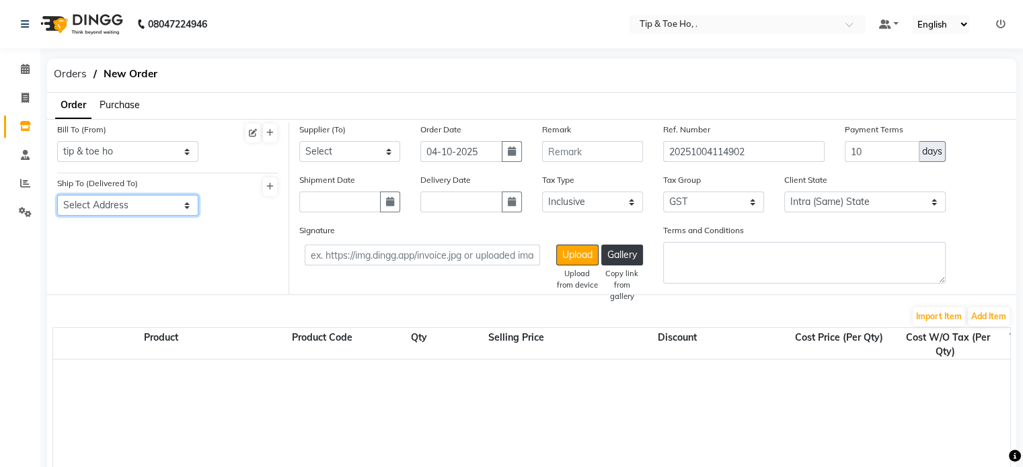
click at [130, 198] on select "Select Address tip & toe ho Grey Trendy Professionals Pvt Ltd [STREET_ADDRESS][…" at bounding box center [127, 205] width 141 height 21
click at [57, 196] on select "Select Address tip & toe ho Grey Trendy Professionals Pvt Ltd [STREET_ADDRESS][…" at bounding box center [127, 205] width 141 height 21
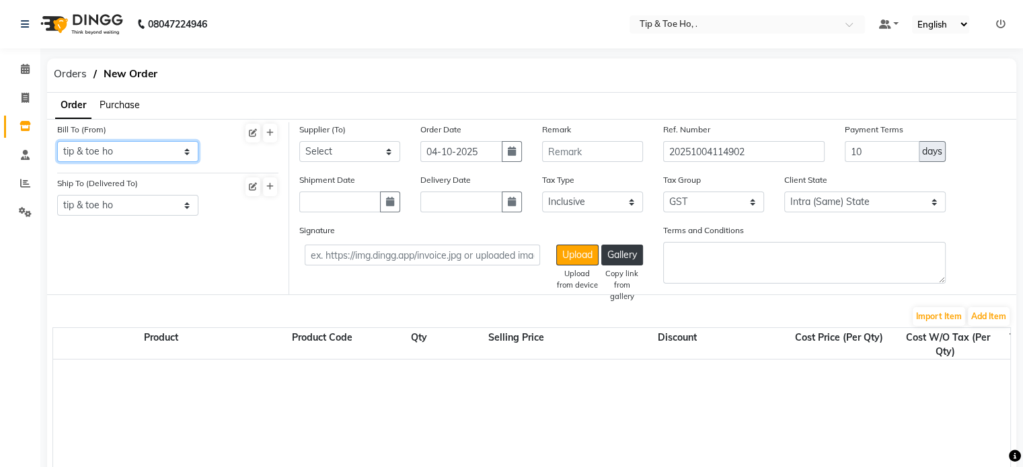
click at [156, 150] on select "Select Address tip & toe ho Grey Trendy Professionals Pvt Ltd [STREET_ADDRESS][…" at bounding box center [127, 151] width 141 height 21
click at [57, 141] on select "Select Address tip & toe ho Grey Trendy Professionals Pvt Ltd [STREET_ADDRESS][…" at bounding box center [127, 151] width 141 height 21
click at [330, 150] on select "Select Beauty Palace - Tabbasum FASHION INDENTITY PVT LTD. - FASHION INDENTITY …" at bounding box center [349, 151] width 101 height 21
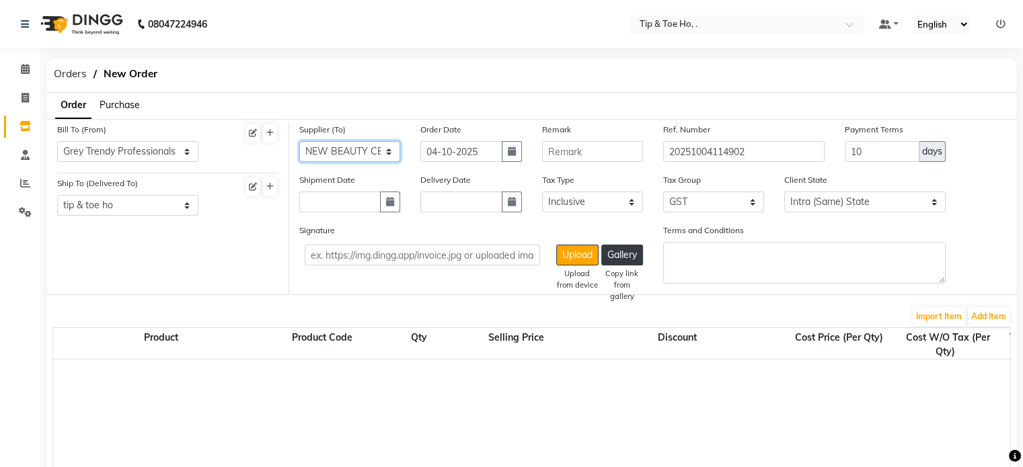
click at [299, 141] on select "Select Beauty Palace - Tabbasum FASHION INDENTITY PVT LTD. - FASHION INDENTITY …" at bounding box center [349, 151] width 101 height 21
click at [994, 319] on button "Add Item" at bounding box center [989, 316] width 42 height 19
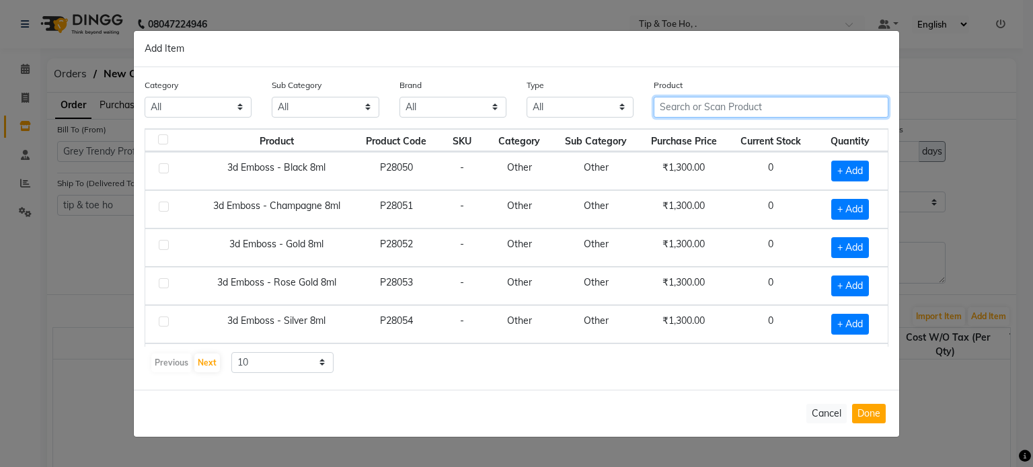
click at [740, 116] on input "text" at bounding box center [771, 107] width 235 height 21
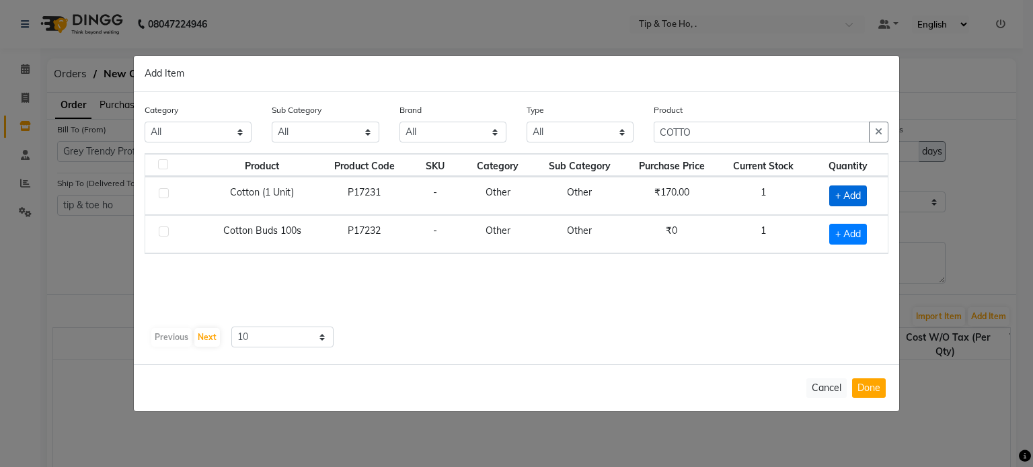
click at [834, 193] on span "+ Add" at bounding box center [848, 196] width 38 height 21
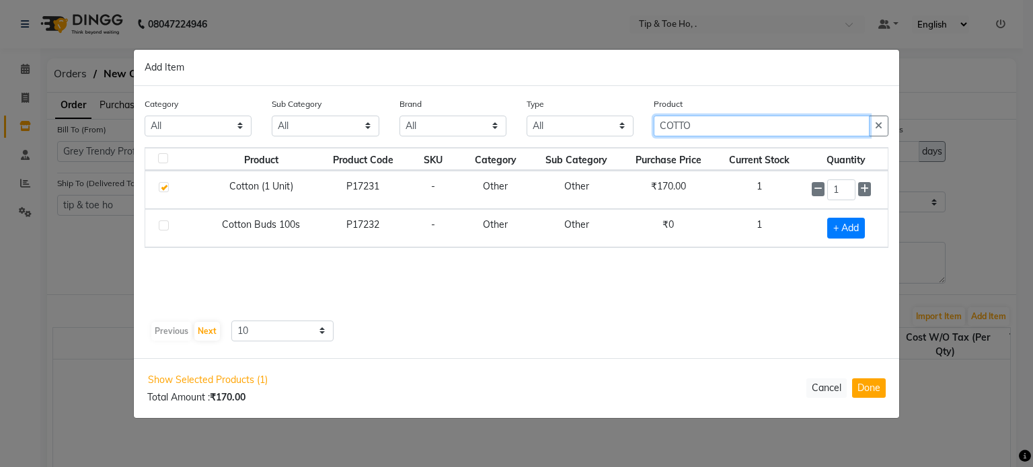
click at [764, 128] on input "COTTO" at bounding box center [762, 126] width 216 height 21
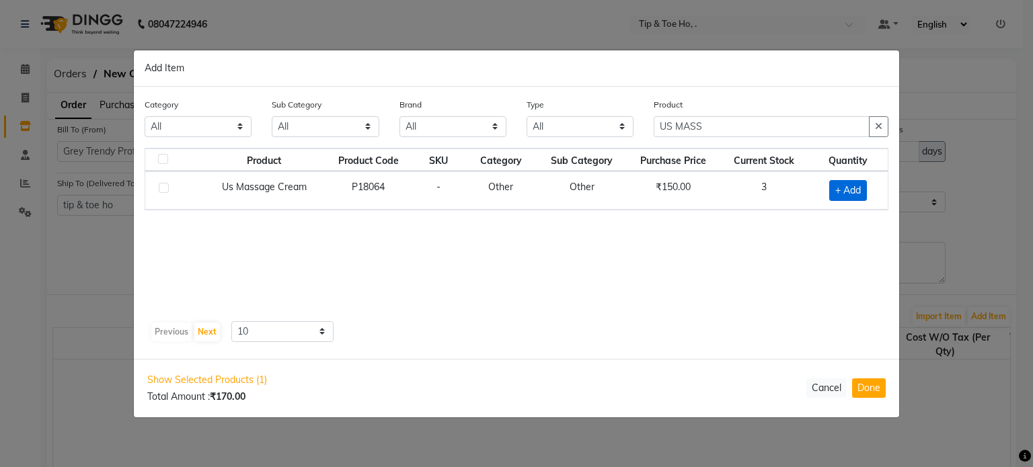
click at [849, 192] on span "+ Add" at bounding box center [848, 190] width 38 height 21
click at [849, 192] on input "1" at bounding box center [842, 190] width 28 height 21
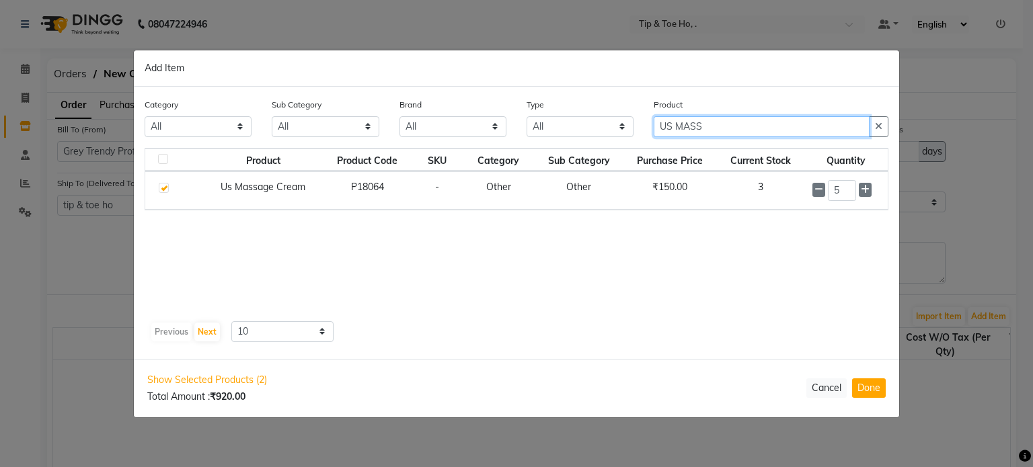
click at [785, 124] on input "US MASS" at bounding box center [762, 126] width 216 height 21
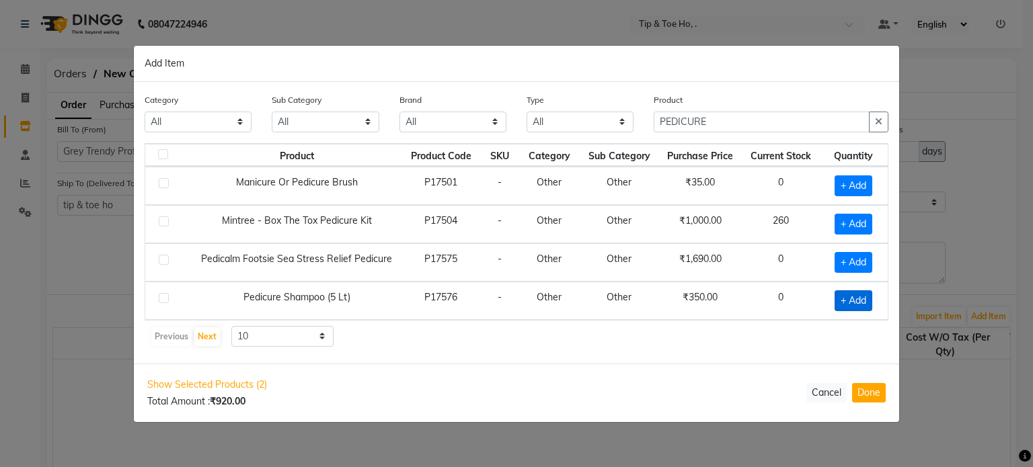
click at [847, 303] on span "+ Add" at bounding box center [854, 301] width 38 height 21
click at [847, 303] on input "1" at bounding box center [851, 300] width 24 height 21
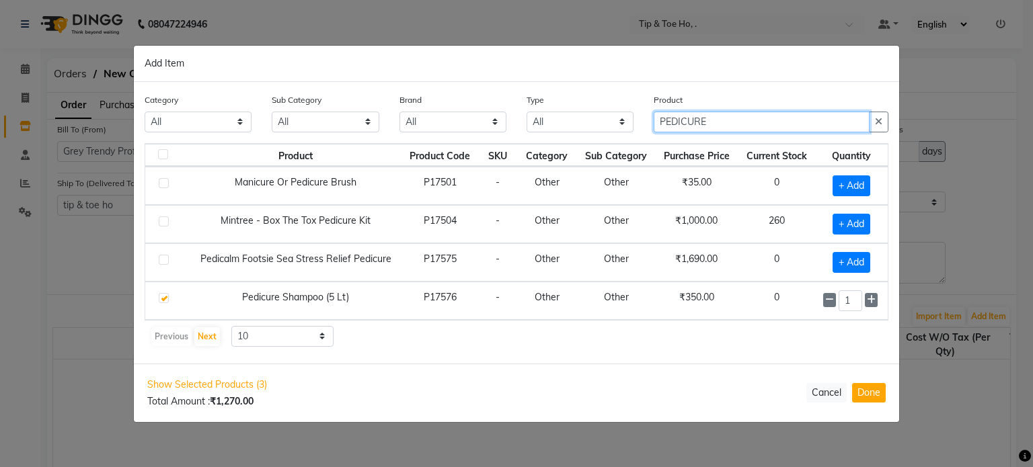
click at [806, 121] on input "PEDICURE" at bounding box center [762, 122] width 216 height 21
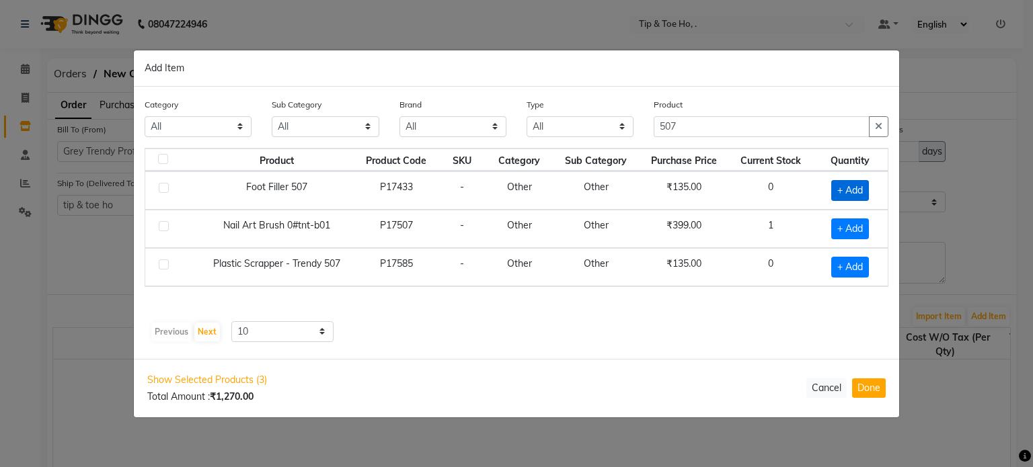
click at [857, 184] on span "+ Add" at bounding box center [850, 190] width 38 height 21
click at [857, 184] on input "1" at bounding box center [845, 190] width 26 height 21
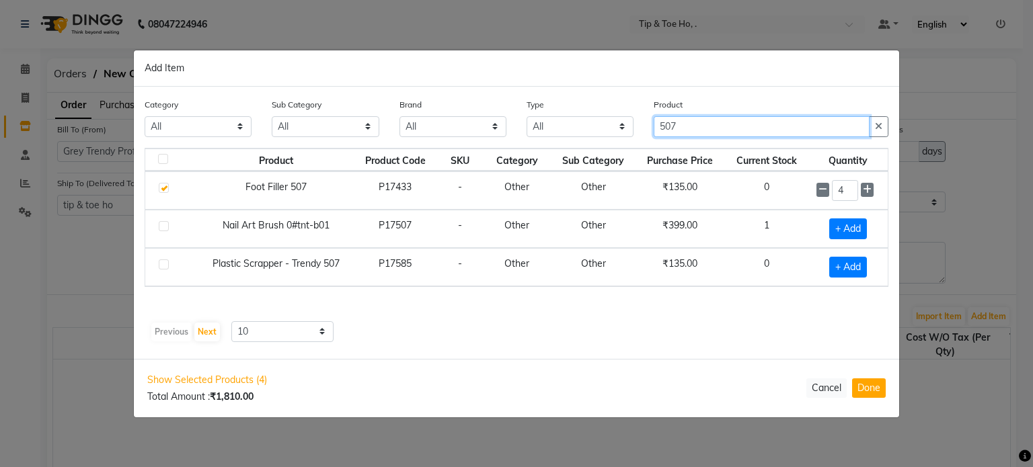
click at [723, 128] on input "507" at bounding box center [762, 126] width 216 height 21
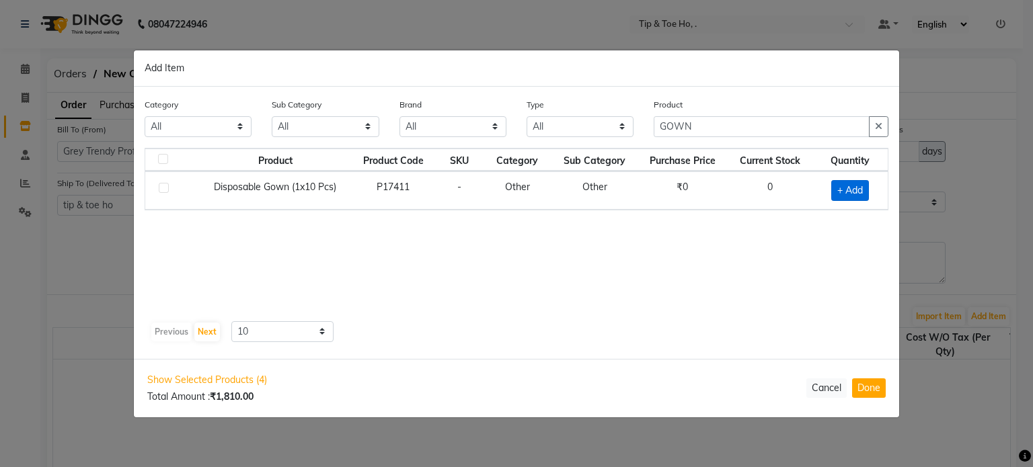
click at [846, 192] on span "+ Add" at bounding box center [850, 190] width 38 height 21
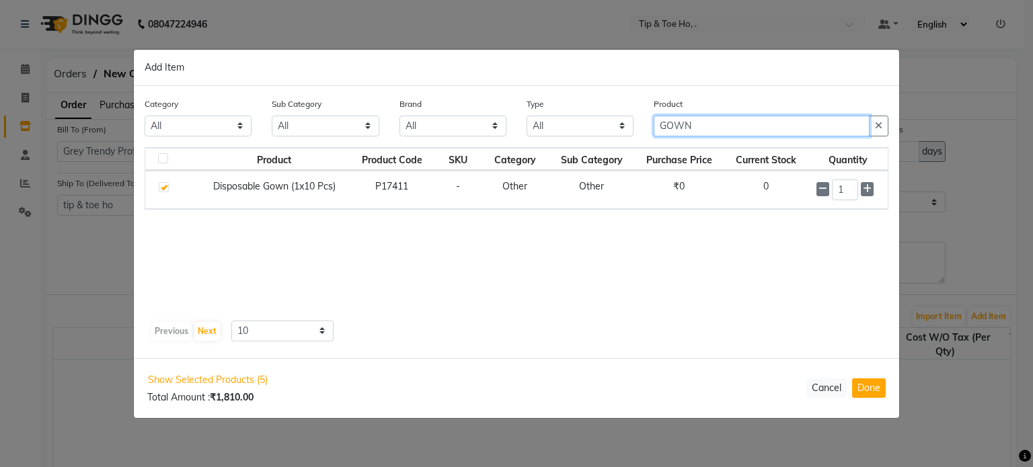
click at [786, 116] on input "GOWN" at bounding box center [762, 126] width 216 height 21
click at [873, 390] on button "Done" at bounding box center [869, 389] width 34 height 20
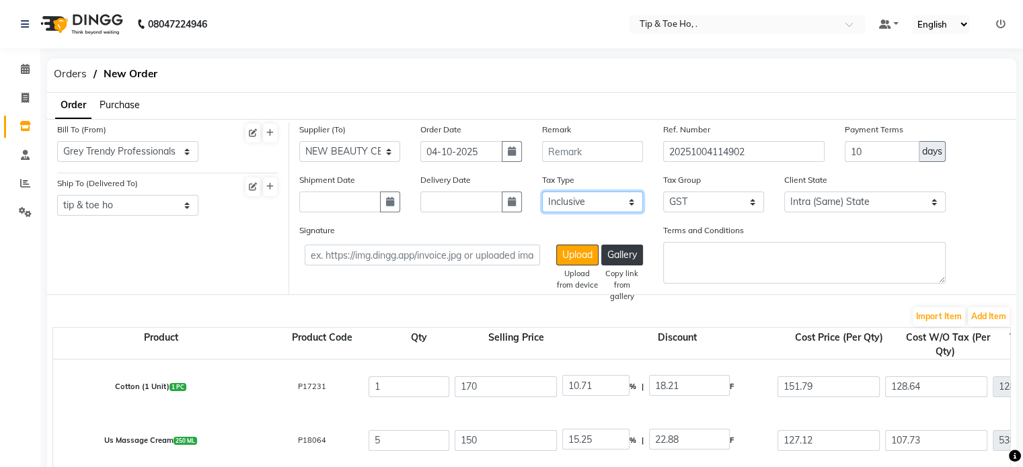
click at [597, 200] on select "Select Inclusive Exclusive" at bounding box center [592, 202] width 101 height 21
click at [542, 192] on select "Select Inclusive Exclusive" at bounding box center [592, 202] width 101 height 21
click at [433, 381] on input "1" at bounding box center [409, 387] width 81 height 21
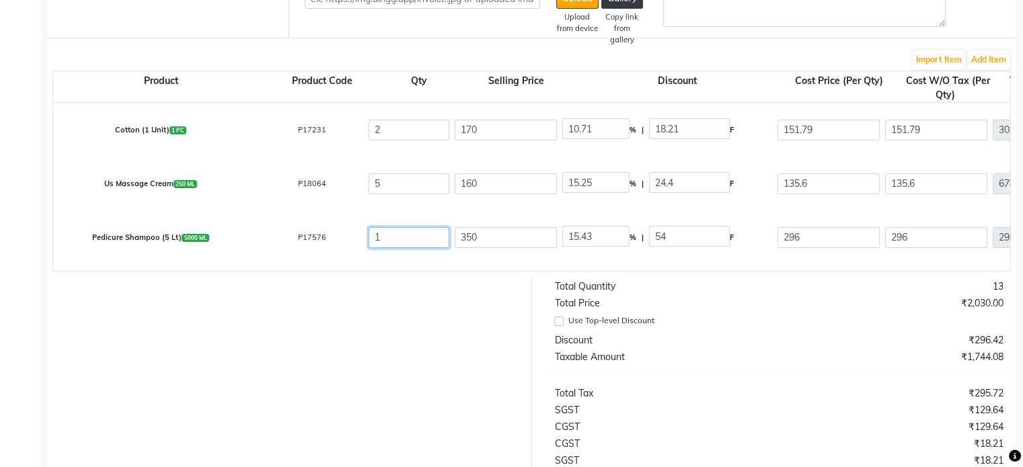
scroll to position [262, 0]
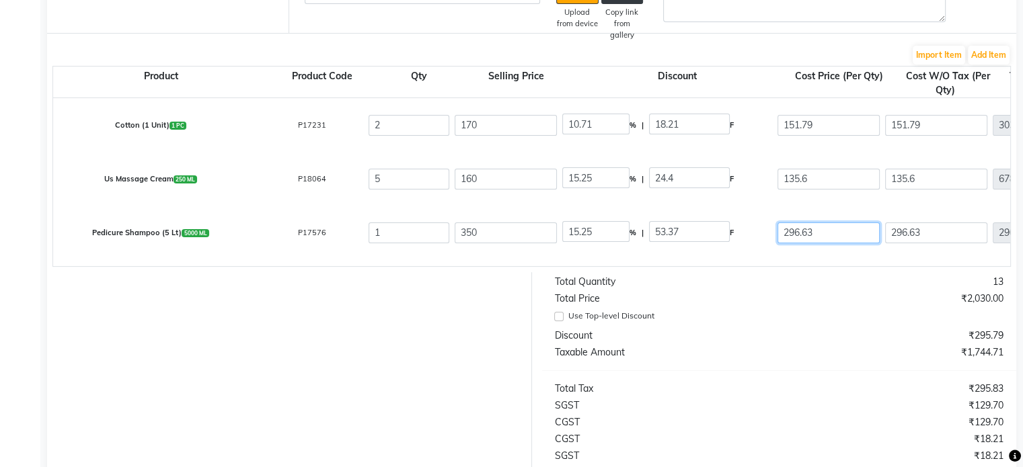
click at [799, 233] on input "296.63" at bounding box center [828, 233] width 102 height 21
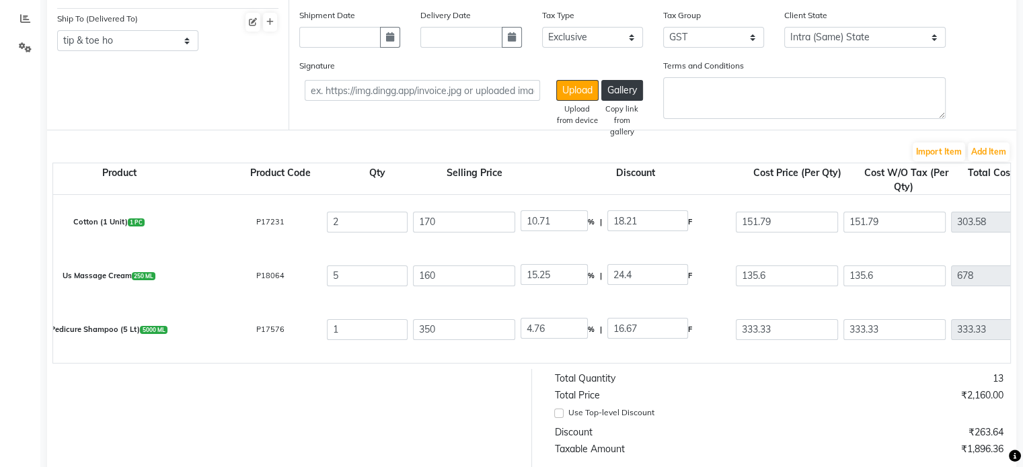
scroll to position [0, 40]
click at [779, 270] on input "135.6" at bounding box center [789, 276] width 102 height 21
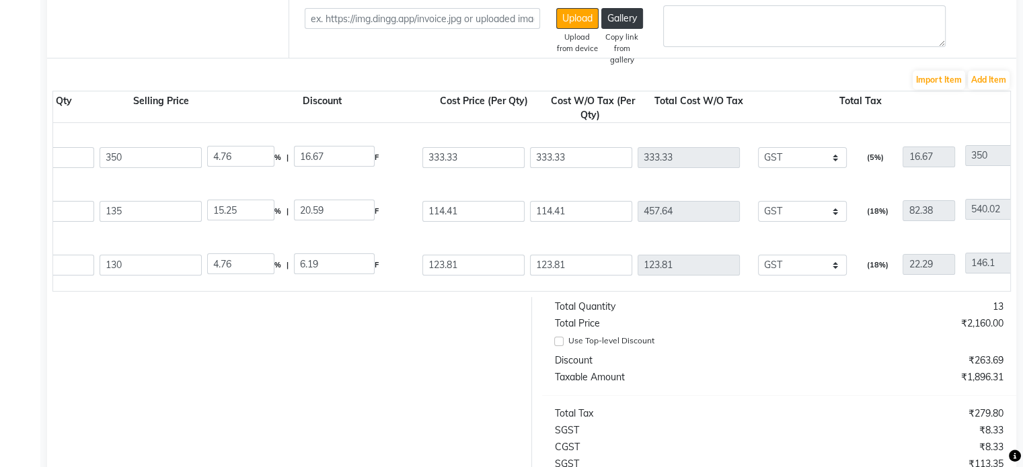
scroll to position [0, 355]
click at [799, 266] on select "None GST 5% GST GST GST" at bounding box center [802, 265] width 89 height 21
click at [758, 256] on select "None GST 5% GST GST GST" at bounding box center [802, 265] width 89 height 21
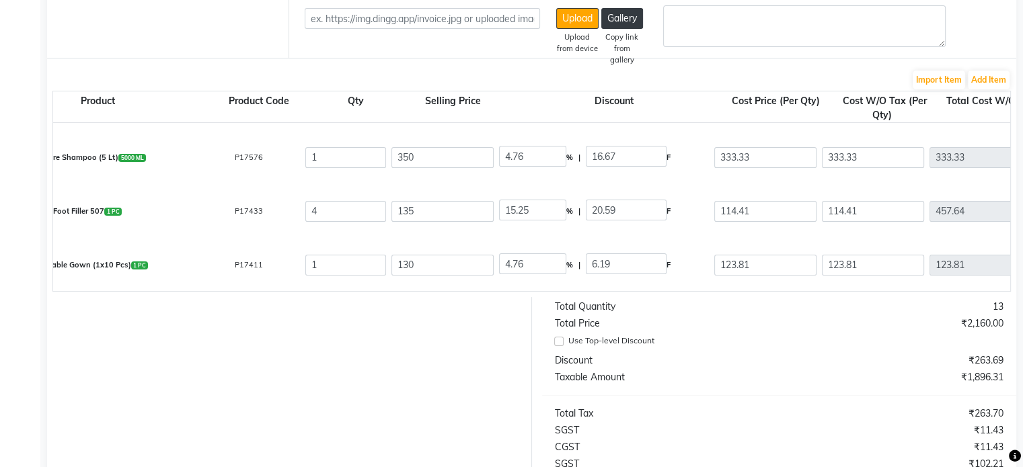
scroll to position [0, 0]
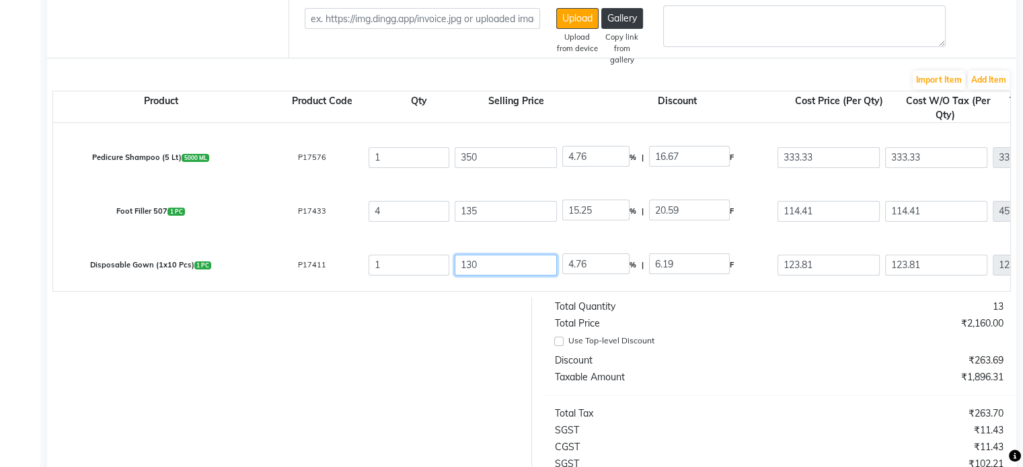
click at [498, 260] on input "130" at bounding box center [506, 265] width 102 height 21
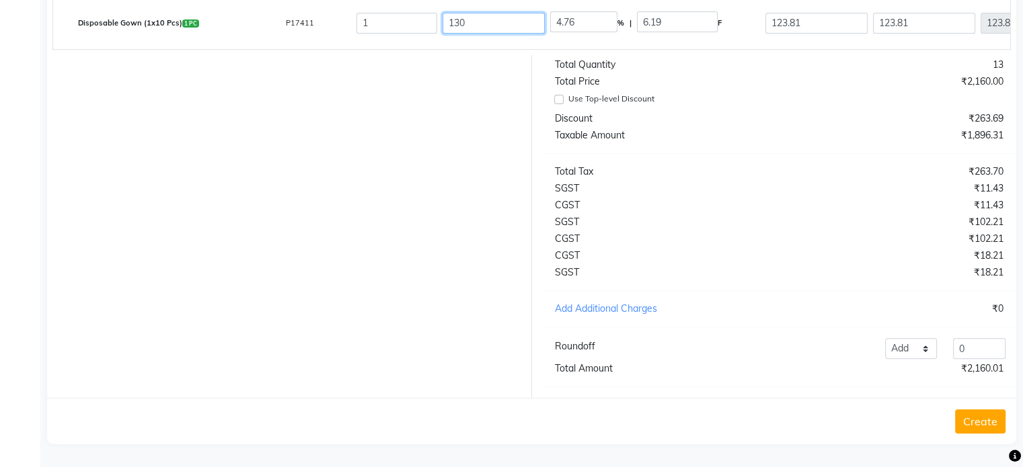
scroll to position [489, 0]
click at [983, 348] on input "0" at bounding box center [979, 348] width 52 height 21
click at [906, 348] on select "Add Reduce" at bounding box center [911, 348] width 52 height 21
click at [885, 339] on select "Add Reduce" at bounding box center [911, 348] width 52 height 21
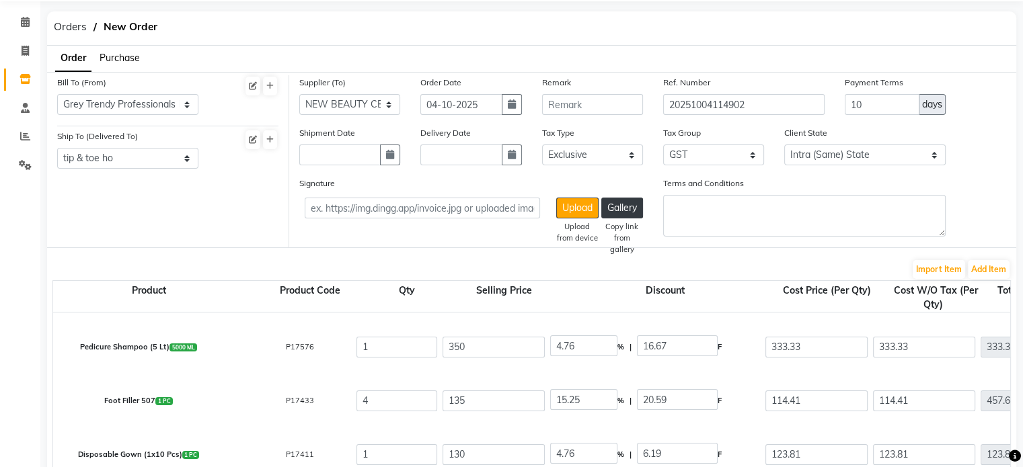
scroll to position [0, 0]
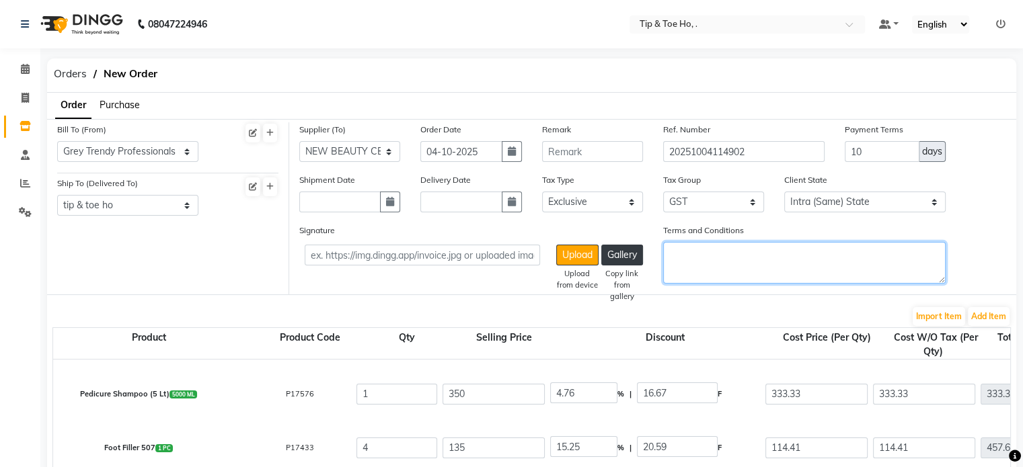
click at [785, 256] on textarea "Terms and Conditions" at bounding box center [804, 263] width 282 height 42
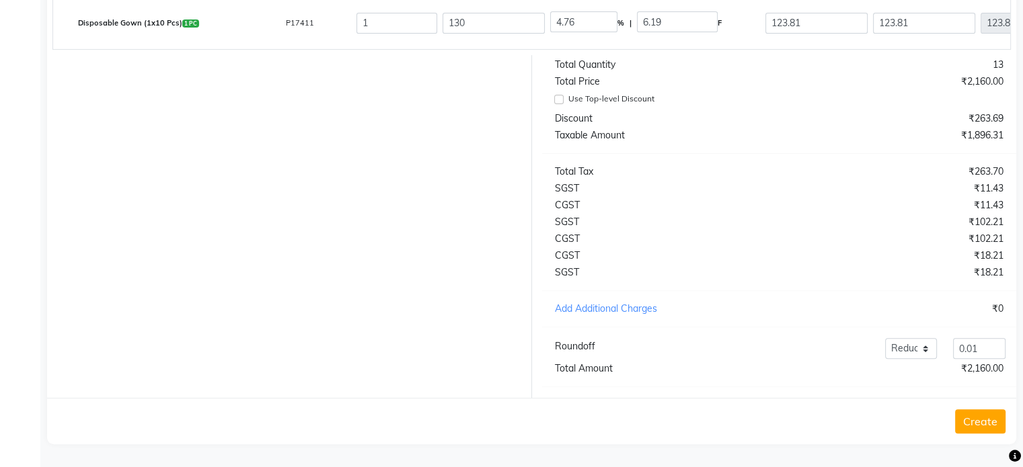
scroll to position [489, 0]
click at [993, 414] on button "Create" at bounding box center [980, 422] width 50 height 24
